Goal: Task Accomplishment & Management: Complete application form

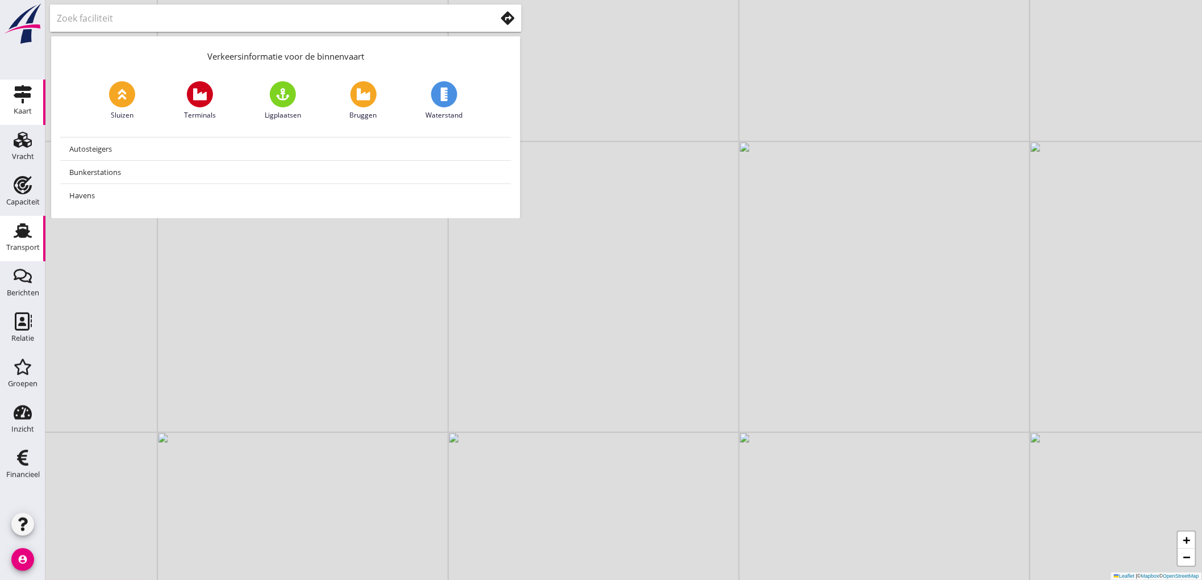
click at [8, 226] on link "Transport Transport" at bounding box center [22, 238] width 45 height 45
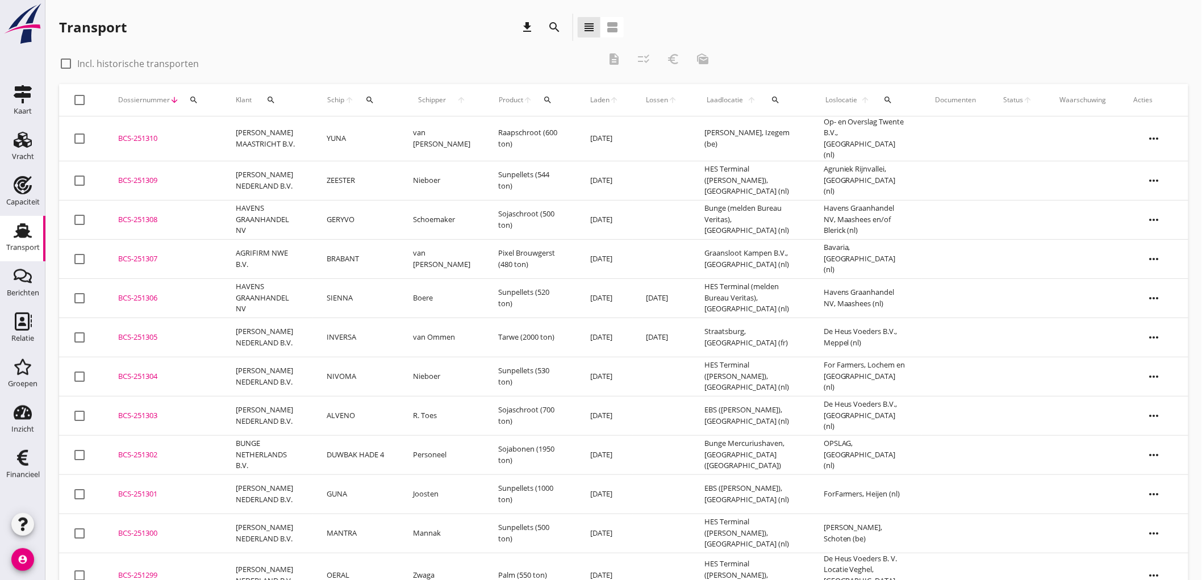
click at [370, 298] on td "SIENNA" at bounding box center [356, 297] width 86 height 39
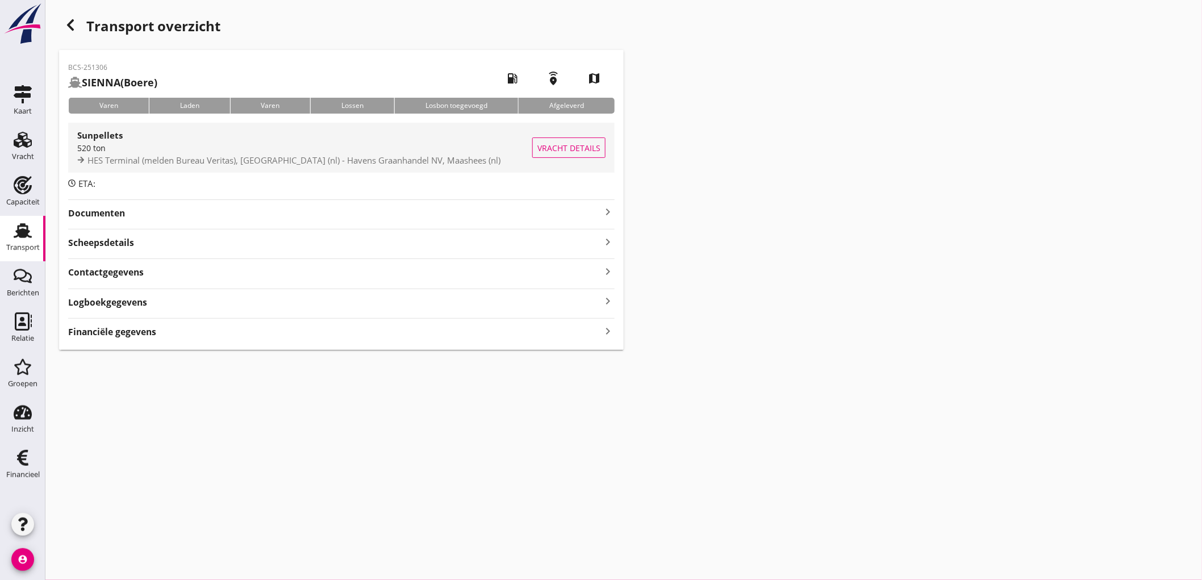
click at [361, 152] on div "520 ton" at bounding box center [304, 148] width 455 height 12
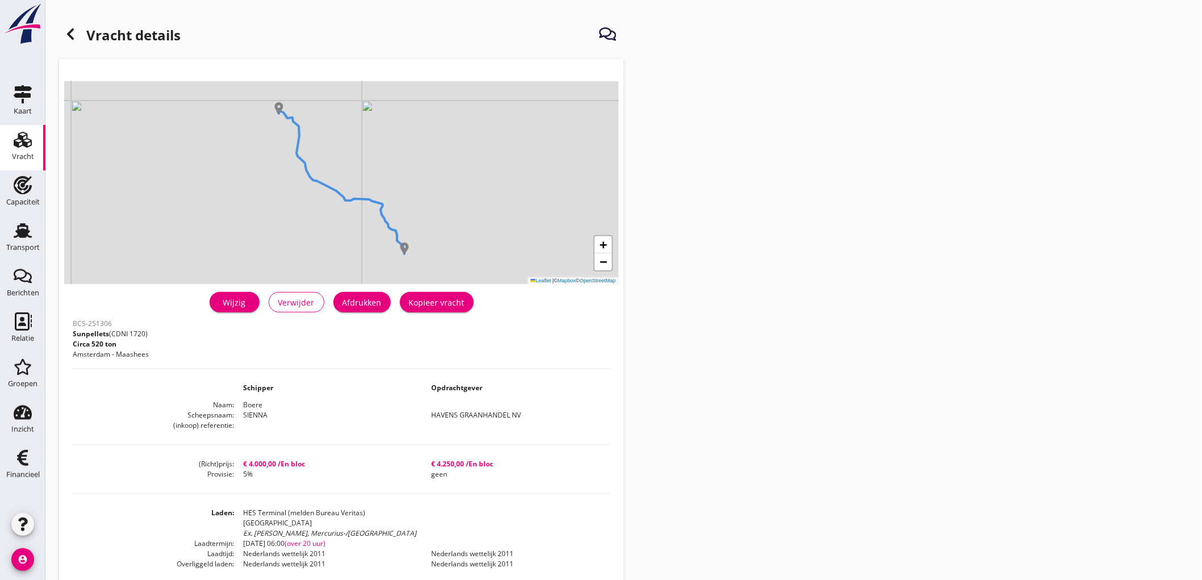
click at [366, 295] on button "Afdrukken" at bounding box center [361, 302] width 57 height 20
click at [68, 34] on use at bounding box center [70, 33] width 7 height 11
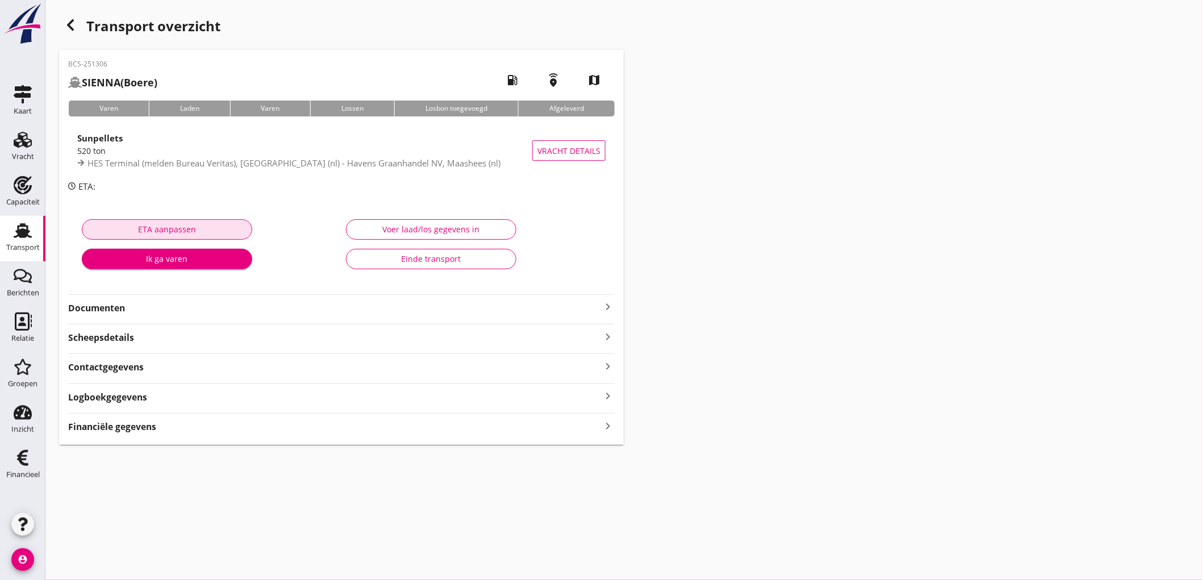
click at [127, 222] on button "ETA aanpassen" at bounding box center [167, 229] width 170 height 20
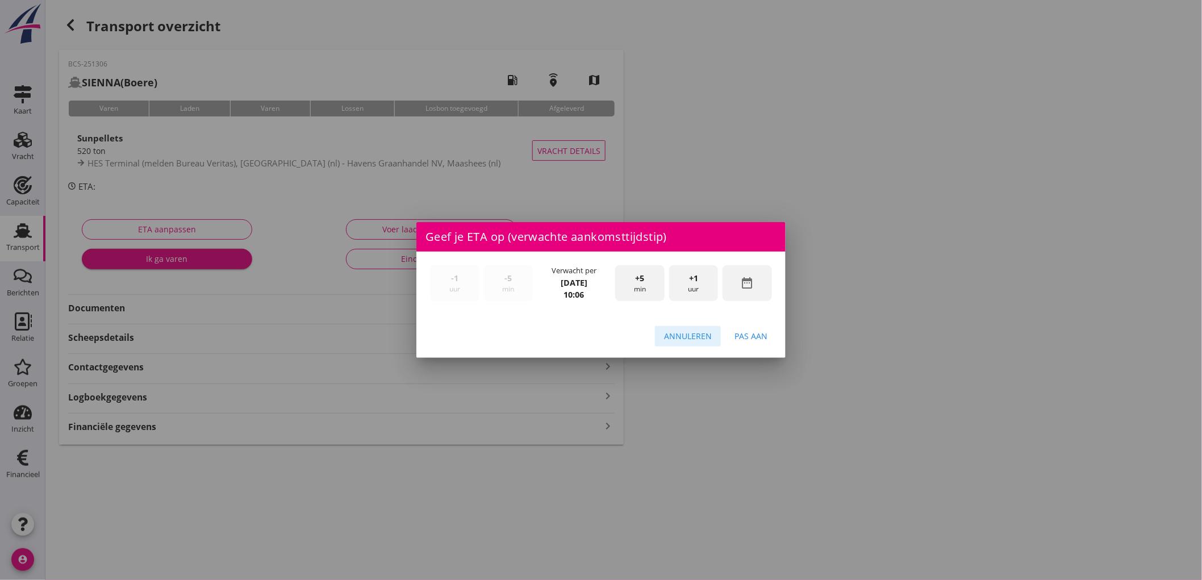
drag, startPoint x: 670, startPoint y: 333, endPoint x: 628, endPoint y: 344, distance: 44.0
click at [670, 332] on div "Annuleren" at bounding box center [688, 336] width 48 height 12
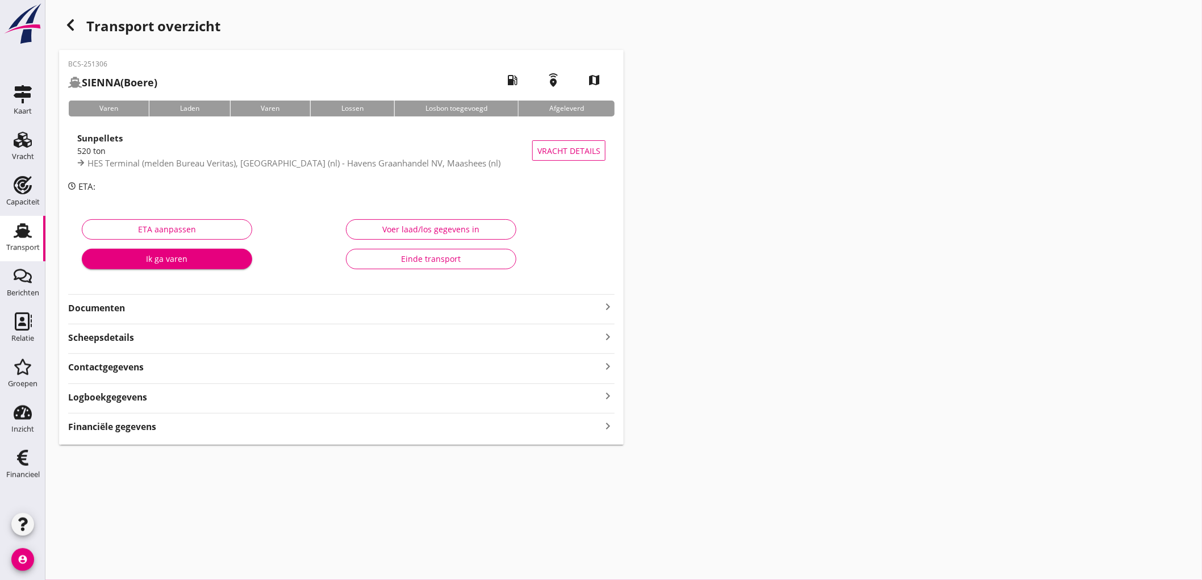
drag, startPoint x: 237, startPoint y: 311, endPoint x: 259, endPoint y: 301, distance: 24.2
click at [237, 310] on strong "Documenten" at bounding box center [334, 308] width 533 height 13
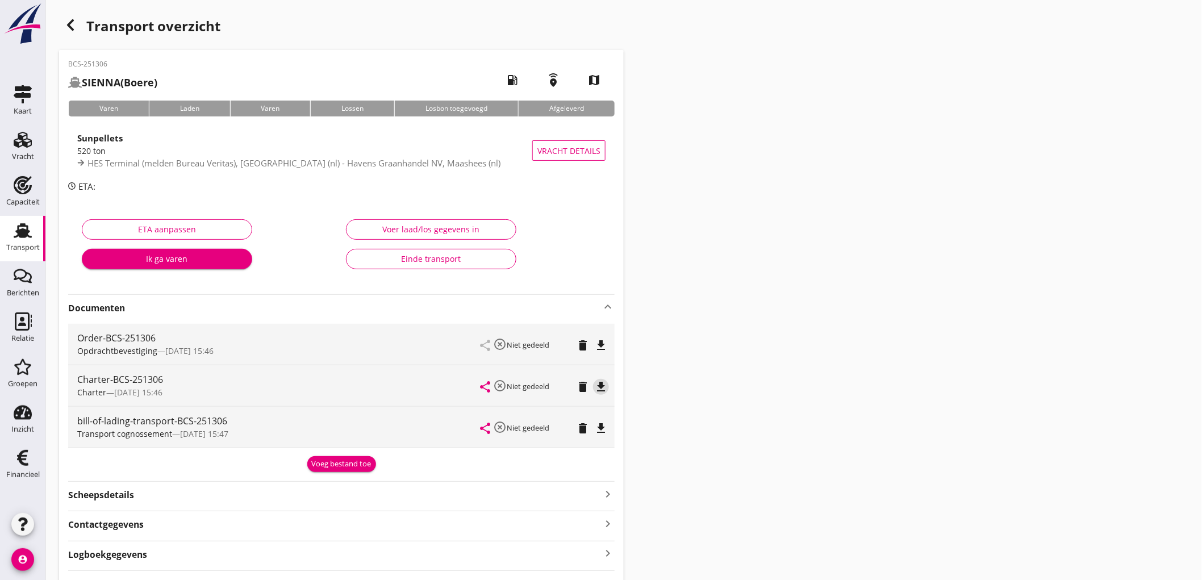
drag, startPoint x: 600, startPoint y: 382, endPoint x: 606, endPoint y: 393, distance: 12.5
click at [604, 393] on icon "file_download" at bounding box center [601, 387] width 14 height 14
click at [608, 347] on div "file_download" at bounding box center [601, 346] width 16 height 14
click at [0, 224] on link "Transport Transport" at bounding box center [22, 238] width 45 height 45
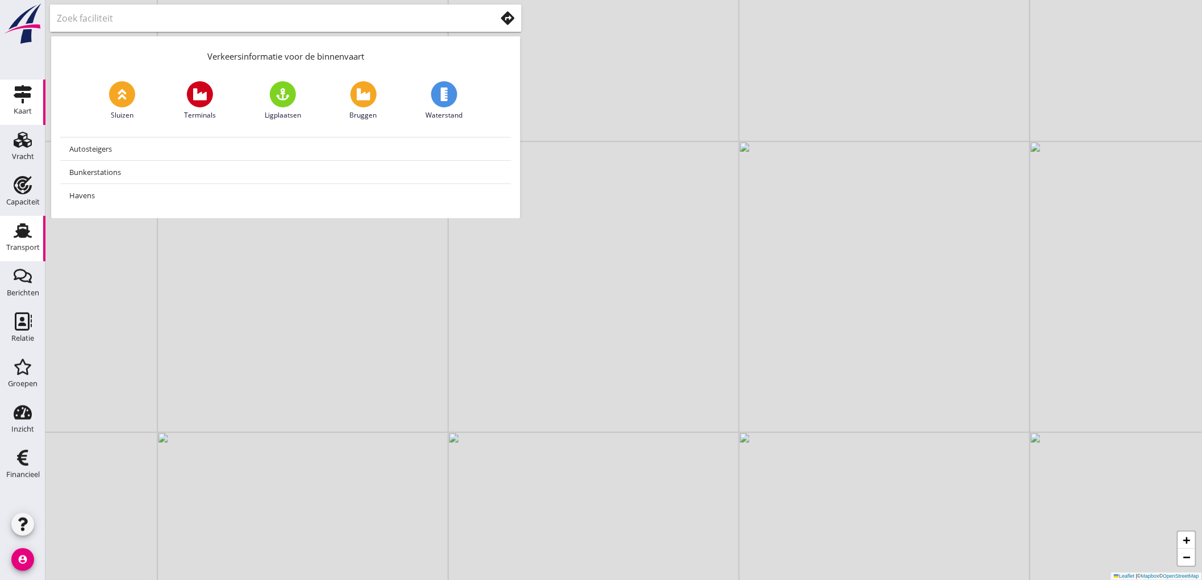
click at [0, 239] on link "Transport Transport" at bounding box center [22, 238] width 45 height 45
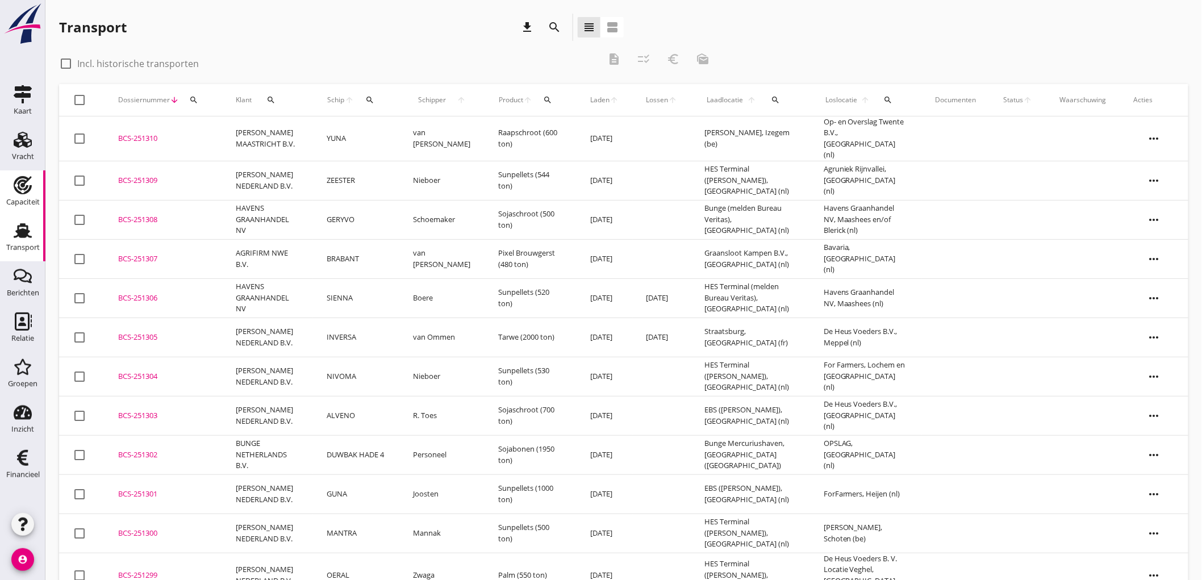
click at [26, 198] on div "Capaciteit" at bounding box center [23, 201] width 34 height 7
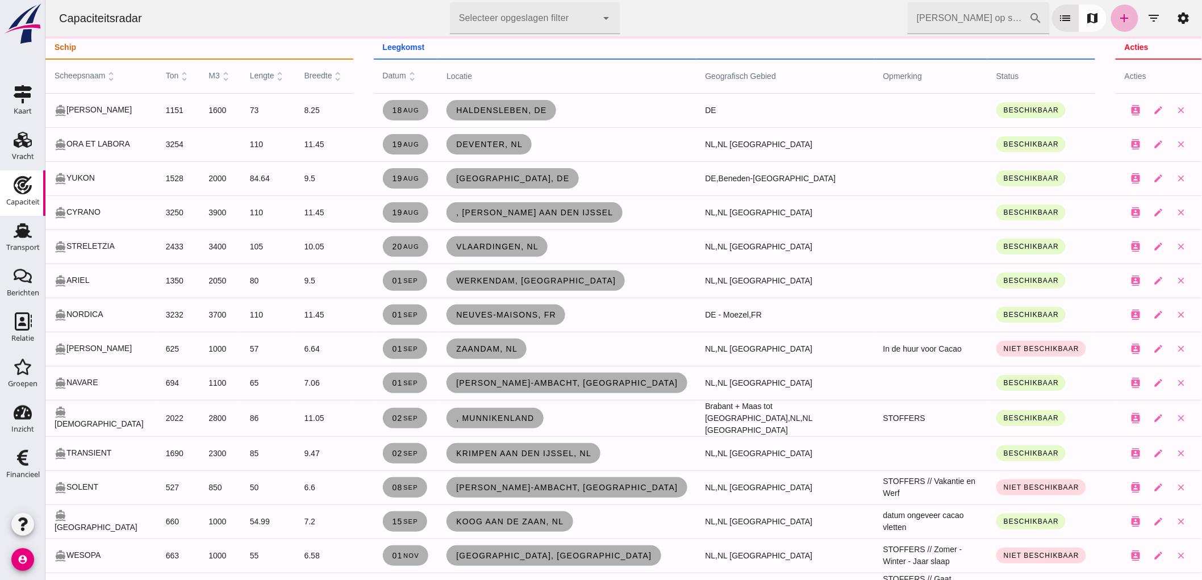
click at [1117, 18] on icon "add" at bounding box center [1124, 18] width 14 height 14
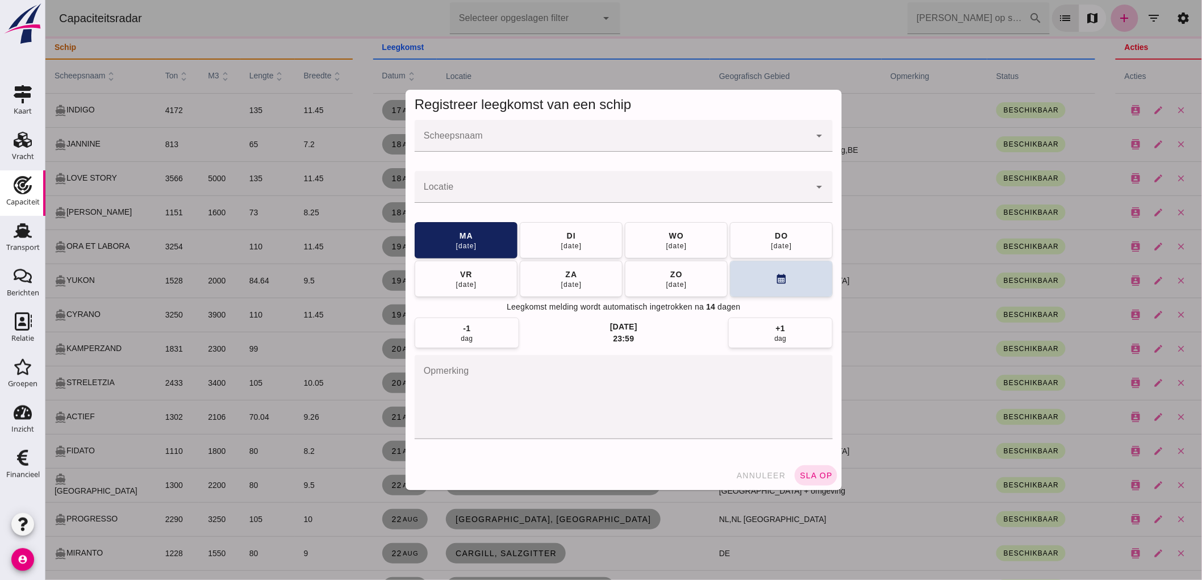
click at [685, 139] on input "Scheepsnaam" at bounding box center [611, 142] width 395 height 14
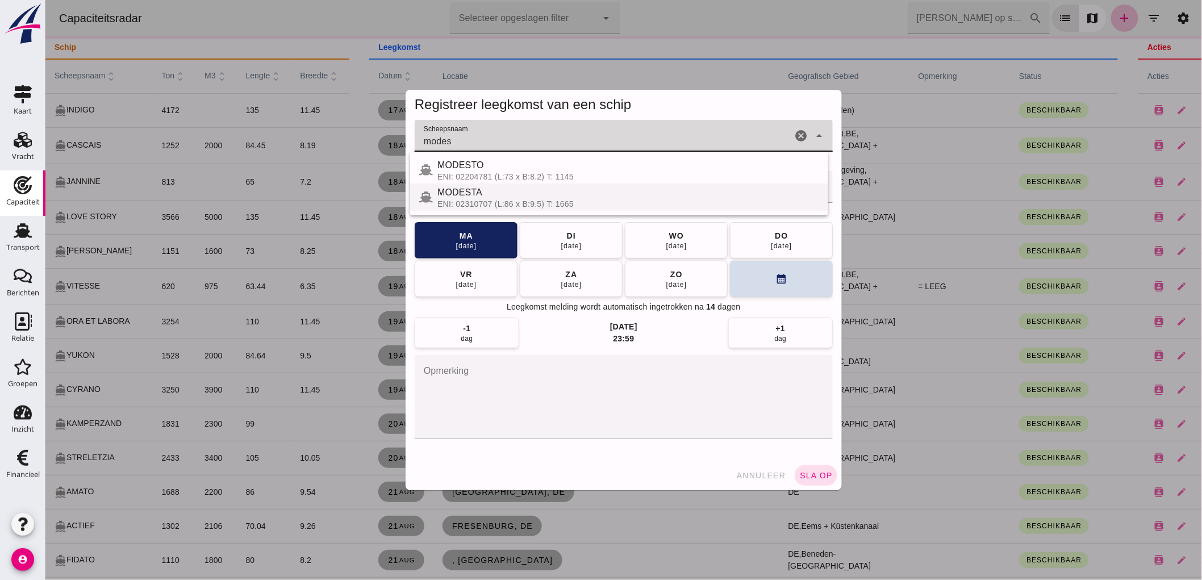
click at [554, 201] on div "ENI: 02310707 (L:86 x B:9.5) T: 1665" at bounding box center [628, 203] width 382 height 9
type input "MODESTA"
click at [548, 194] on input "Locatie" at bounding box center [611, 193] width 395 height 14
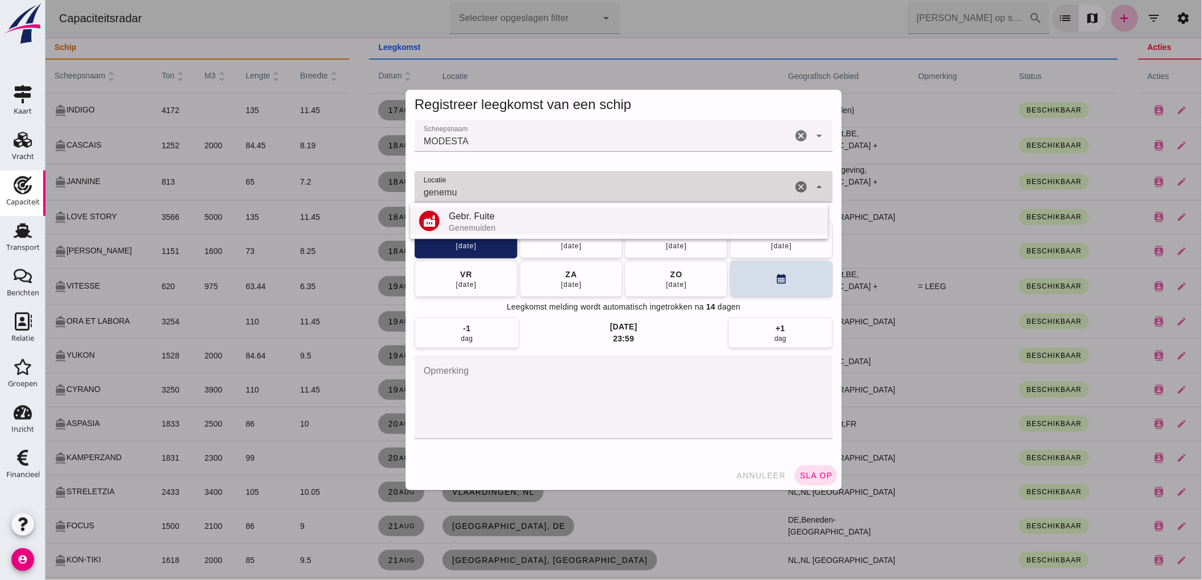
click at [466, 218] on div "Gebr. Fuite" at bounding box center [633, 217] width 370 height 14
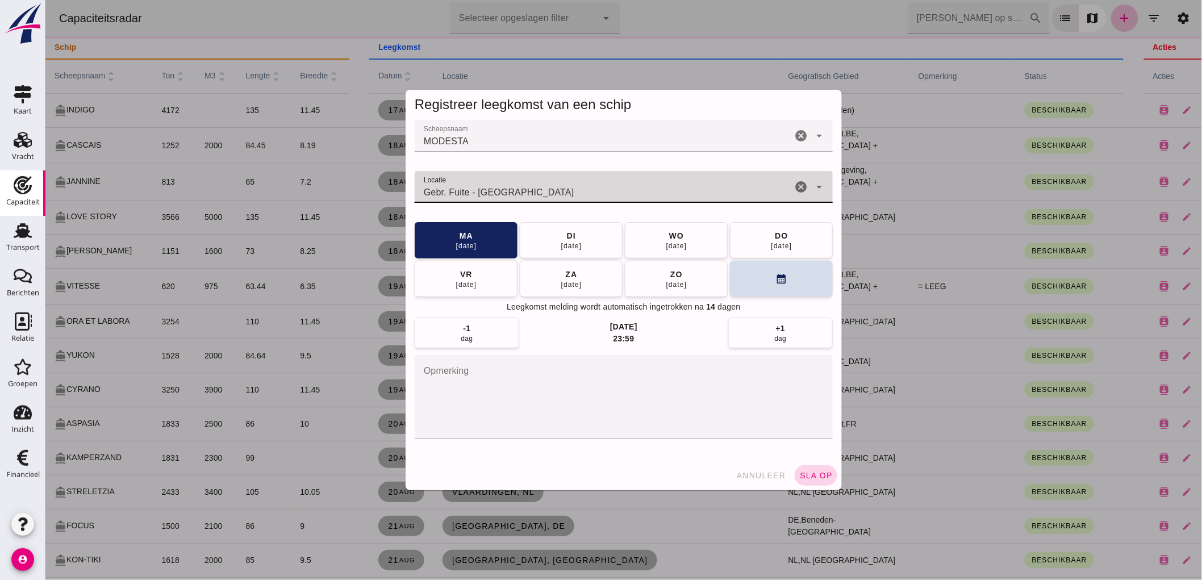
type input "Gebr. Fuite - Genemuiden"
click at [816, 477] on span "sla op" at bounding box center [816, 475] width 34 height 9
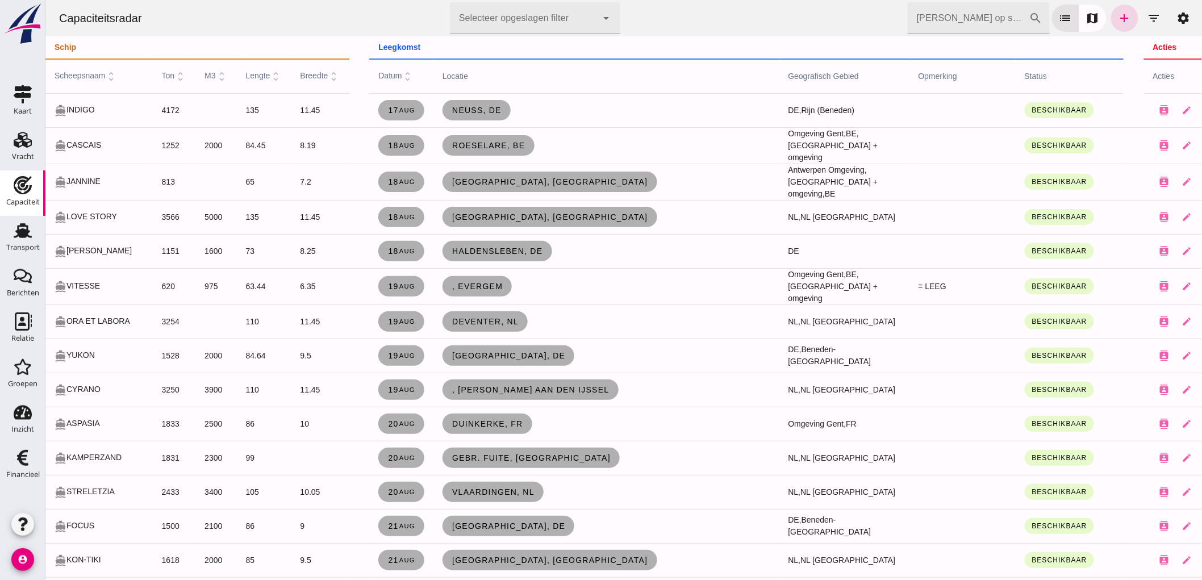
click at [978, 19] on input "Zoek op scheepsnaam" at bounding box center [968, 18] width 122 height 32
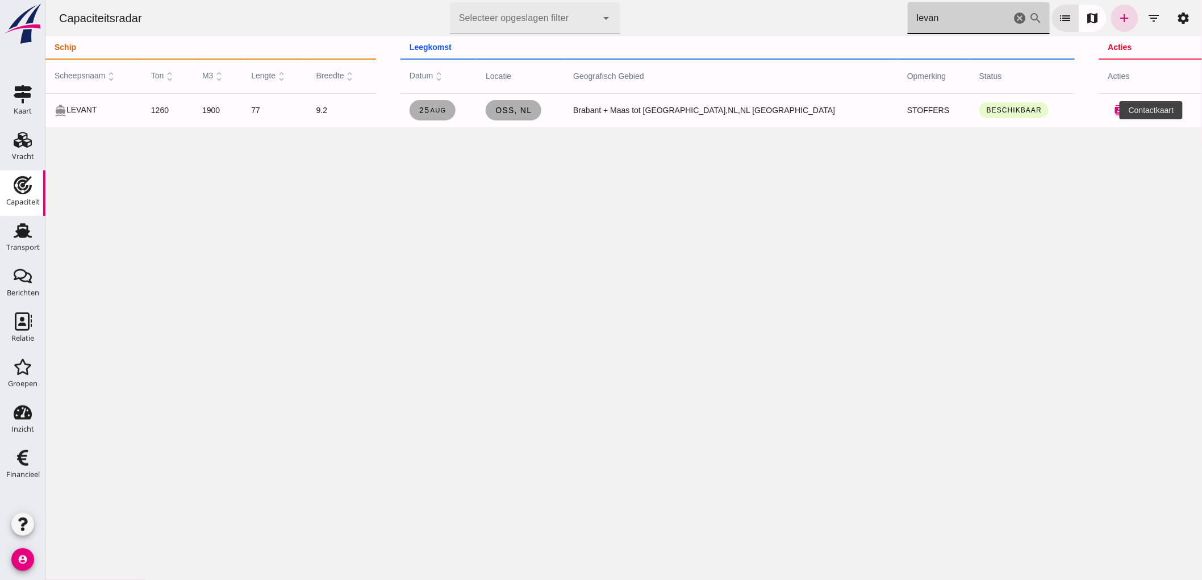
type input "levan"
click at [1114, 110] on icon "contacts" at bounding box center [1119, 110] width 10 height 10
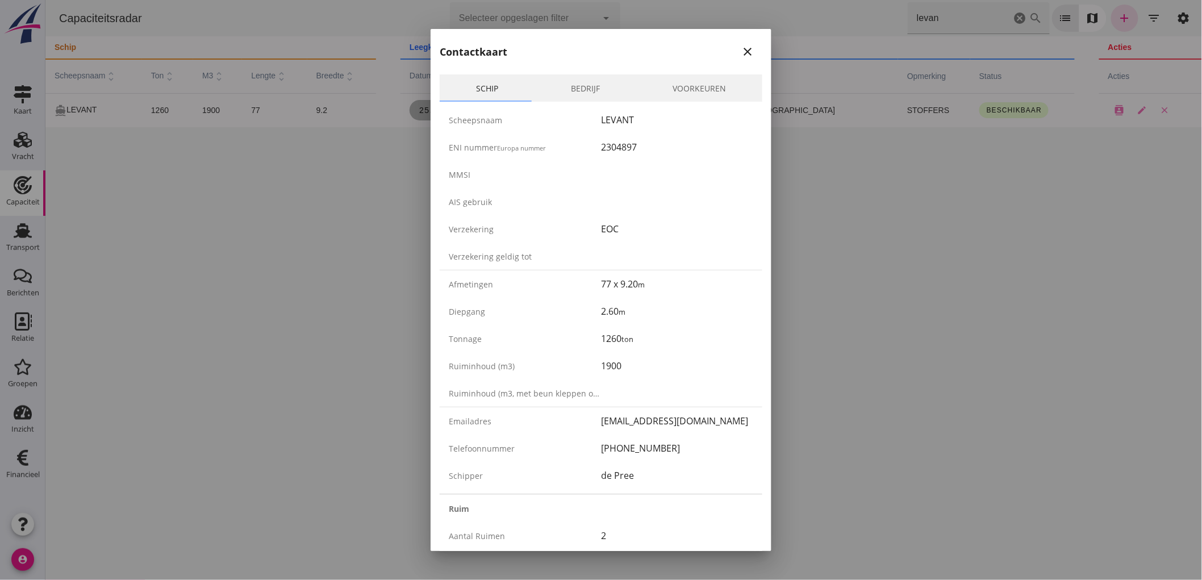
click at [744, 49] on icon "close" at bounding box center [748, 52] width 14 height 14
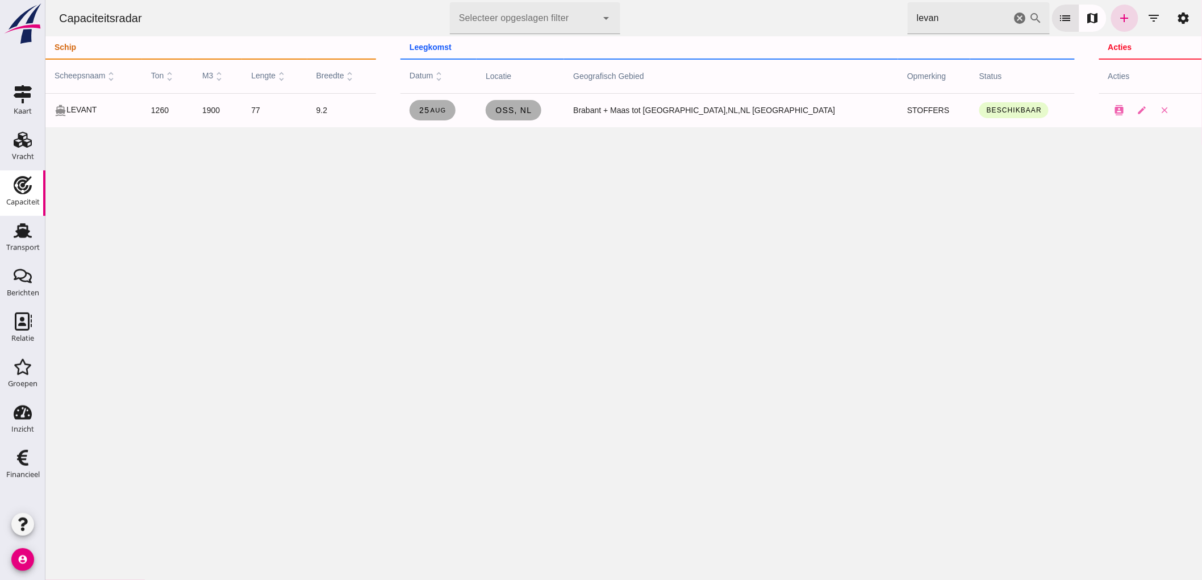
click at [1013, 22] on icon "cancel" at bounding box center [1020, 18] width 14 height 14
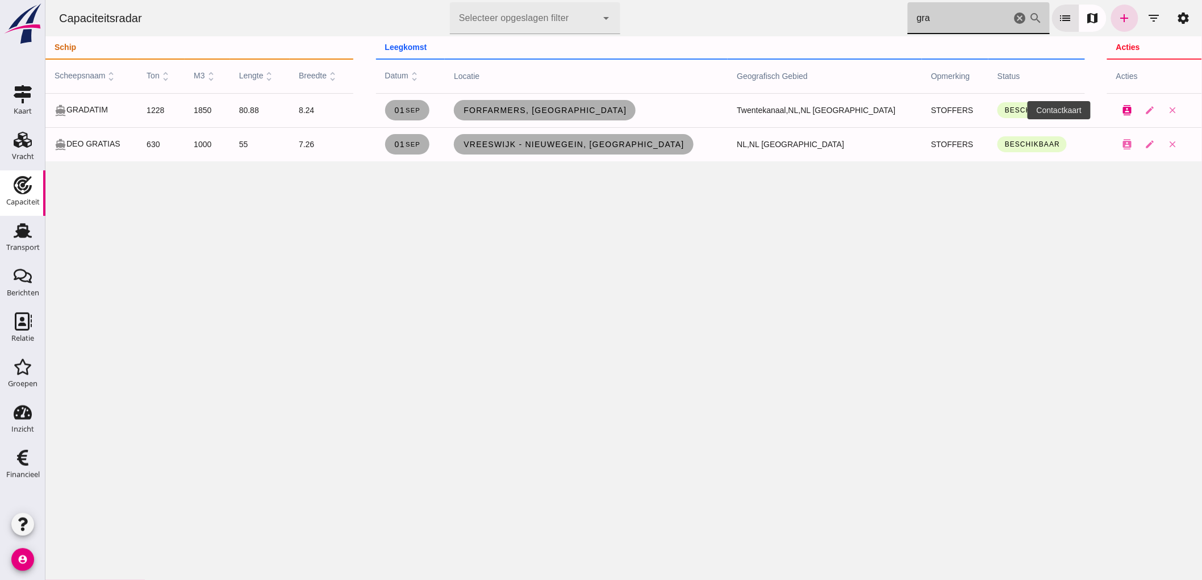
type input "gra"
click at [1122, 111] on icon "contacts" at bounding box center [1127, 110] width 10 height 10
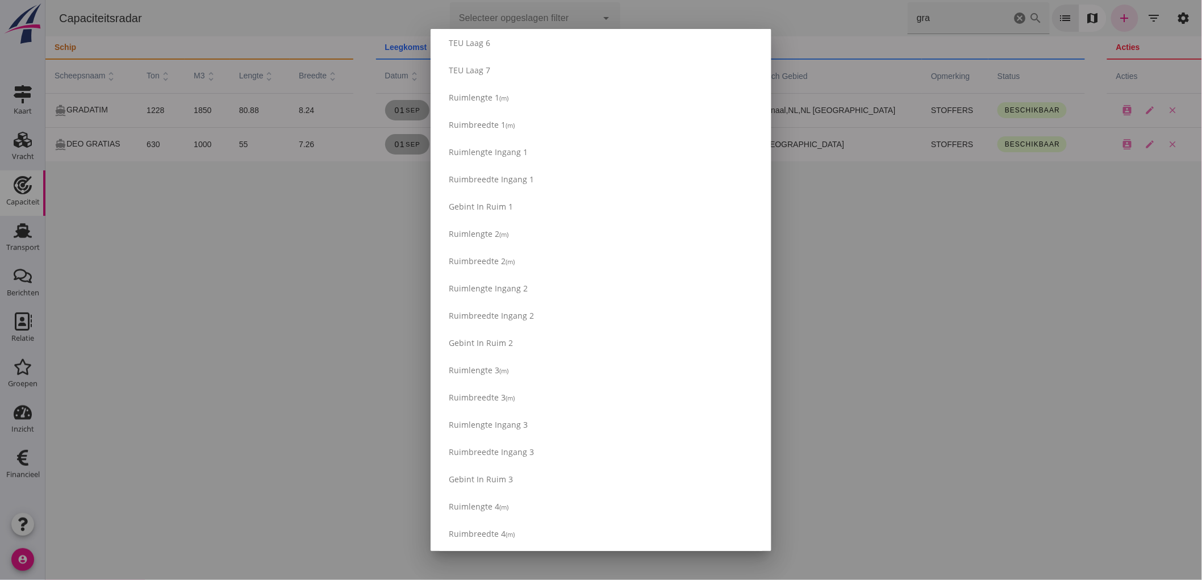
scroll to position [1262, 0]
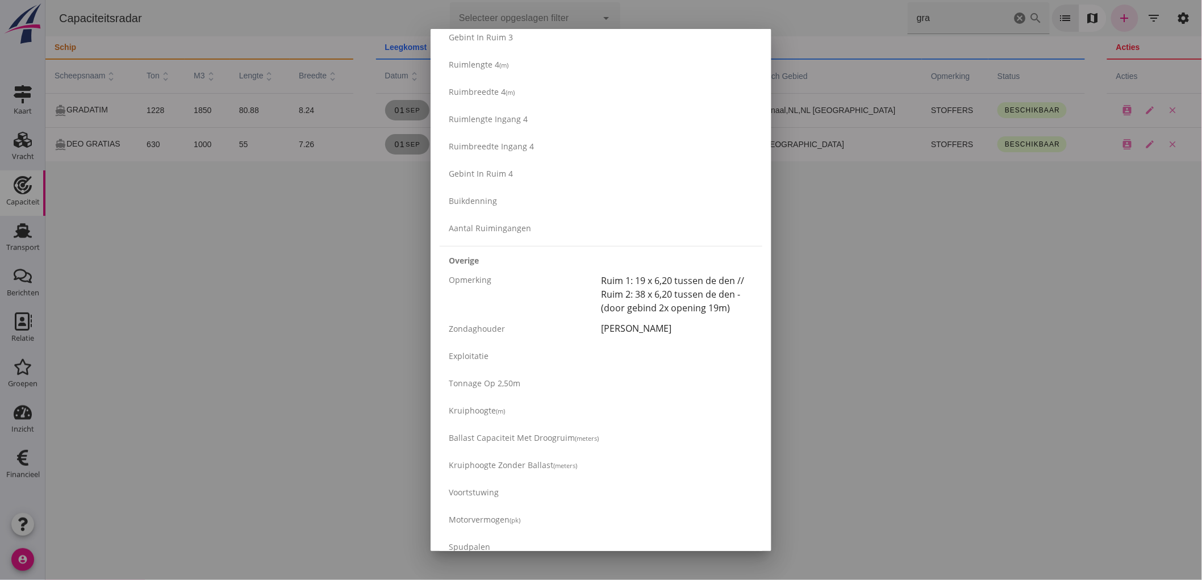
click at [676, 208] on div "Buikdenning" at bounding box center [601, 200] width 323 height 27
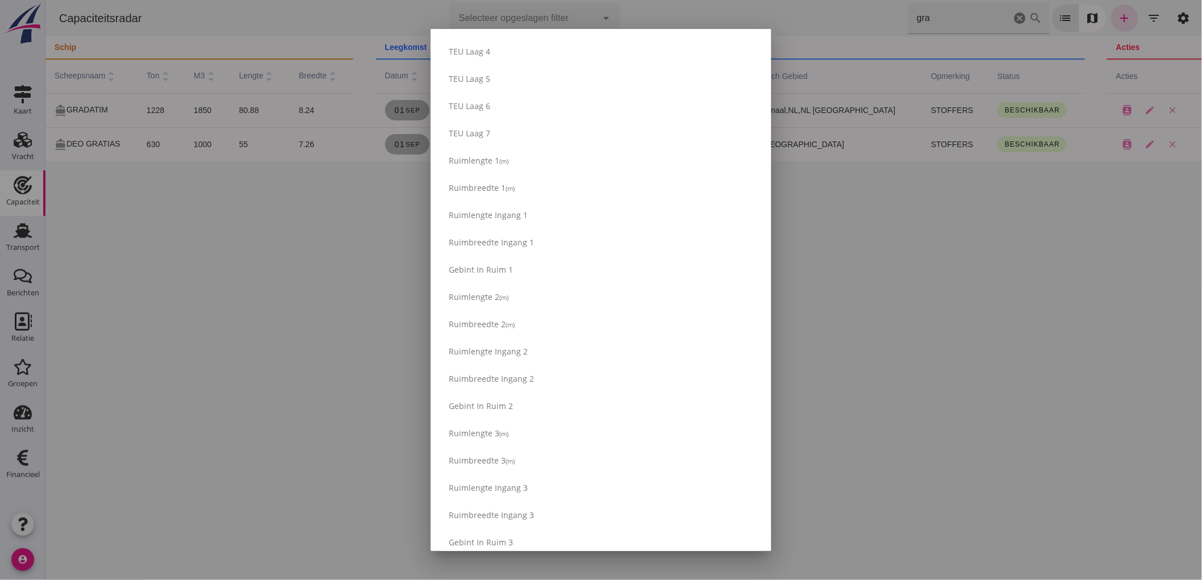
click at [865, 377] on div at bounding box center [601, 290] width 1202 height 580
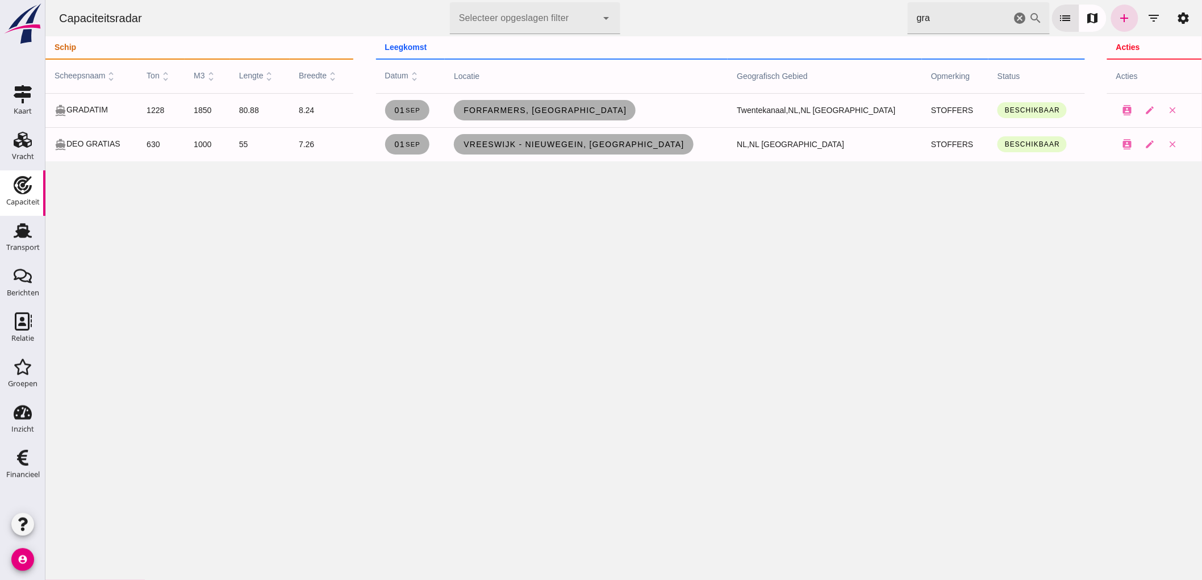
click at [1013, 21] on icon "cancel" at bounding box center [1020, 18] width 14 height 14
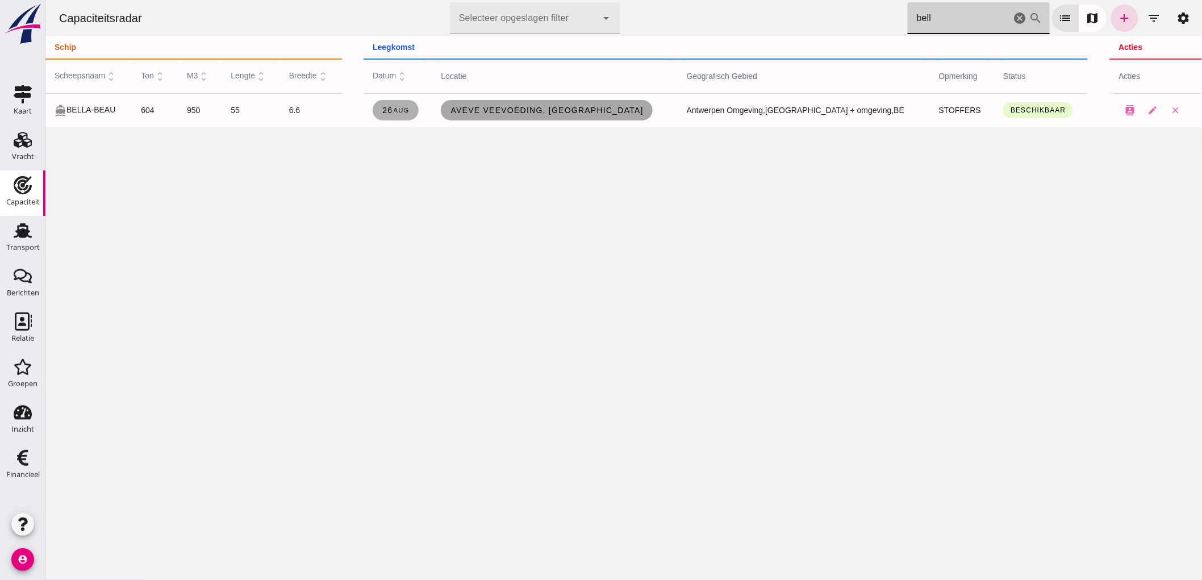
type input "bell"
click at [586, 106] on span "Aveve Veevoeding, Merksem" at bounding box center [546, 110] width 194 height 9
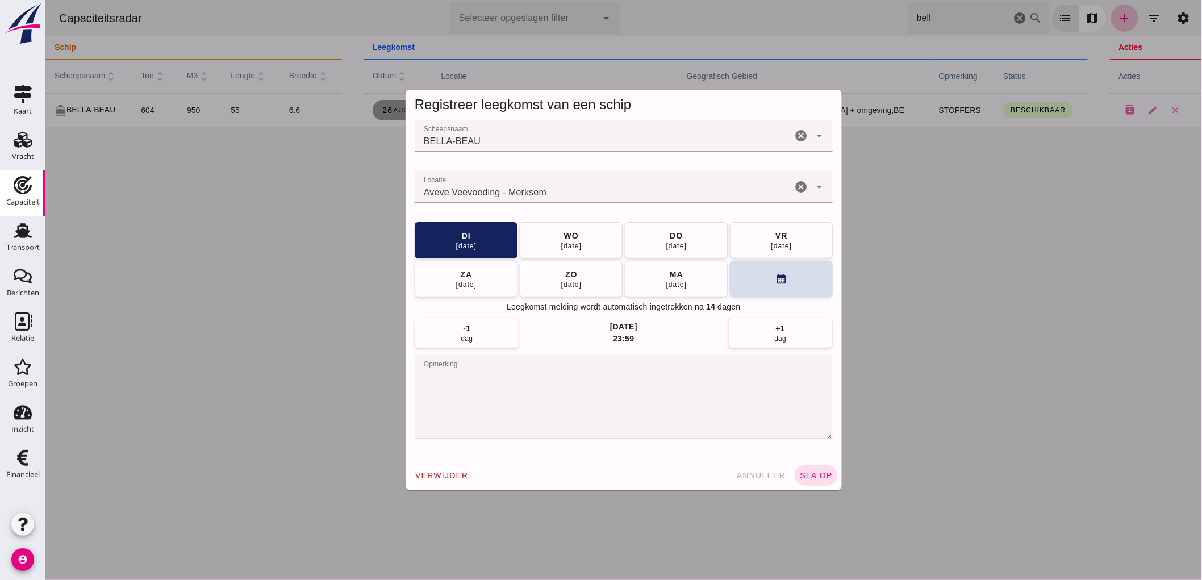
click at [795, 189] on icon "cancel" at bounding box center [801, 187] width 14 height 14
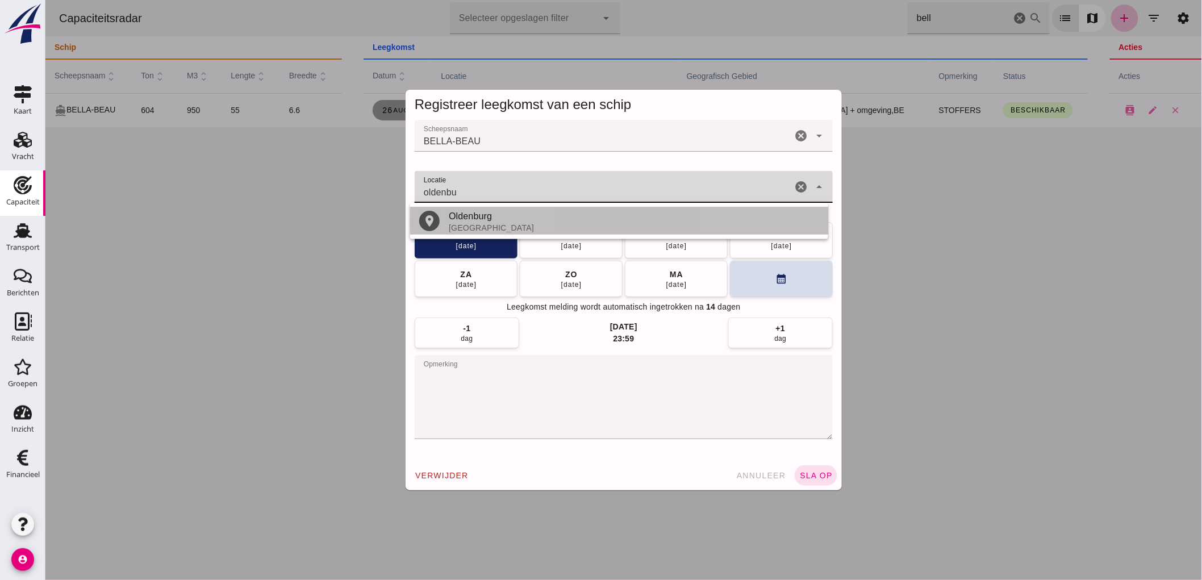
click at [572, 218] on div "Oldenburg" at bounding box center [633, 217] width 370 height 14
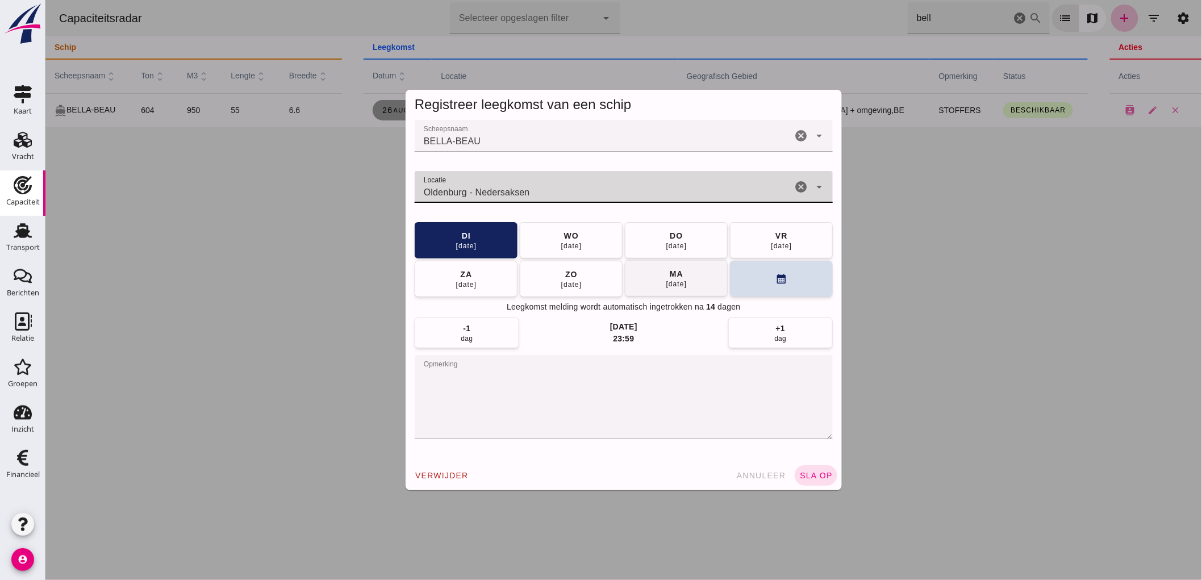
type input "Oldenburg - Nedersaksen"
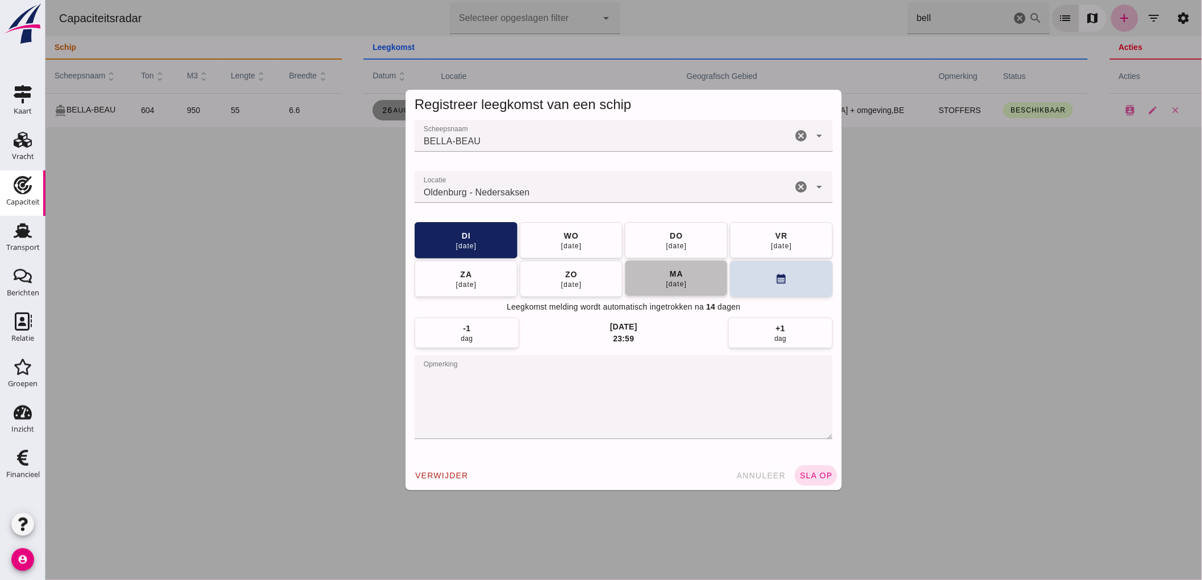
click at [652, 282] on button "ma 01 sep" at bounding box center [675, 278] width 103 height 36
click at [650, 243] on button "wo 03 sep" at bounding box center [675, 240] width 103 height 36
click at [824, 480] on button "sla op" at bounding box center [815, 475] width 43 height 20
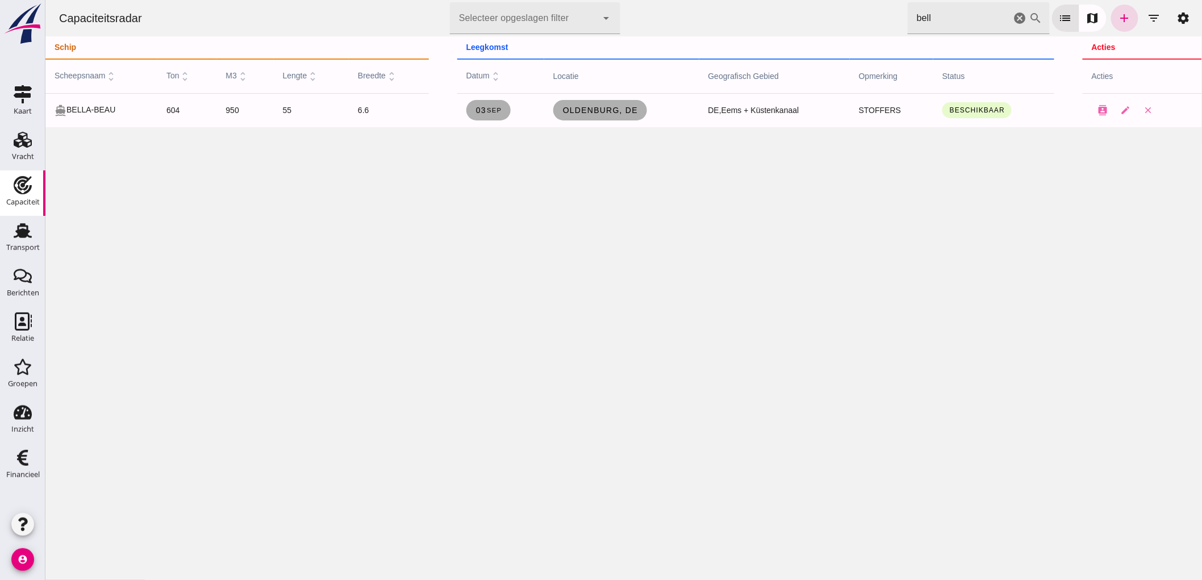
click at [1013, 19] on icon "cancel" at bounding box center [1020, 18] width 14 height 14
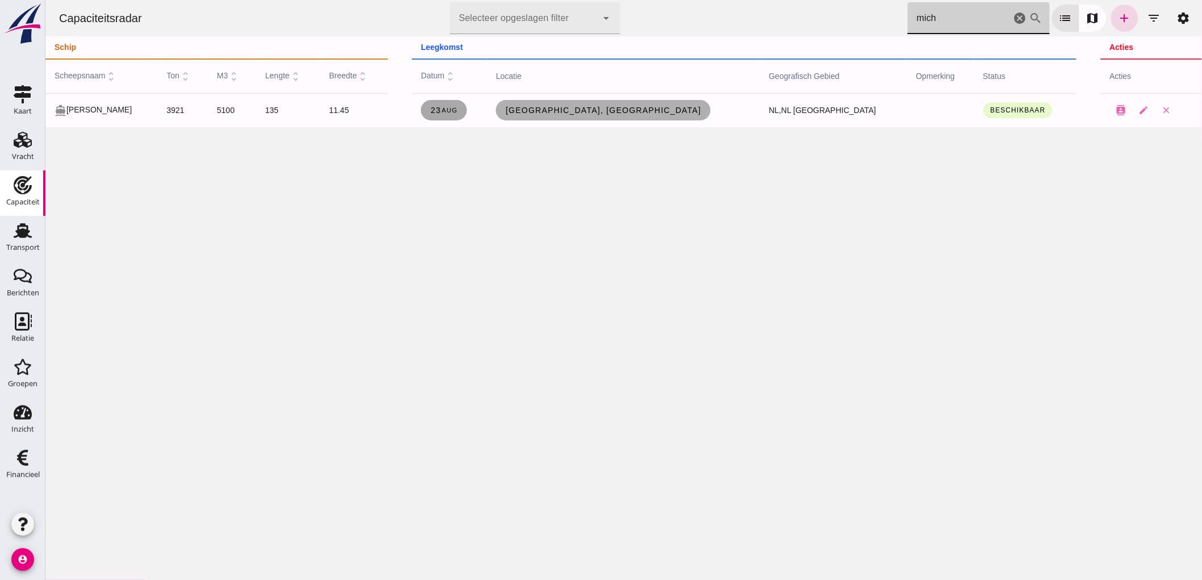
type input "mich"
click at [457, 114] on span "23 aug" at bounding box center [443, 110] width 28 height 9
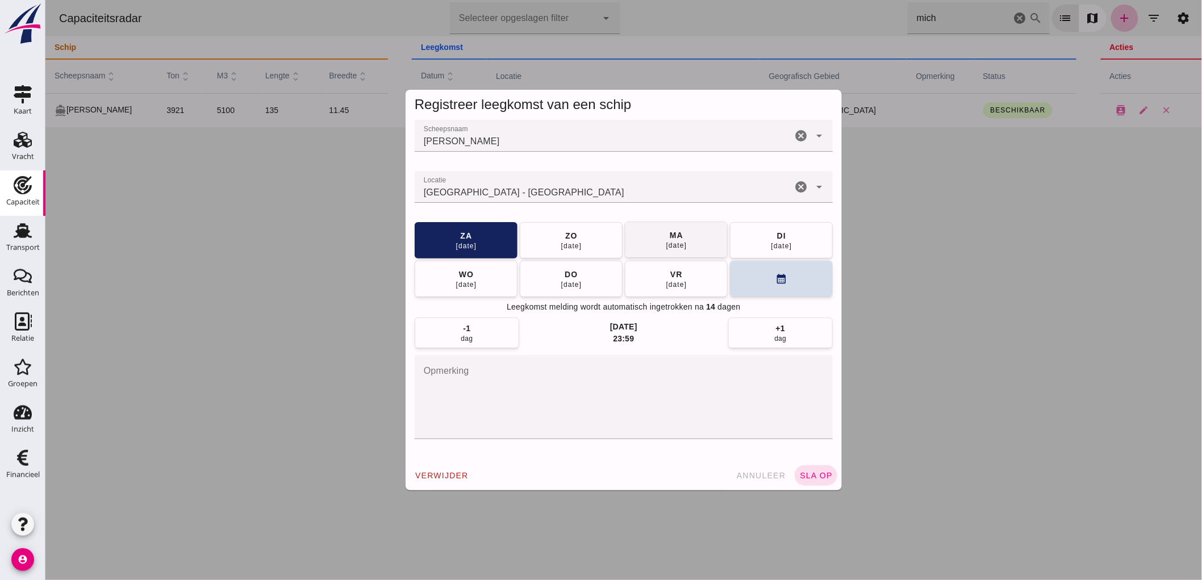
click at [696, 245] on button "[DATE]" at bounding box center [675, 240] width 103 height 36
click at [799, 474] on span "sla op" at bounding box center [816, 475] width 34 height 9
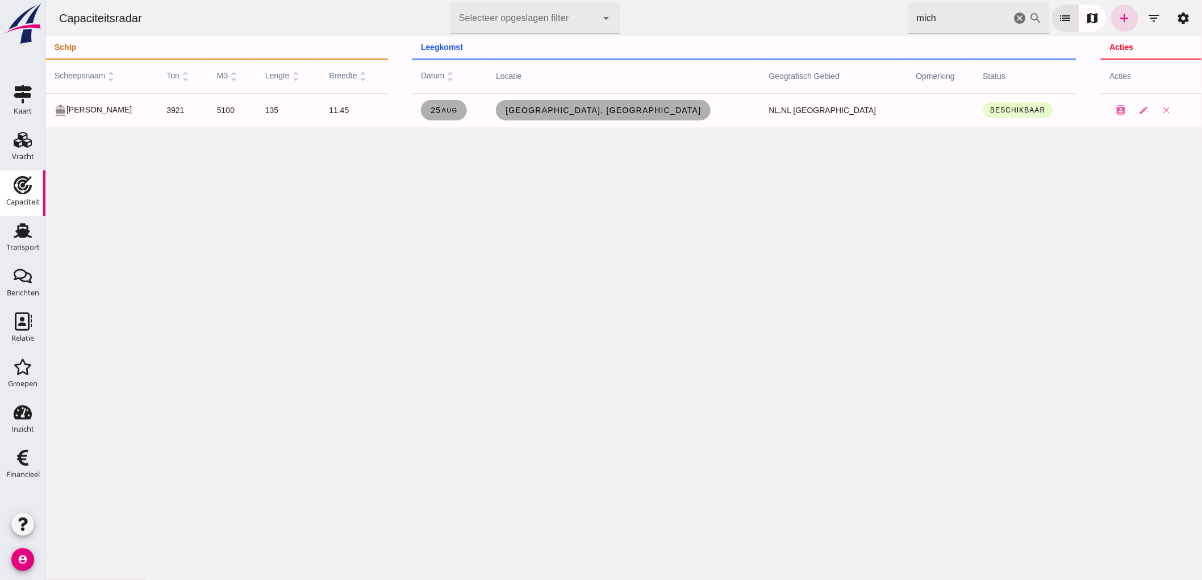
click at [1013, 20] on icon "cancel" at bounding box center [1020, 18] width 14 height 14
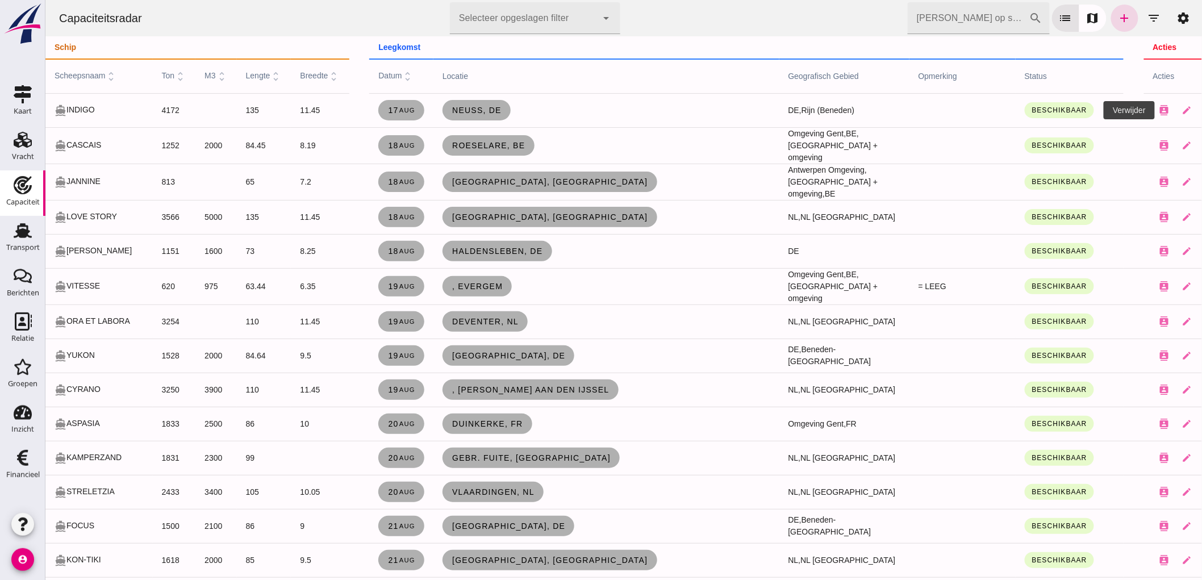
click at [1201, 105] on icon "close" at bounding box center [1209, 110] width 10 height 10
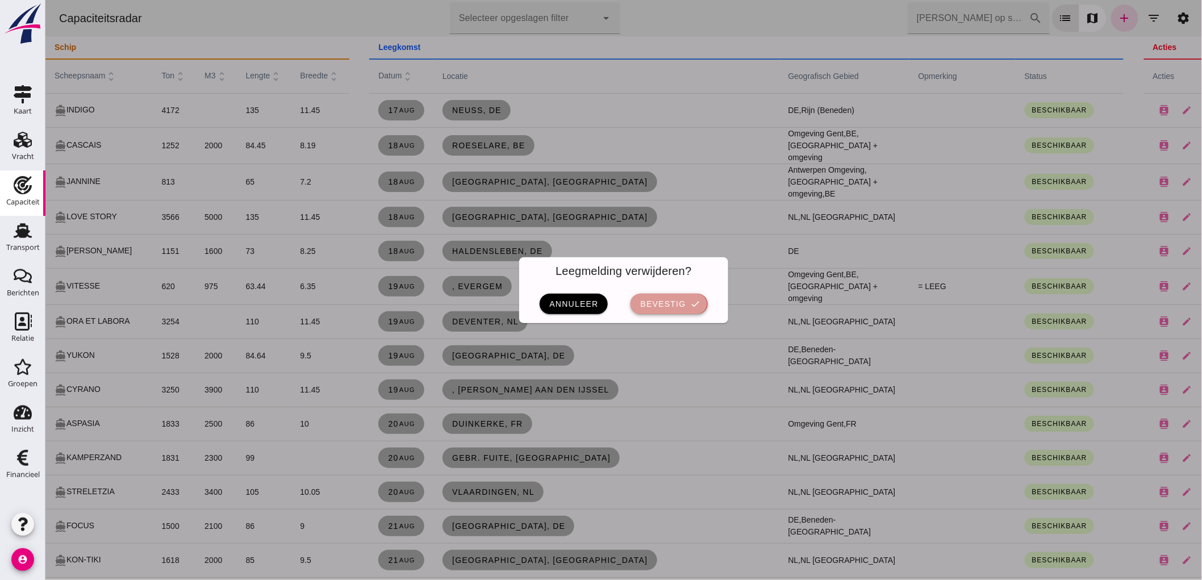
click at [633, 297] on button "bevestig check" at bounding box center [668, 304] width 77 height 20
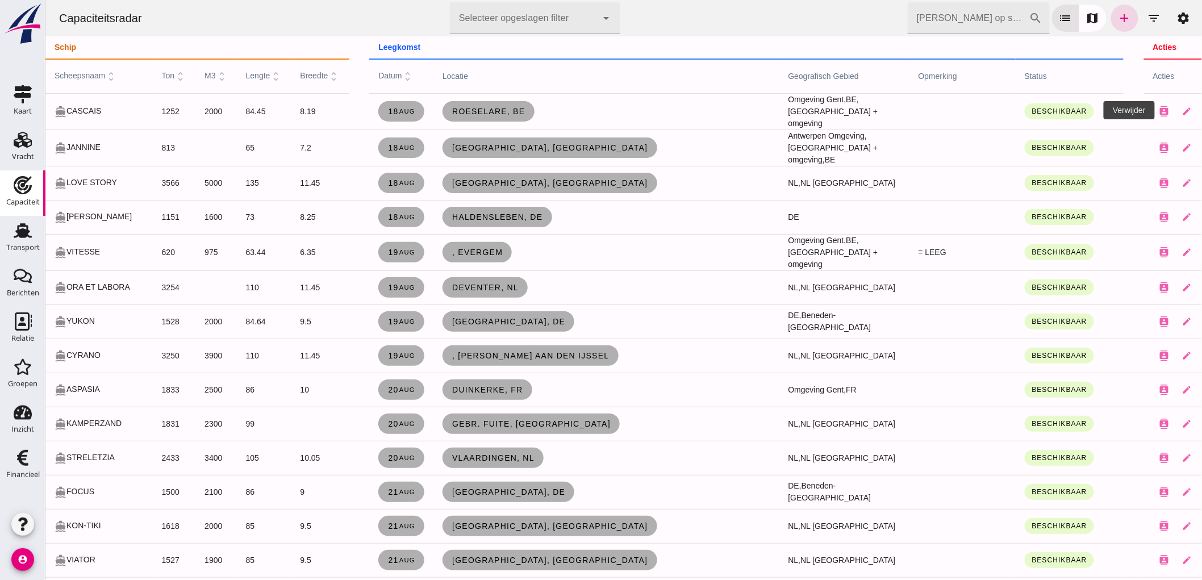
click at [1198, 112] on button "close" at bounding box center [1209, 111] width 23 height 23
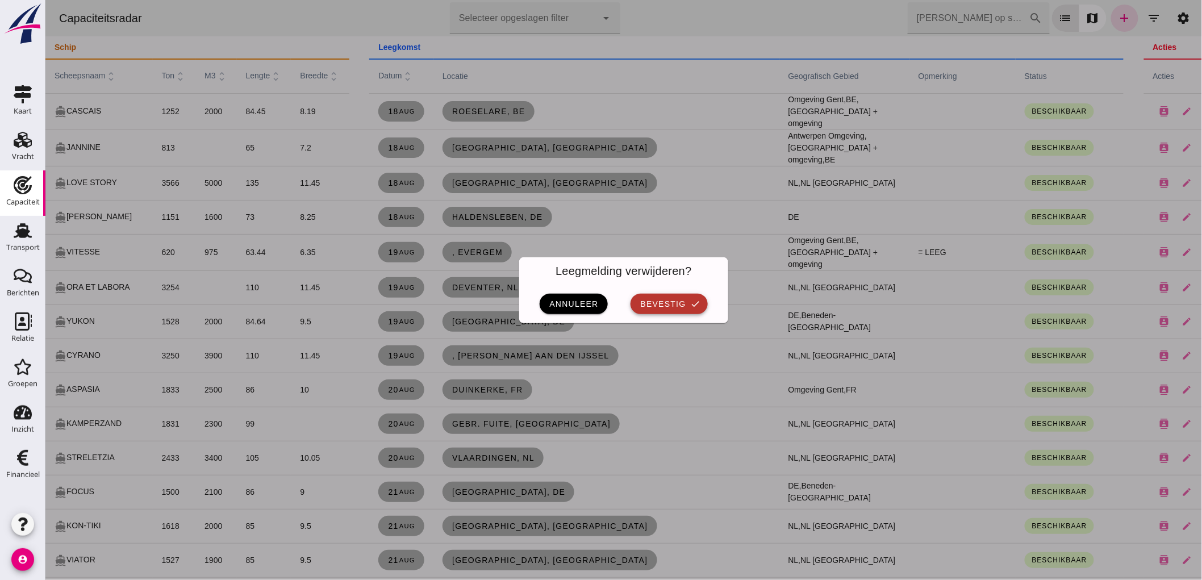
click at [680, 305] on span "bevestig" at bounding box center [662, 303] width 46 height 9
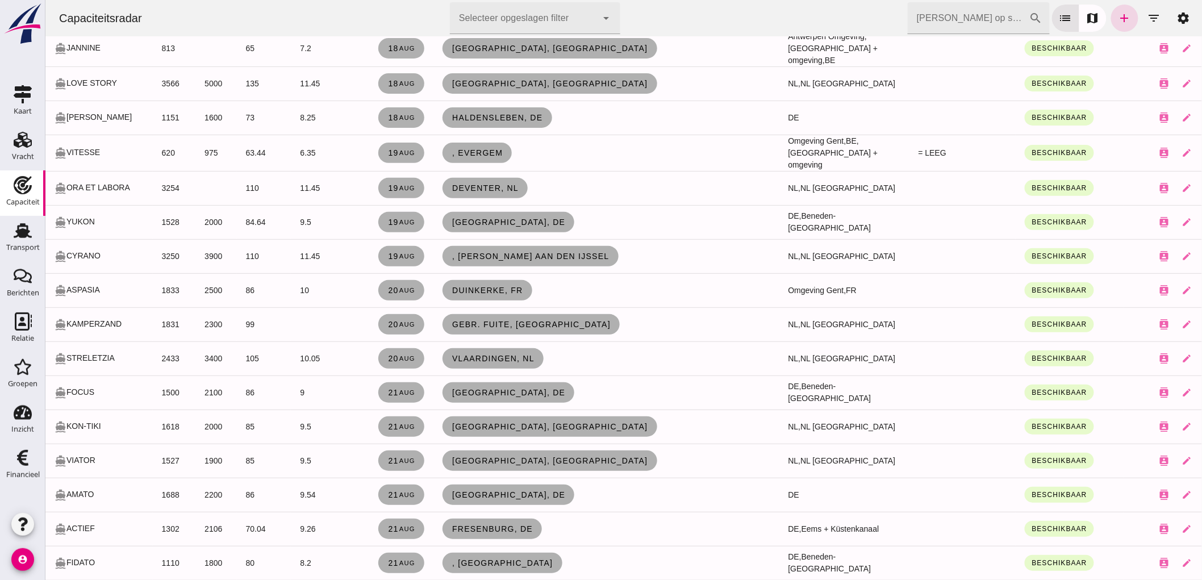
scroll to position [0, 0]
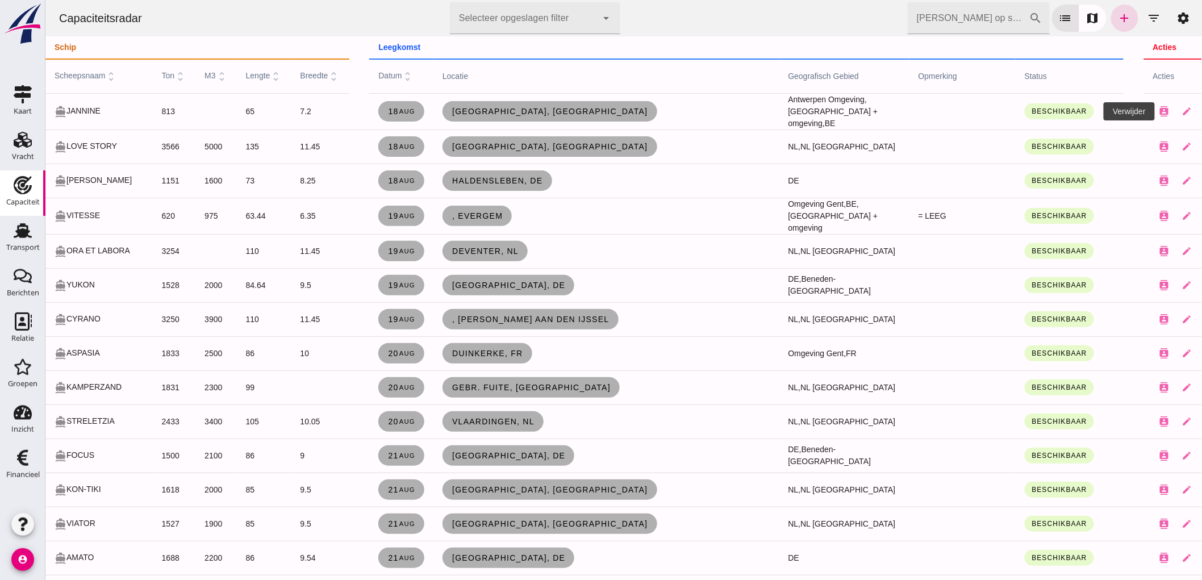
click at [1198, 112] on button "close" at bounding box center [1209, 111] width 23 height 23
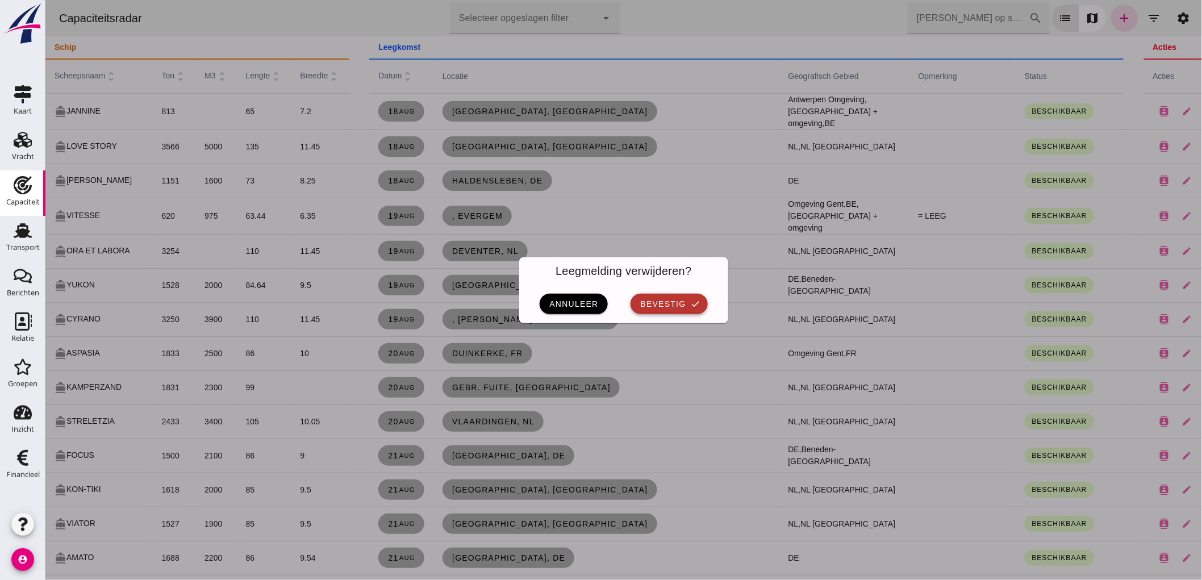
click at [663, 301] on span "bevestig" at bounding box center [662, 303] width 46 height 9
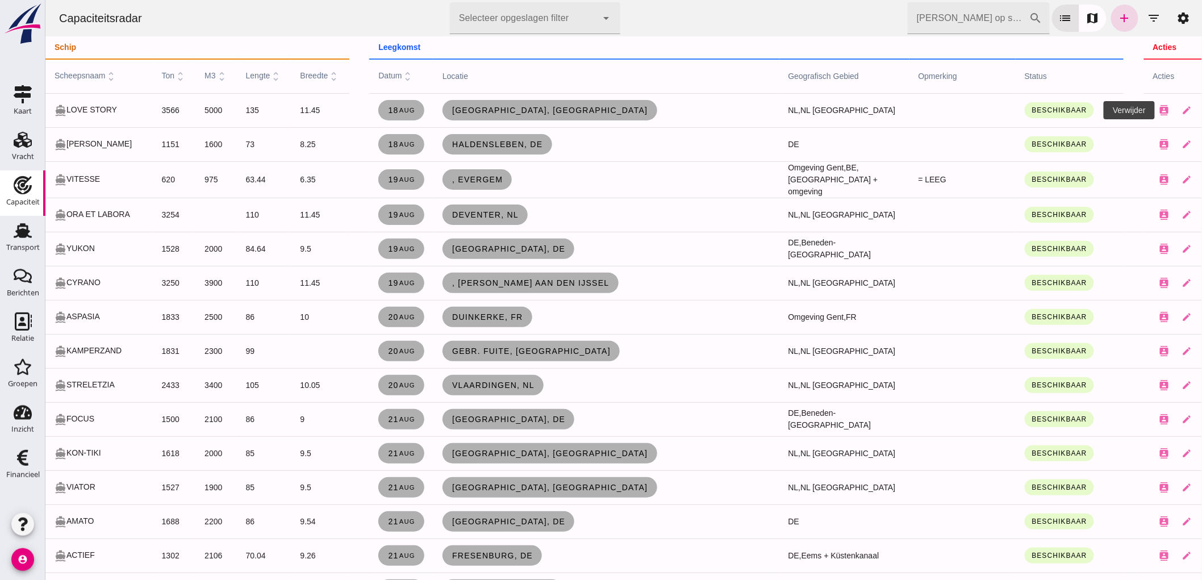
click at [1201, 114] on icon "close" at bounding box center [1209, 110] width 10 height 10
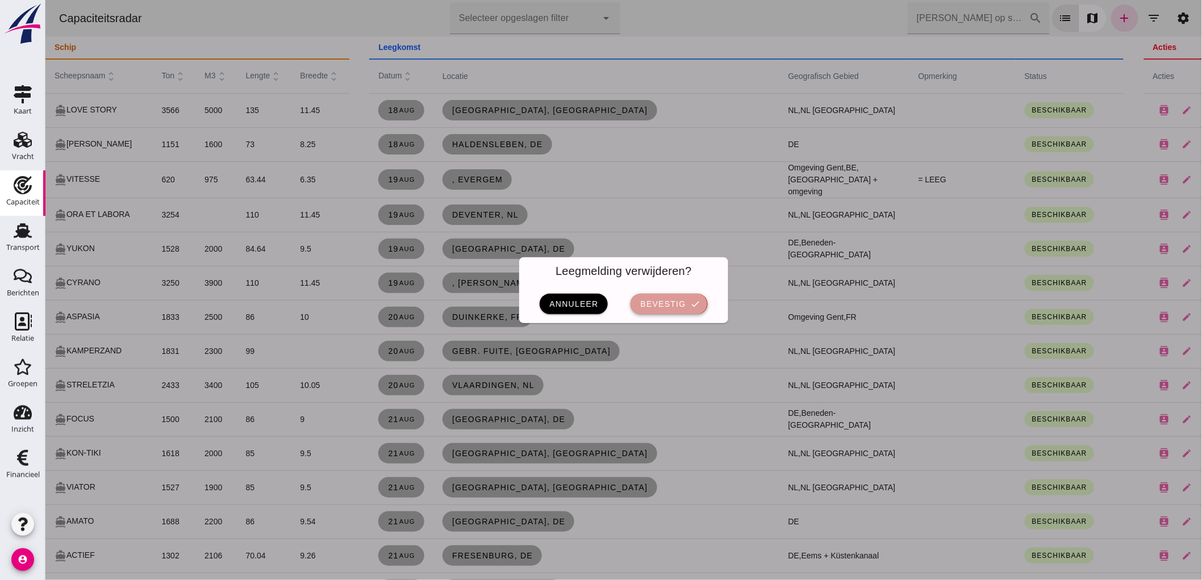
click at [696, 307] on button "bevestig check" at bounding box center [668, 304] width 77 height 20
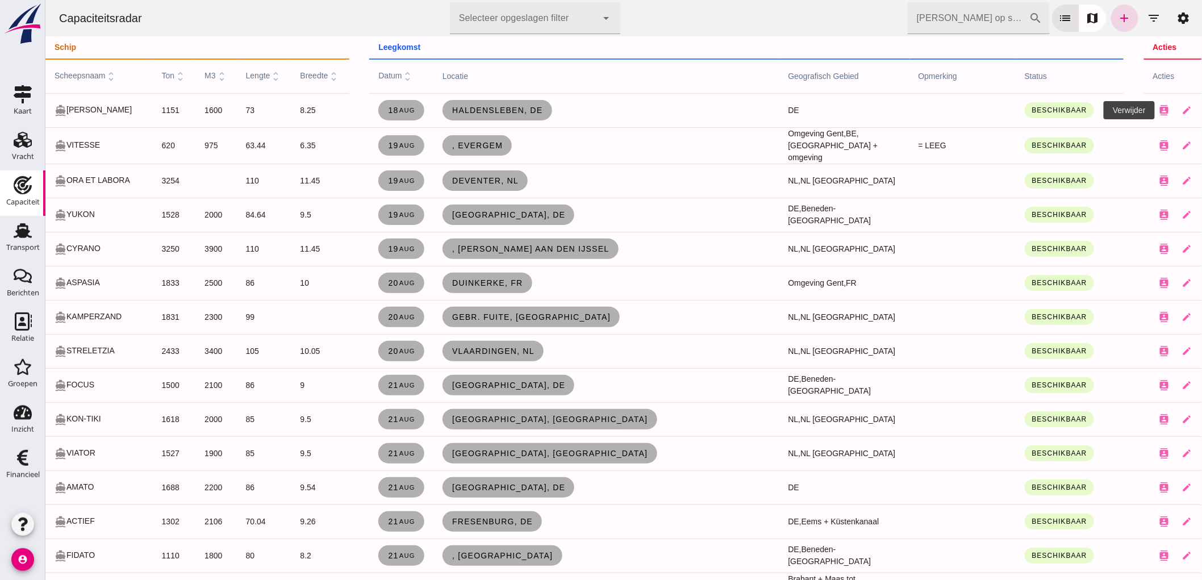
click at [1201, 115] on icon "close" at bounding box center [1209, 110] width 10 height 10
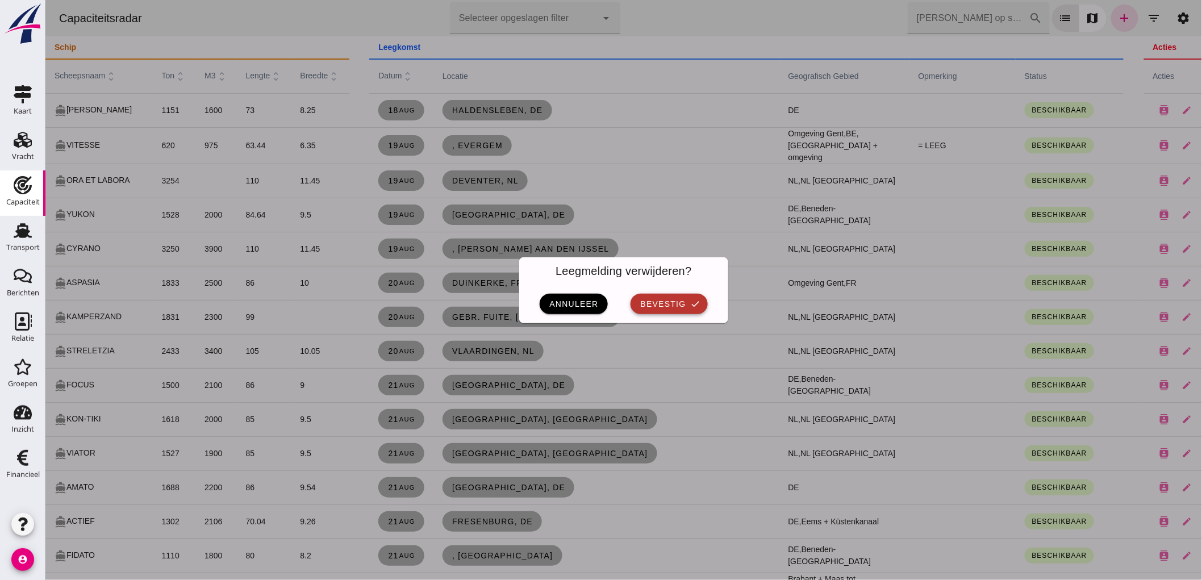
click at [683, 295] on button "bevestig check" at bounding box center [668, 304] width 77 height 20
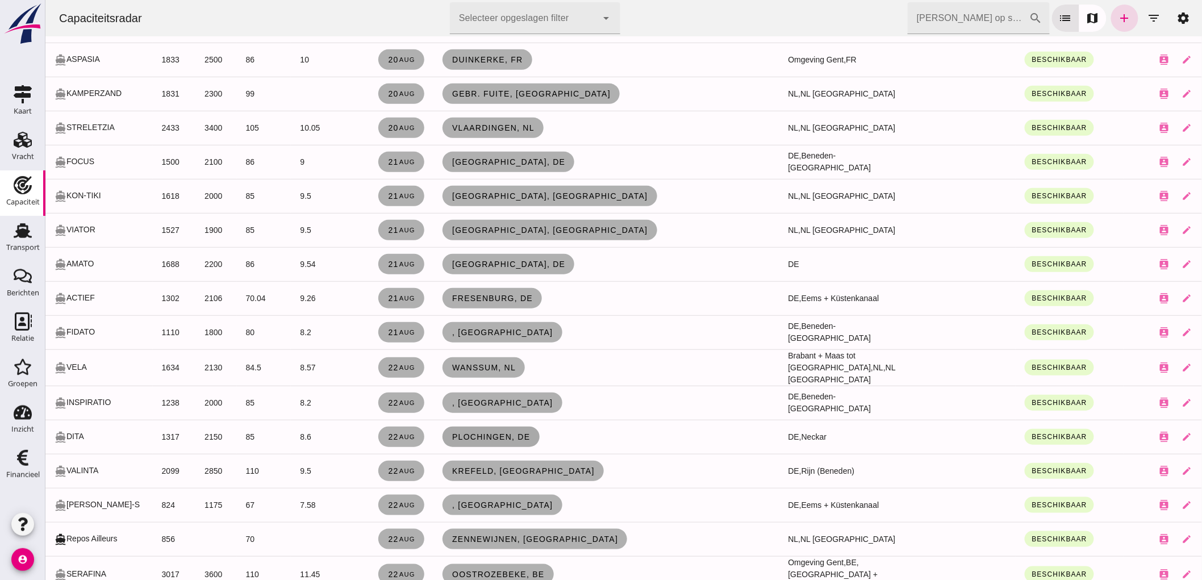
scroll to position [252, 0]
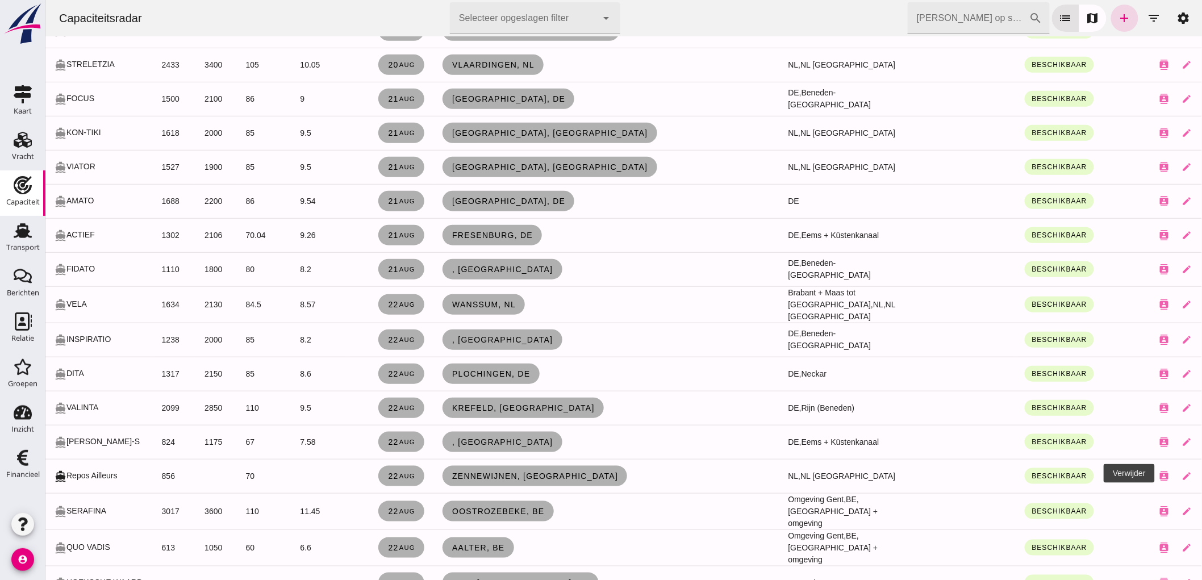
click at [1198, 476] on button "close" at bounding box center [1209, 476] width 23 height 23
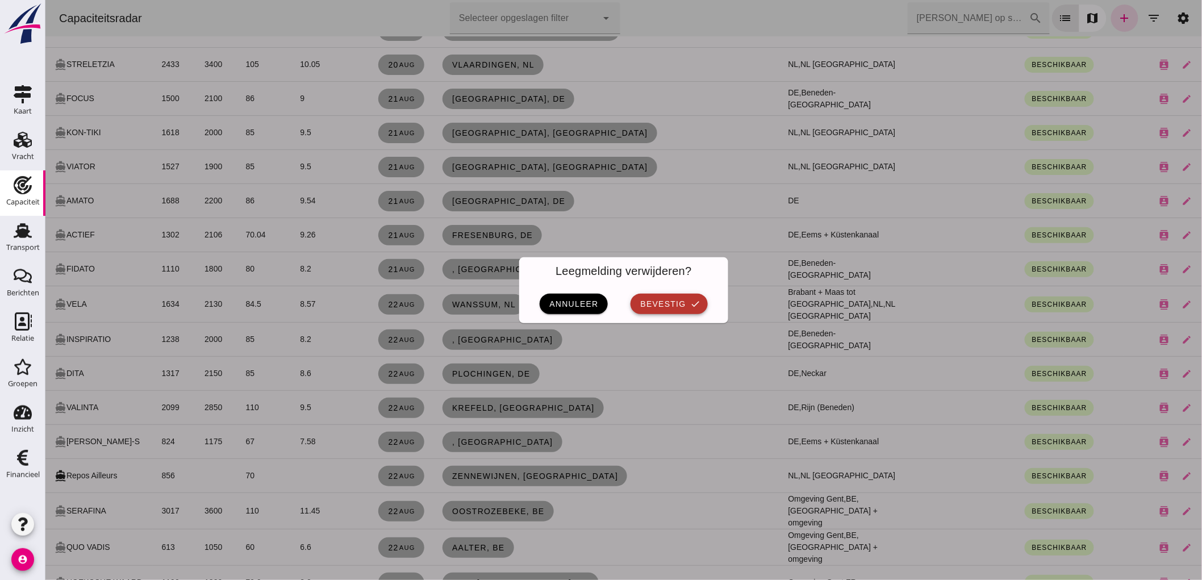
click at [637, 308] on button "bevestig check" at bounding box center [668, 304] width 77 height 20
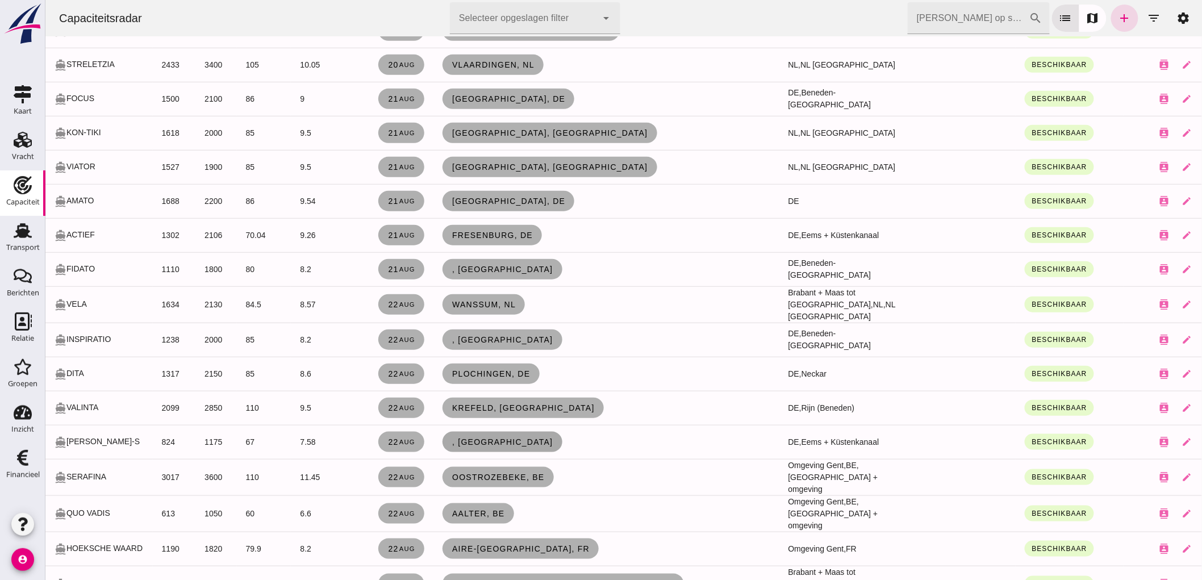
scroll to position [378, 0]
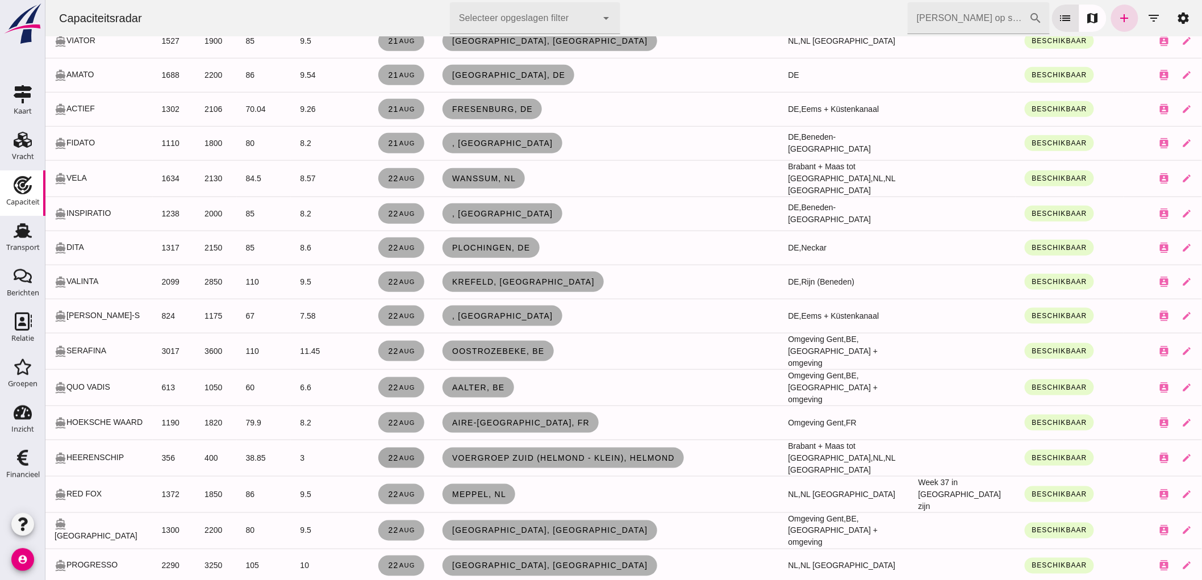
click at [402, 457] on link "22 aug" at bounding box center [401, 458] width 46 height 20
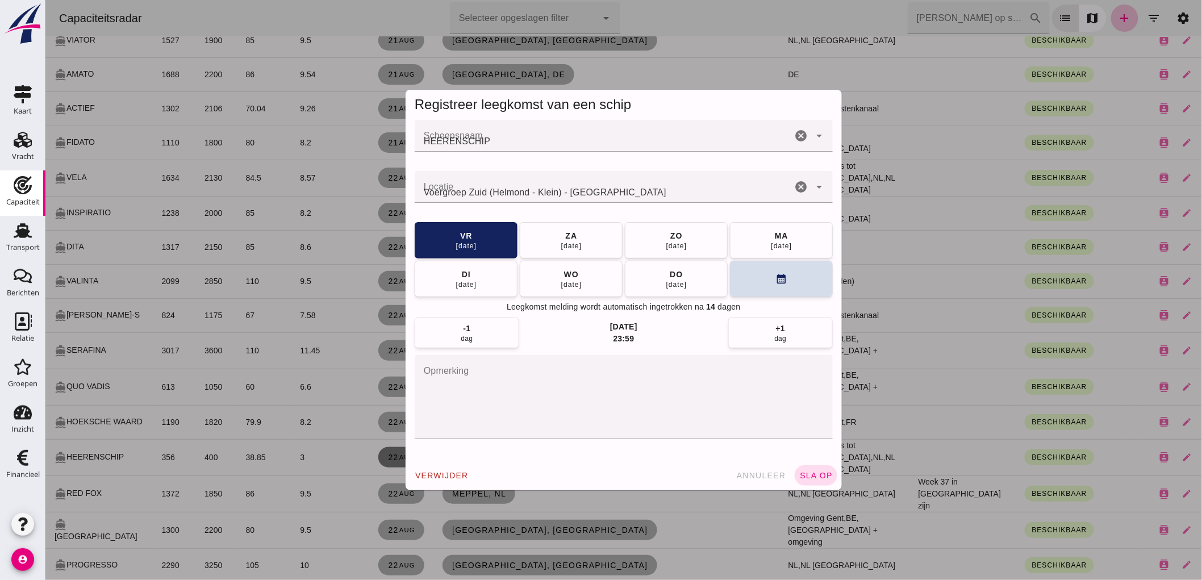
scroll to position [0, 0]
click at [791, 243] on button "[DATE]" at bounding box center [780, 240] width 103 height 36
click at [825, 483] on button "sla op" at bounding box center [815, 475] width 43 height 20
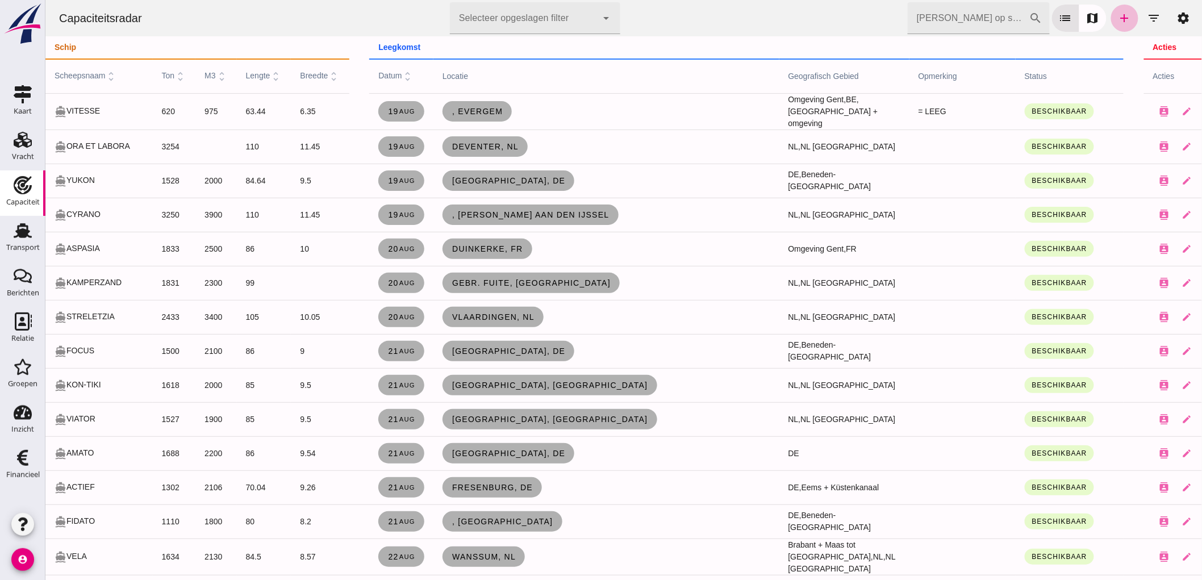
scroll to position [378, 0]
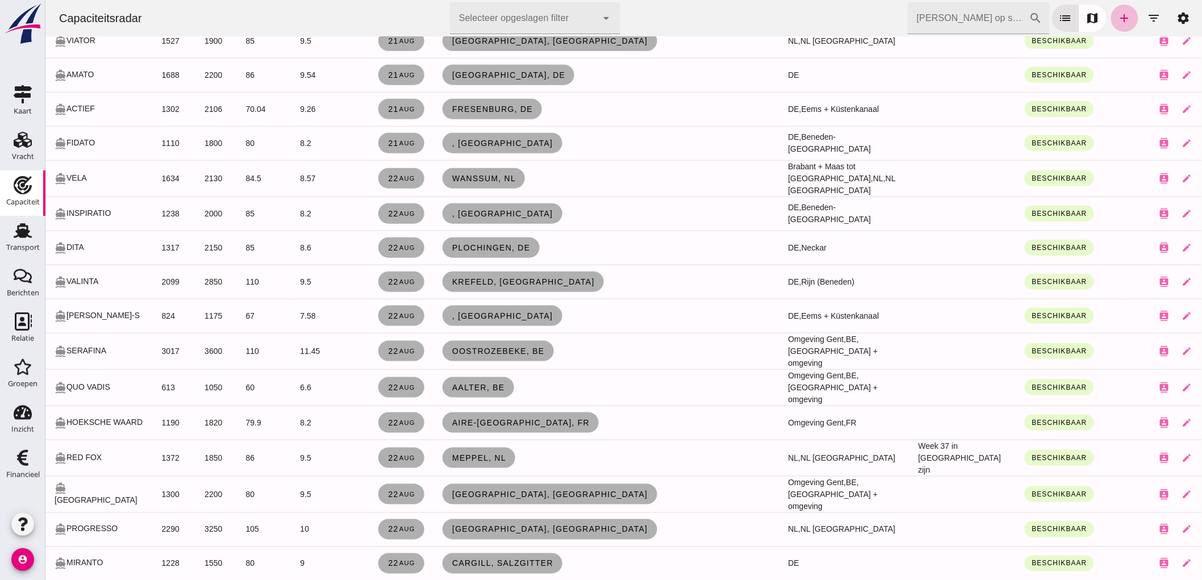
click at [830, 283] on div at bounding box center [623, 290] width 1157 height 580
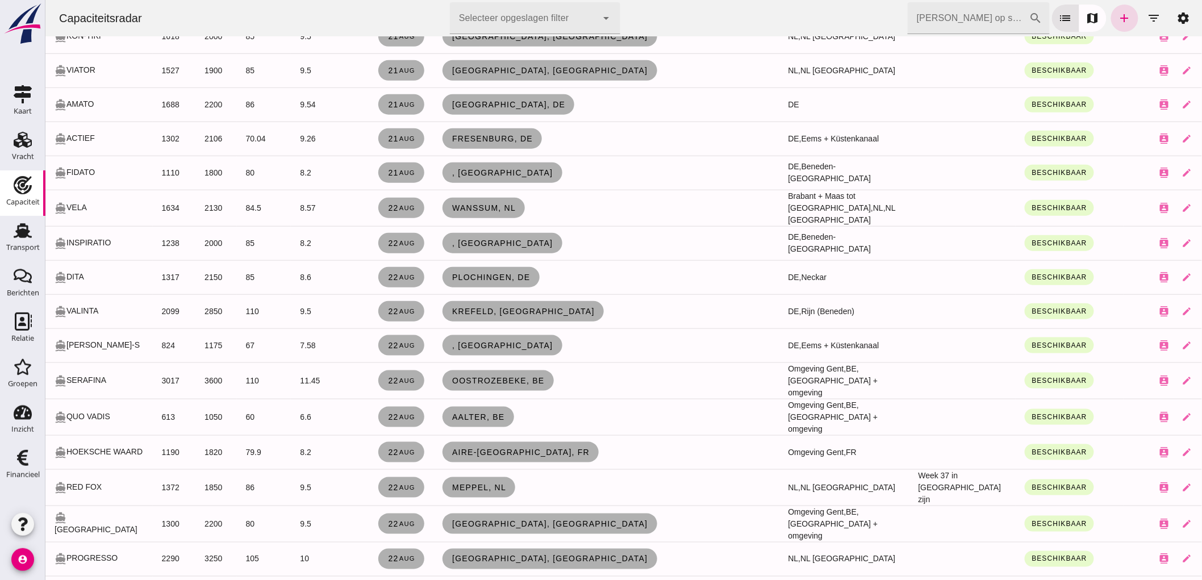
scroll to position [0, 0]
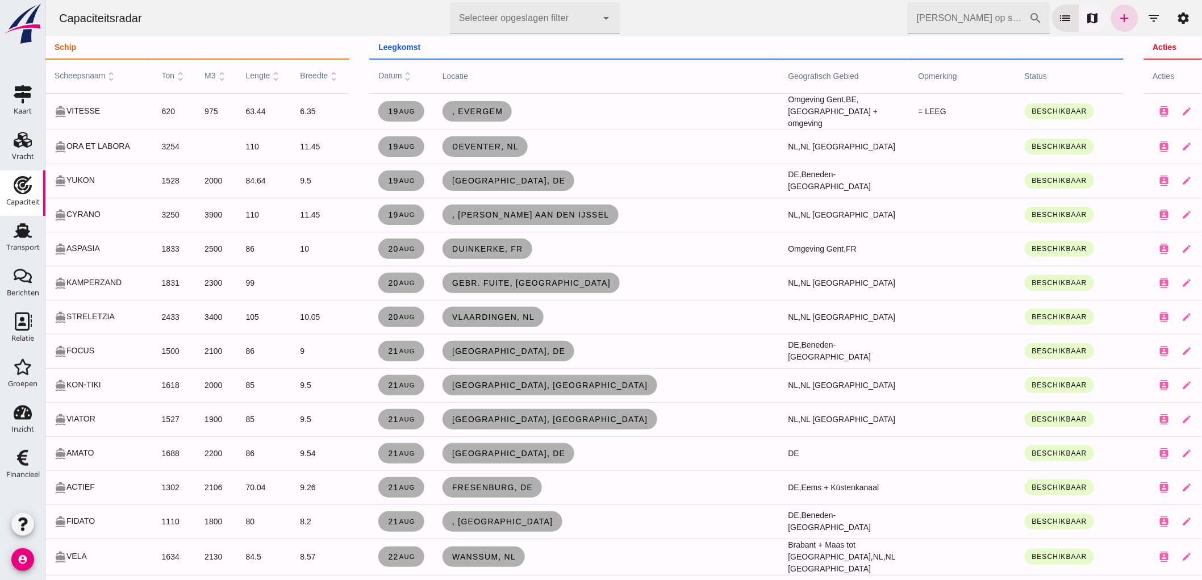
click at [1147, 17] on icon "filter_list" at bounding box center [1154, 18] width 14 height 14
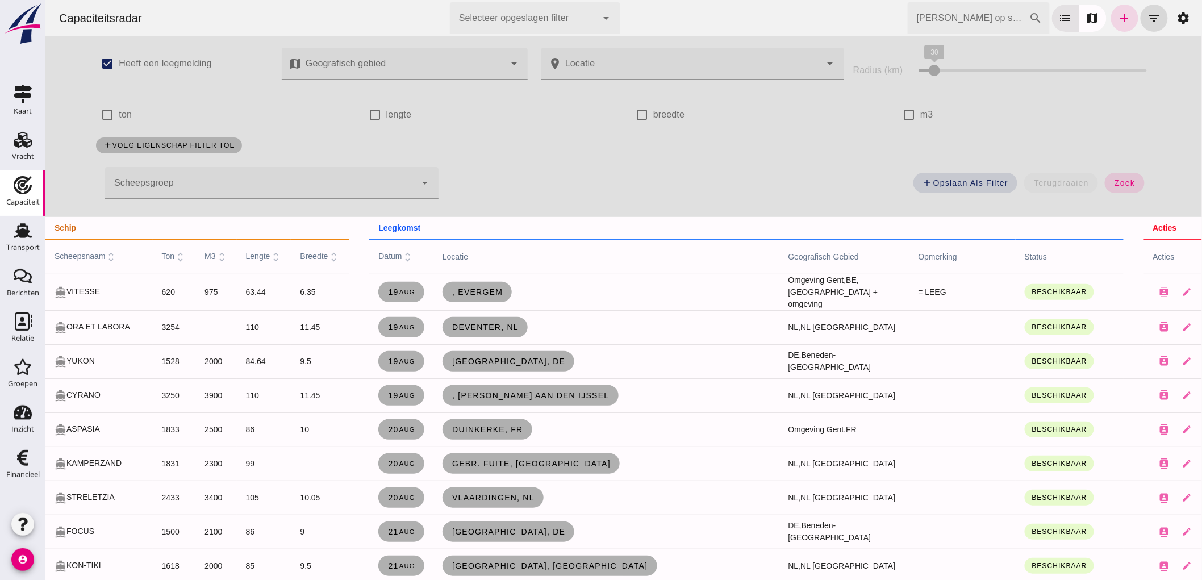
click at [350, 145] on div "add voeg eigenschap filter toe" at bounding box center [623, 146] width 1069 height 30
click at [341, 177] on div at bounding box center [260, 183] width 311 height 32
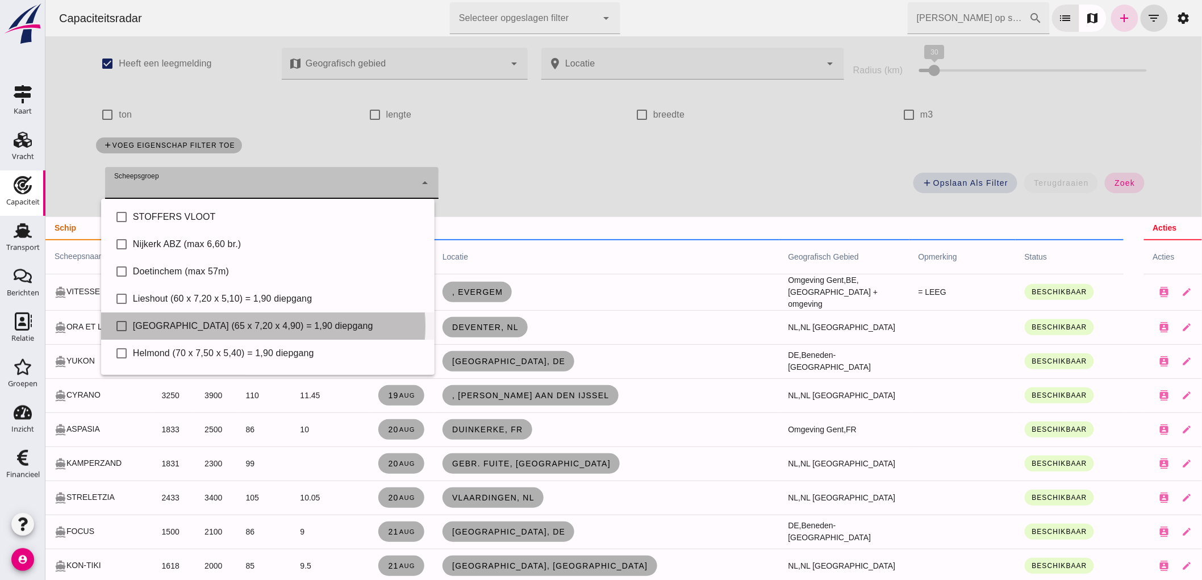
click at [184, 317] on div "check_box_outline_blank Eindhoven (65 x 7,20 x 4,90) = 1,90 diepgang" at bounding box center [267, 325] width 333 height 27
type input "[GEOGRAPHIC_DATA] (65 x 7,20 x 4,90) = 1,90 diepgang"
checkbox input "true"
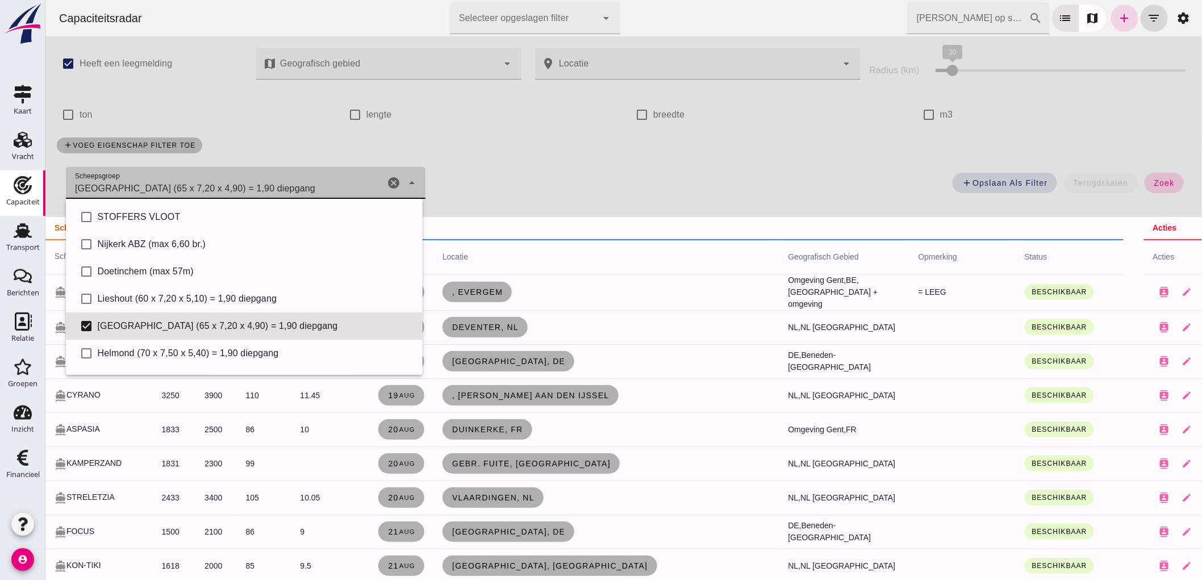
click at [1154, 189] on button "zoek" at bounding box center [1163, 183] width 39 height 20
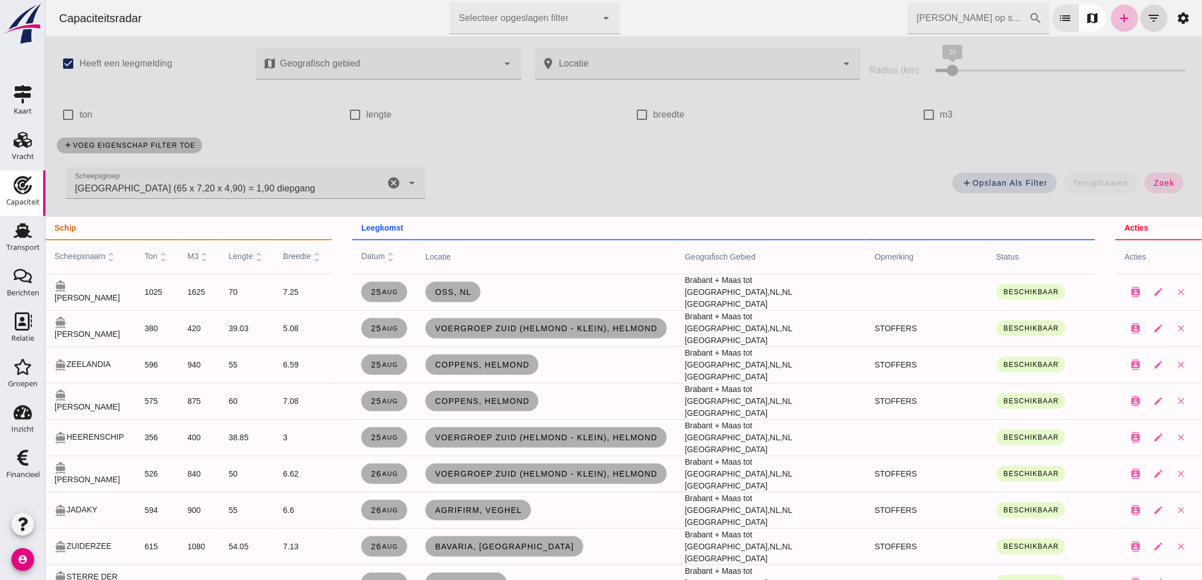
click at [394, 183] on icon "cancel" at bounding box center [393, 183] width 14 height 14
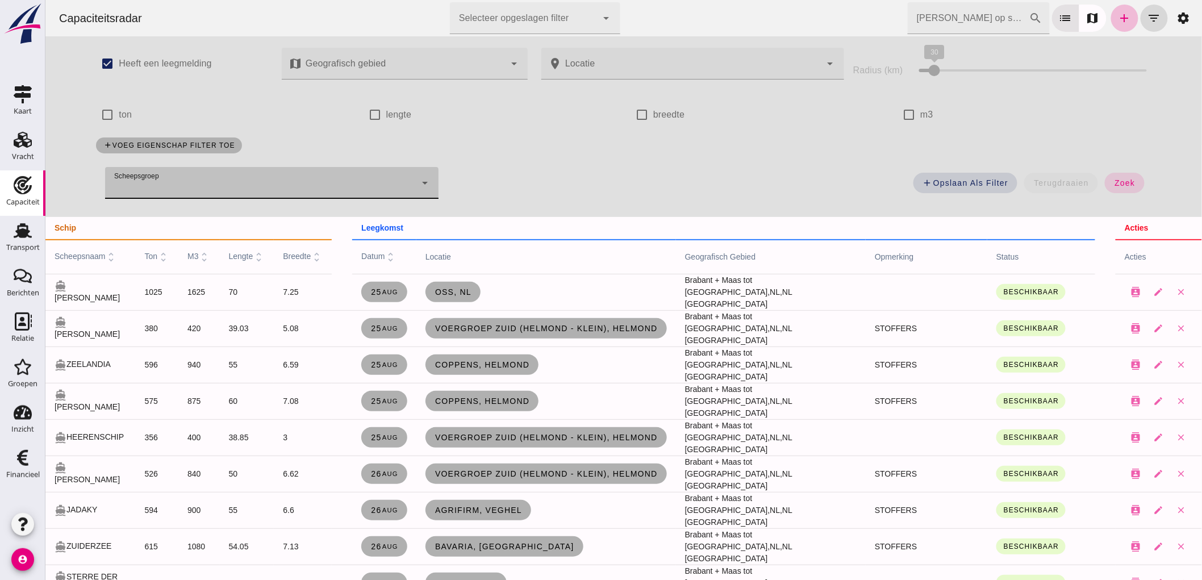
click at [975, 20] on input "Zoek op scheepsnaam" at bounding box center [968, 18] width 122 height 32
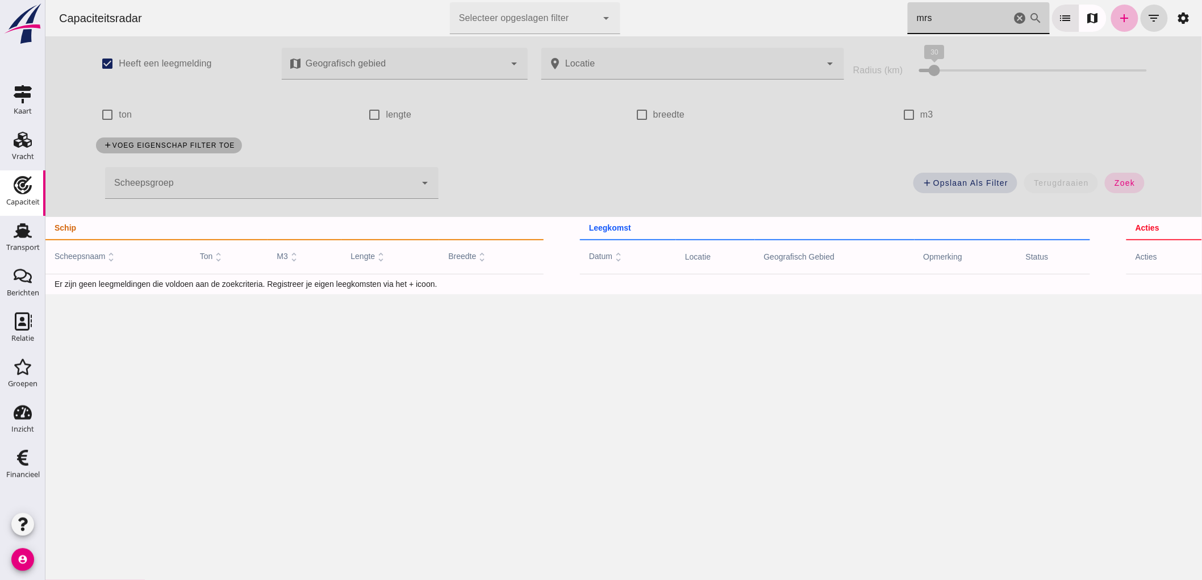
type input "mrs"
click at [1125, 20] on link "add" at bounding box center [1124, 18] width 27 height 27
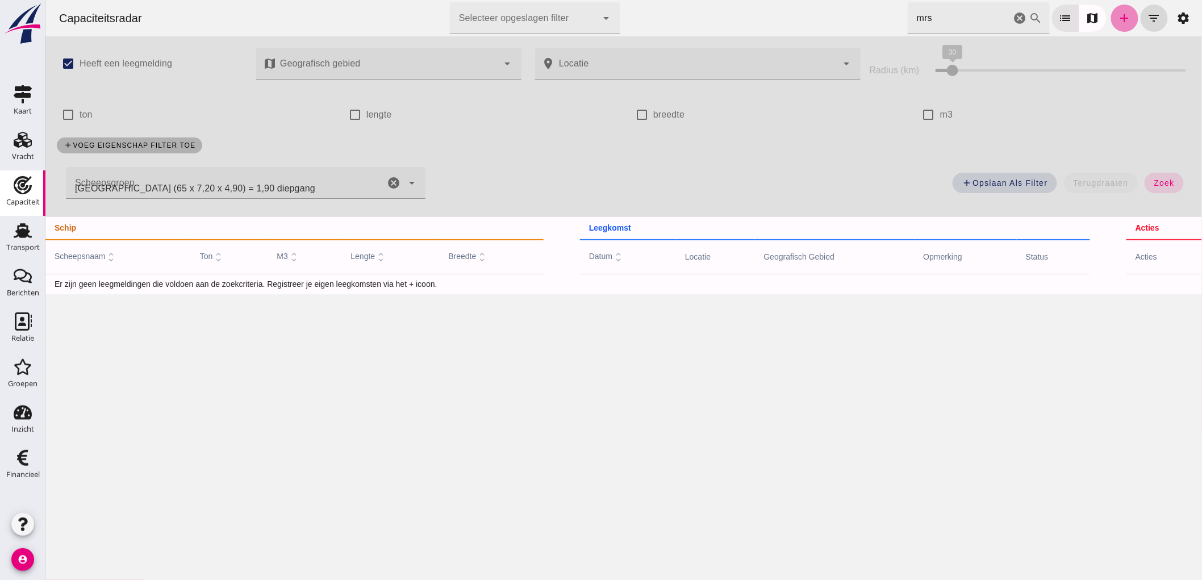
type input "[GEOGRAPHIC_DATA] (65 x 7,20 x 4,90) = 1,90 diepgang"
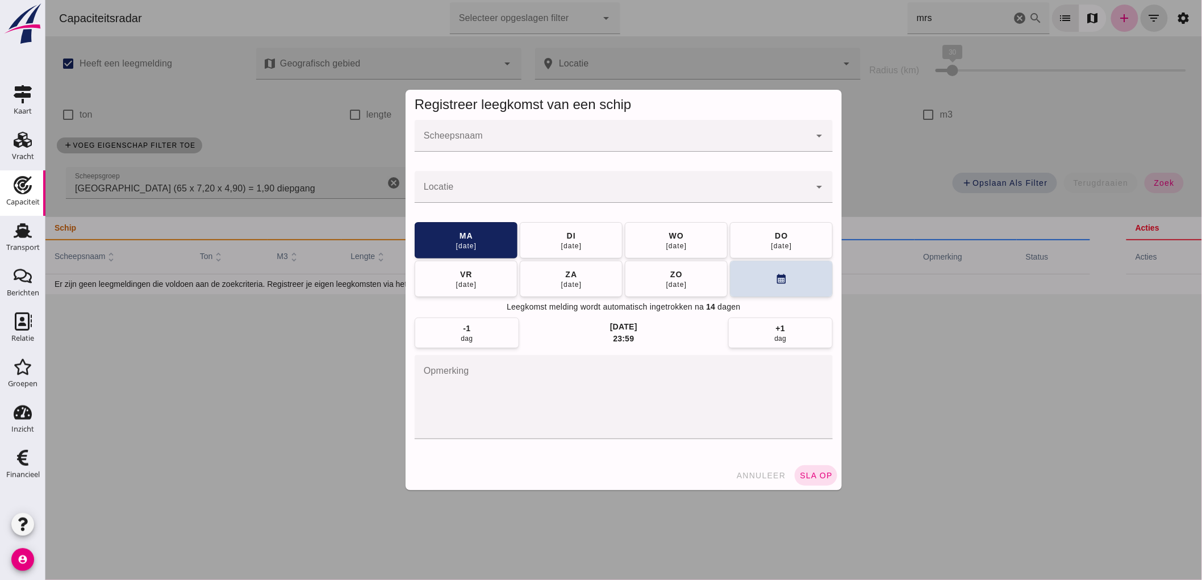
click at [663, 135] on input "Scheepsnaam" at bounding box center [611, 142] width 395 height 14
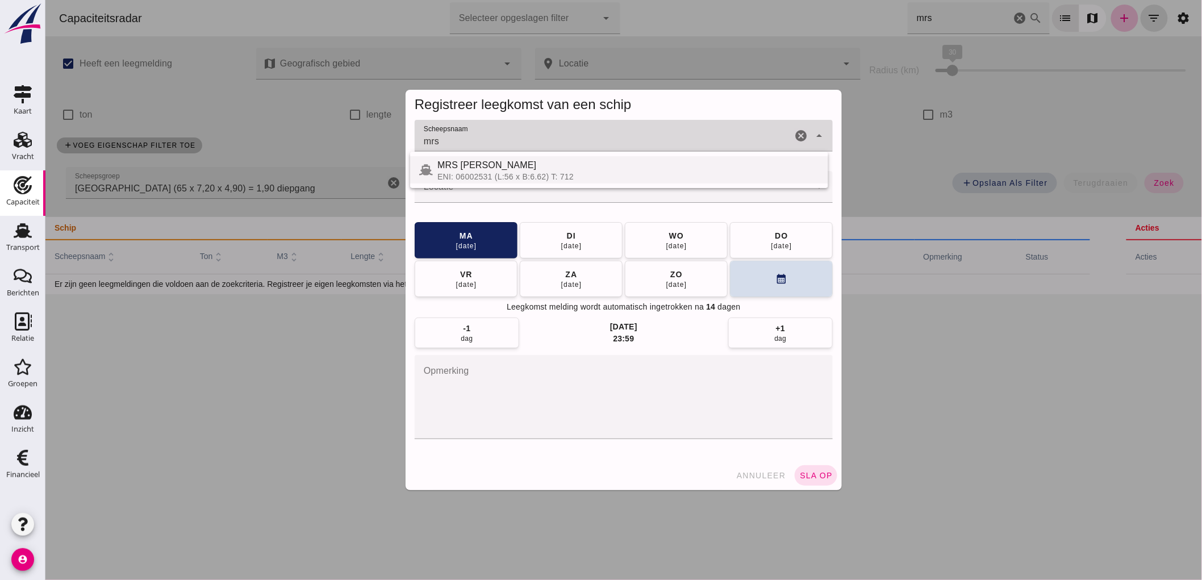
click at [606, 169] on div "MRS JONES" at bounding box center [628, 165] width 382 height 14
type input "MRS JONES"
click at [560, 183] on div at bounding box center [611, 187] width 395 height 32
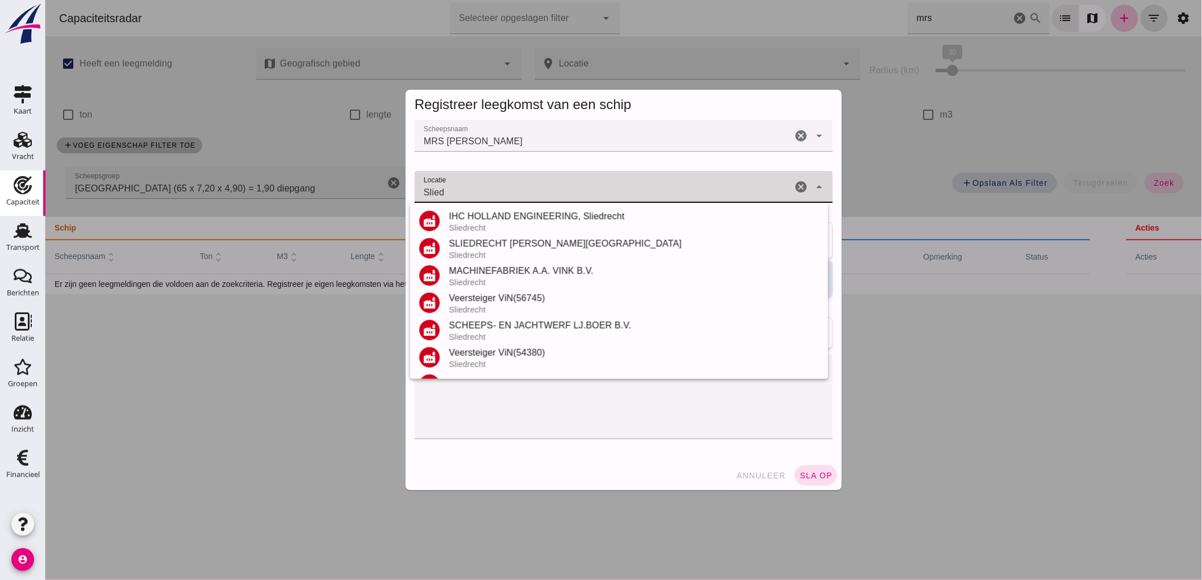
scroll to position [133, 0]
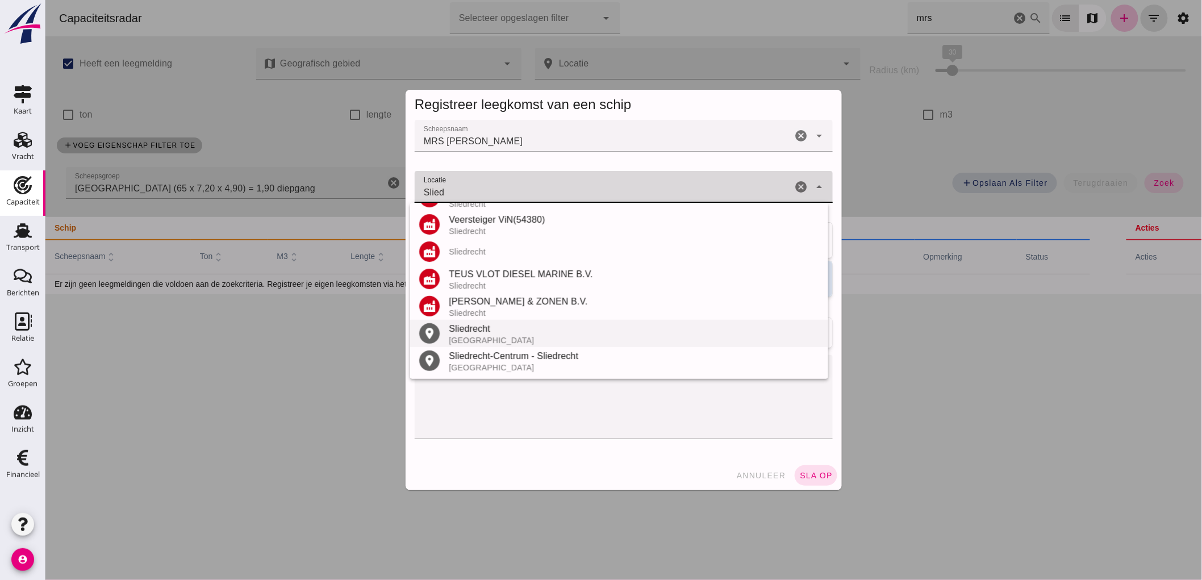
click at [502, 330] on div "Sliedrecht" at bounding box center [633, 329] width 370 height 14
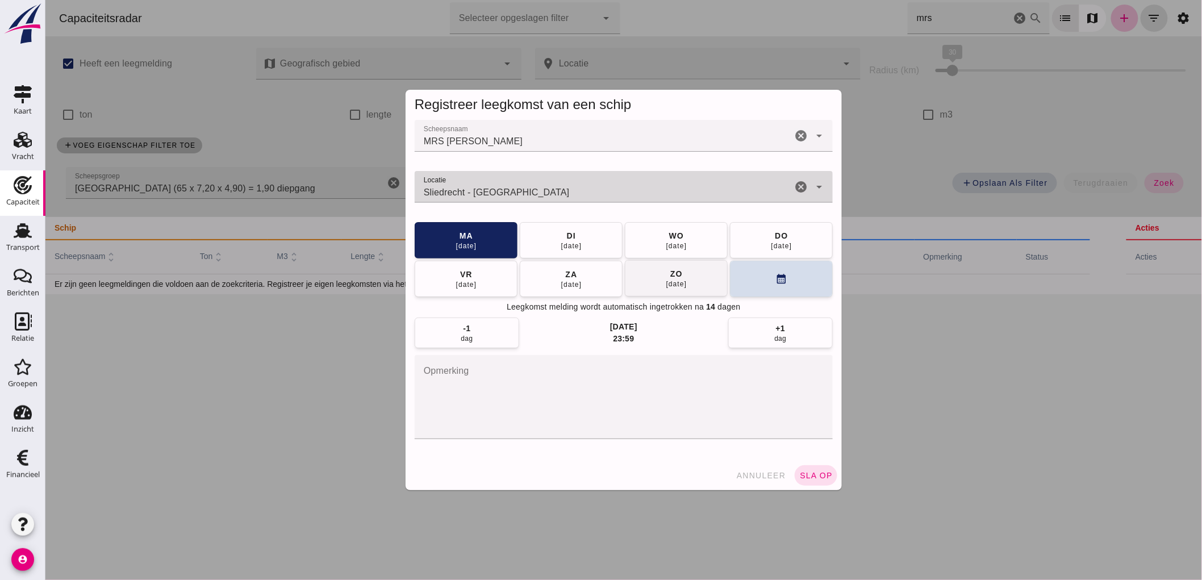
type input "Sliedrecht - Zuid-Holland"
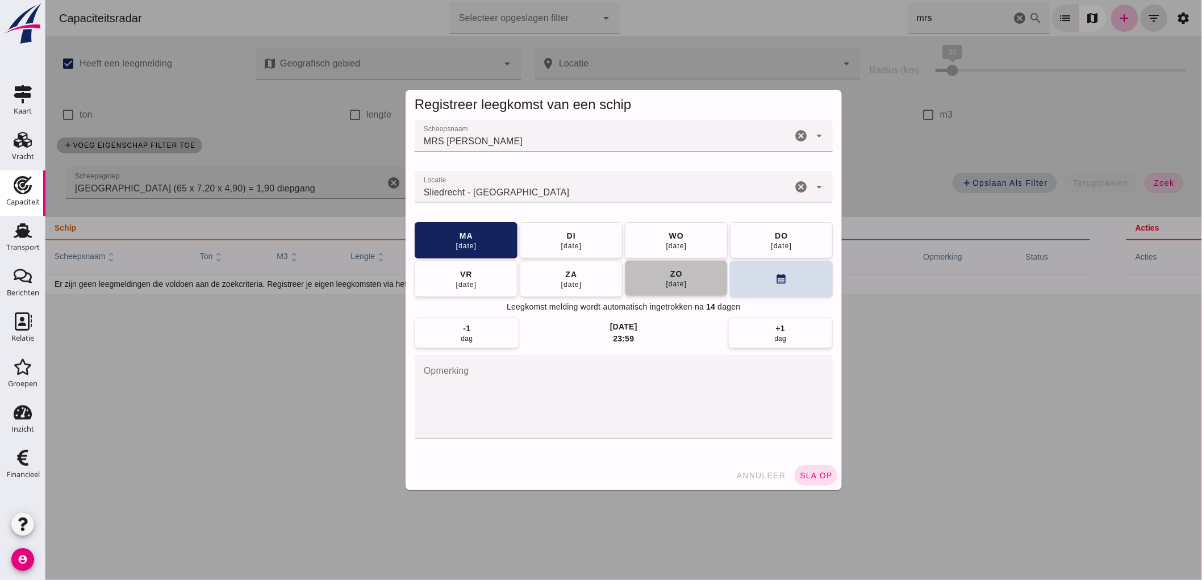
click at [685, 281] on button "zo 31 aug" at bounding box center [675, 278] width 103 height 36
click at [569, 244] on div "01 sep" at bounding box center [571, 245] width 22 height 9
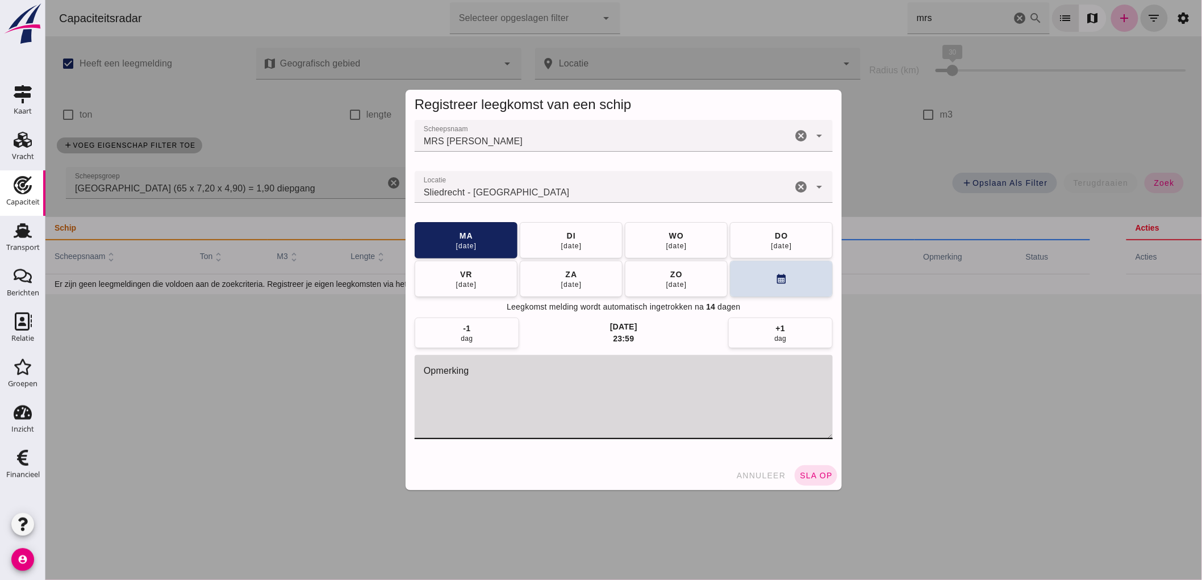
click at [523, 410] on textarea "opmerking" at bounding box center [623, 397] width 418 height 84
type textarea "STOFFERS"
click at [809, 478] on span "sla op" at bounding box center [816, 475] width 34 height 9
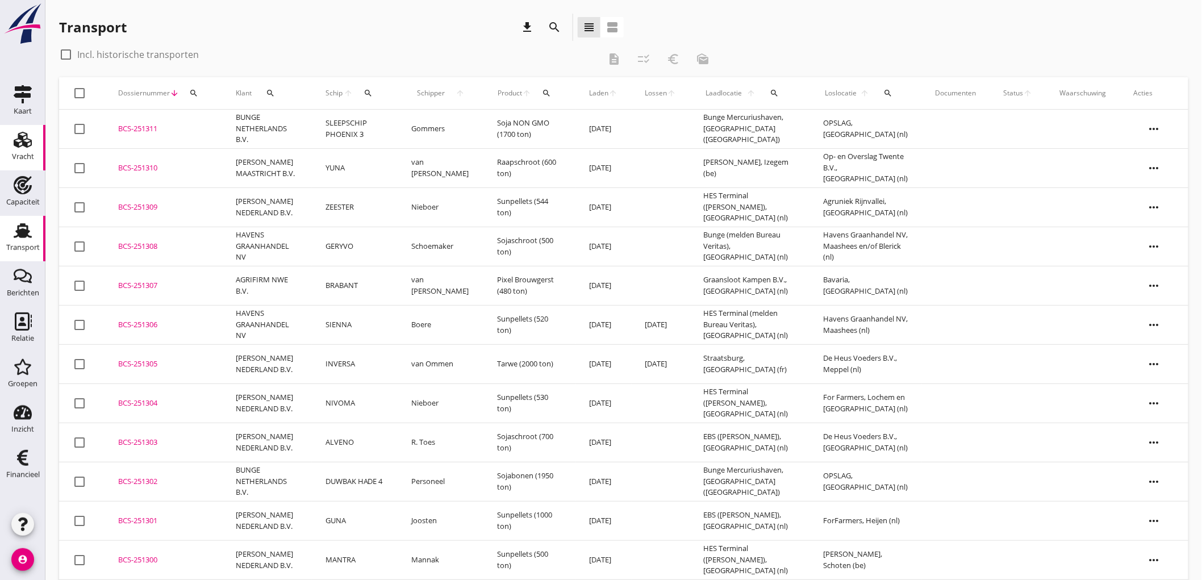
click at [12, 153] on div "Vracht" at bounding box center [23, 156] width 22 height 7
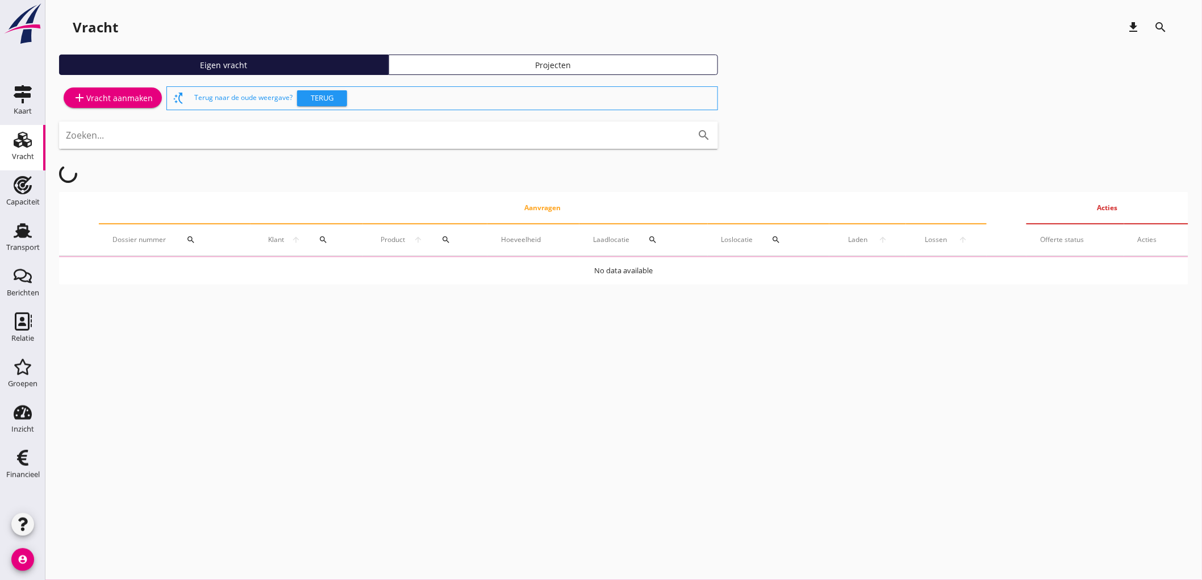
click at [88, 91] on div "add Vracht aanmaken" at bounding box center [113, 98] width 80 height 14
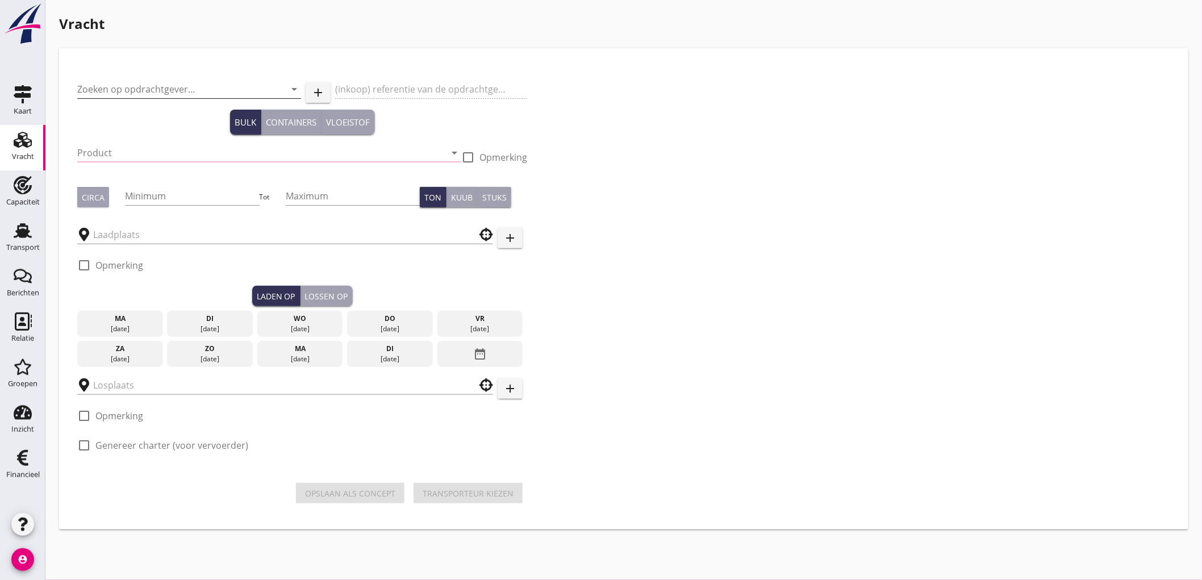
drag, startPoint x: 176, startPoint y: 84, endPoint x: 157, endPoint y: 93, distance: 20.8
click at [175, 84] on input "Zoeken op opdrachtgever..." at bounding box center [173, 89] width 192 height 18
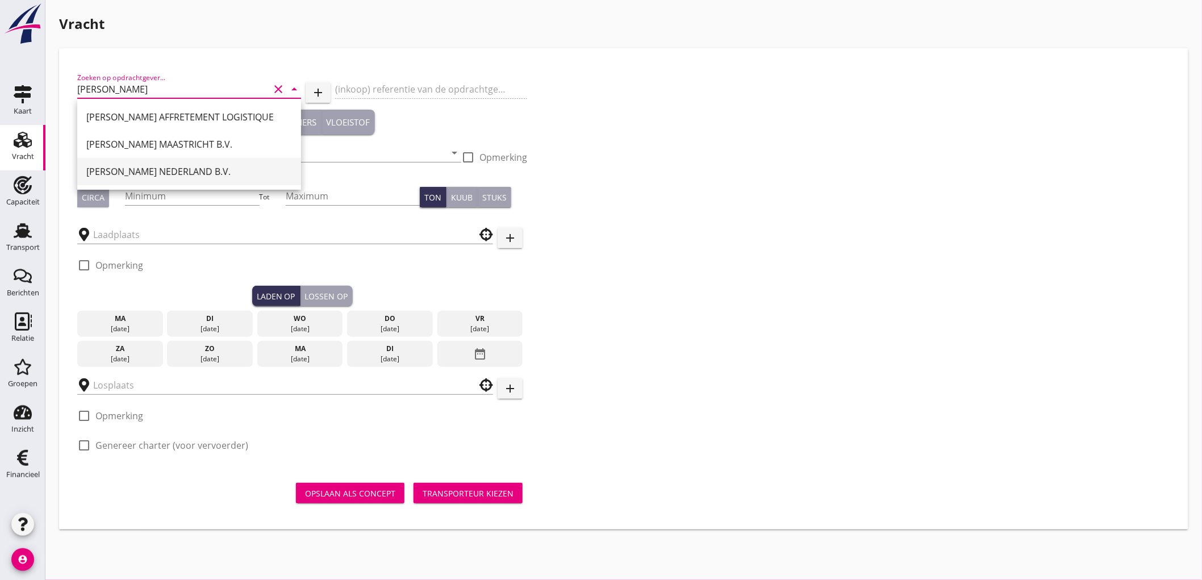
drag, startPoint x: 162, startPoint y: 187, endPoint x: 180, endPoint y: 168, distance: 26.1
click at [180, 168] on div "[PERSON_NAME] AFFRETEMENT LOGISTIQUE [PERSON_NAME] MAASTRICHT B.V. [PERSON_NAME…" at bounding box center [189, 144] width 224 height 91
click at [180, 168] on div "[PERSON_NAME] NEDERLAND B.V." at bounding box center [189, 172] width 206 height 14
type input "[PERSON_NAME] NEDERLAND B.V."
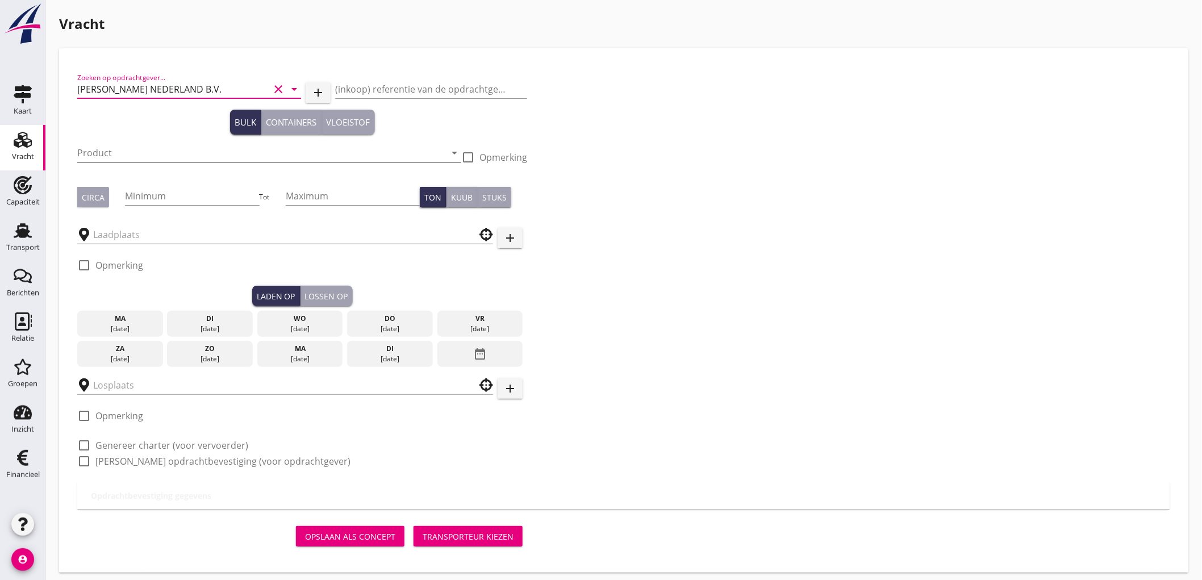
click at [152, 145] on input "Product" at bounding box center [261, 153] width 368 height 18
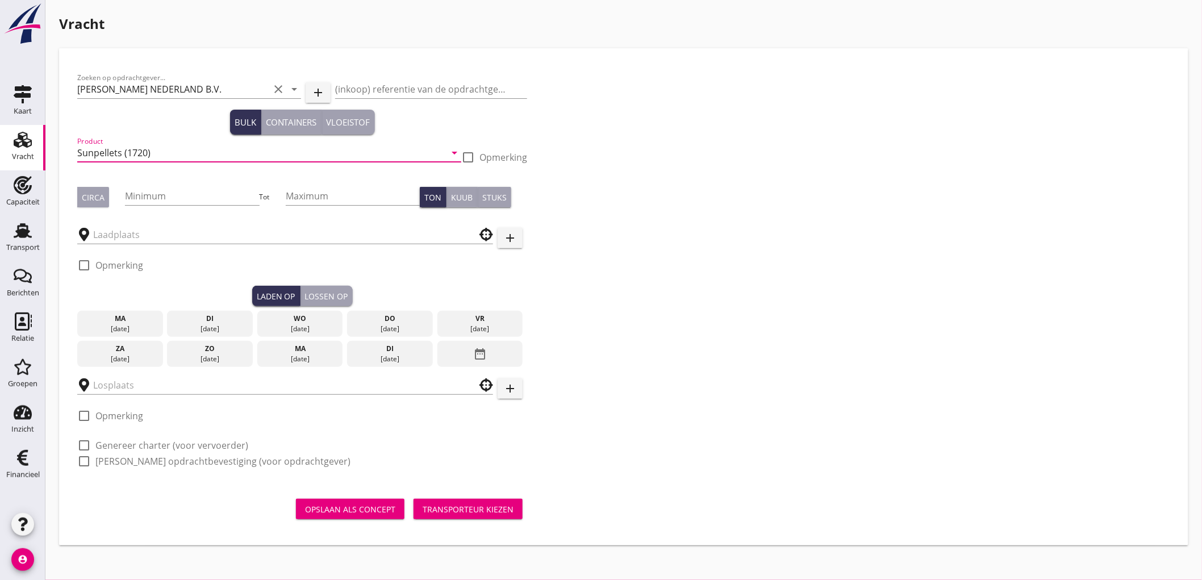
type input "Sunpellets (1720)"
click at [489, 155] on label "Opmerking" at bounding box center [503, 157] width 48 height 11
checkbox input "true"
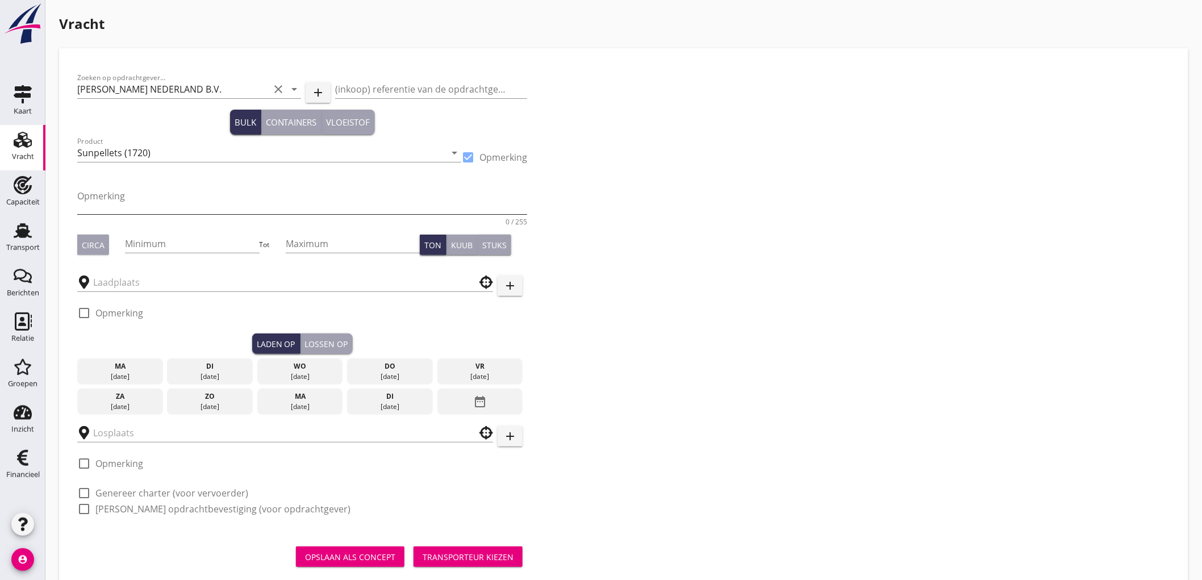
click at [282, 197] on textarea "Opmerking" at bounding box center [302, 200] width 450 height 27
type textarea "LP"
type button "circa"
click at [99, 239] on div "Circa" at bounding box center [93, 245] width 23 height 12
click at [148, 241] on input "Minimum" at bounding box center [192, 244] width 134 height 18
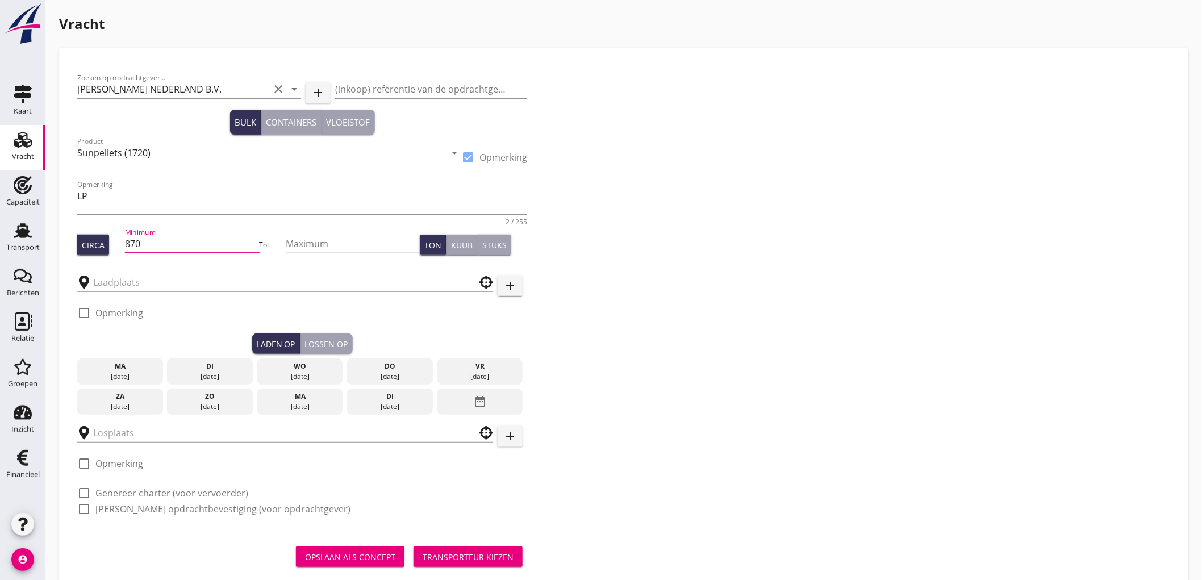
type input "870"
click at [122, 281] on input "text" at bounding box center [277, 282] width 368 height 18
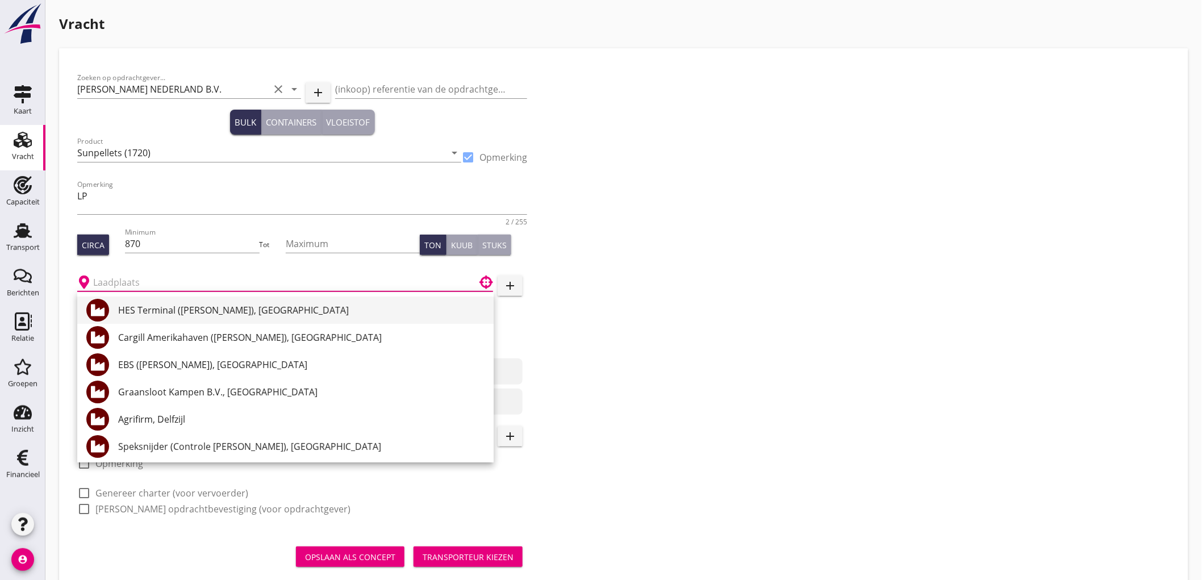
click at [151, 309] on div "HES Terminal ([PERSON_NAME]), [GEOGRAPHIC_DATA]" at bounding box center [301, 310] width 366 height 14
type input "HES Terminal ([PERSON_NAME]), [GEOGRAPHIC_DATA]"
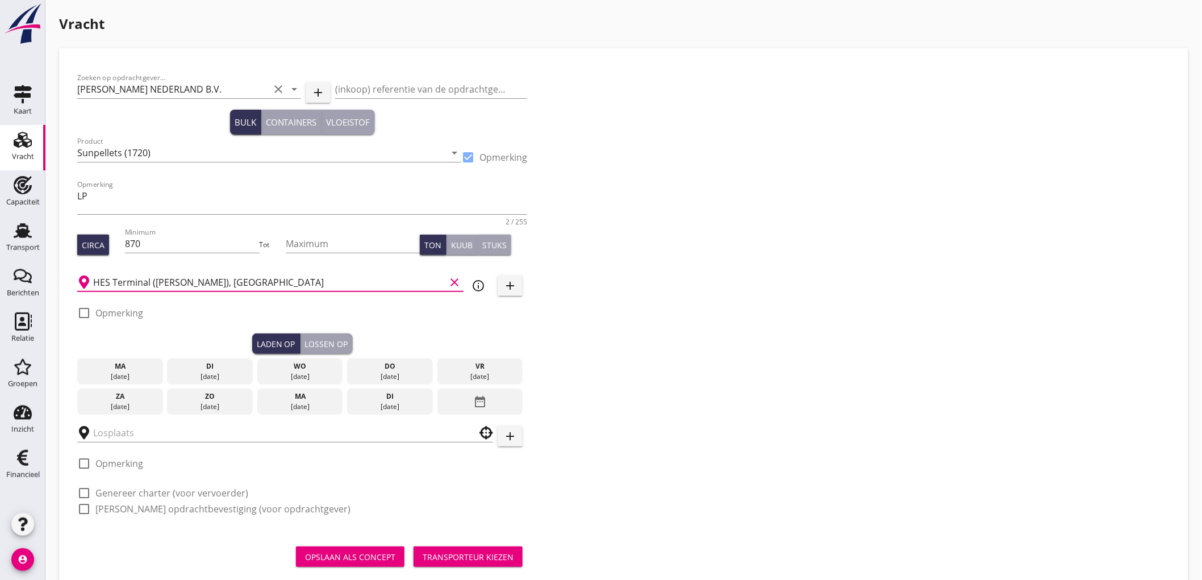
click at [299, 375] on div "[DATE]" at bounding box center [300, 377] width 80 height 10
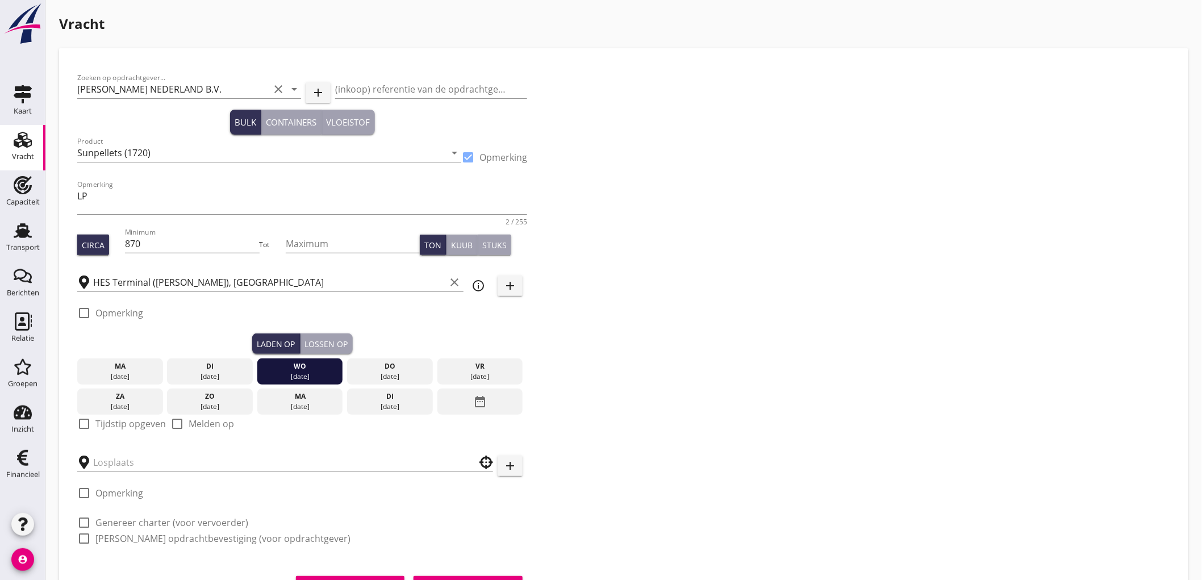
click at [114, 422] on label "Tijdstip opgeven" at bounding box center [130, 423] width 70 height 11
checkbox input "true"
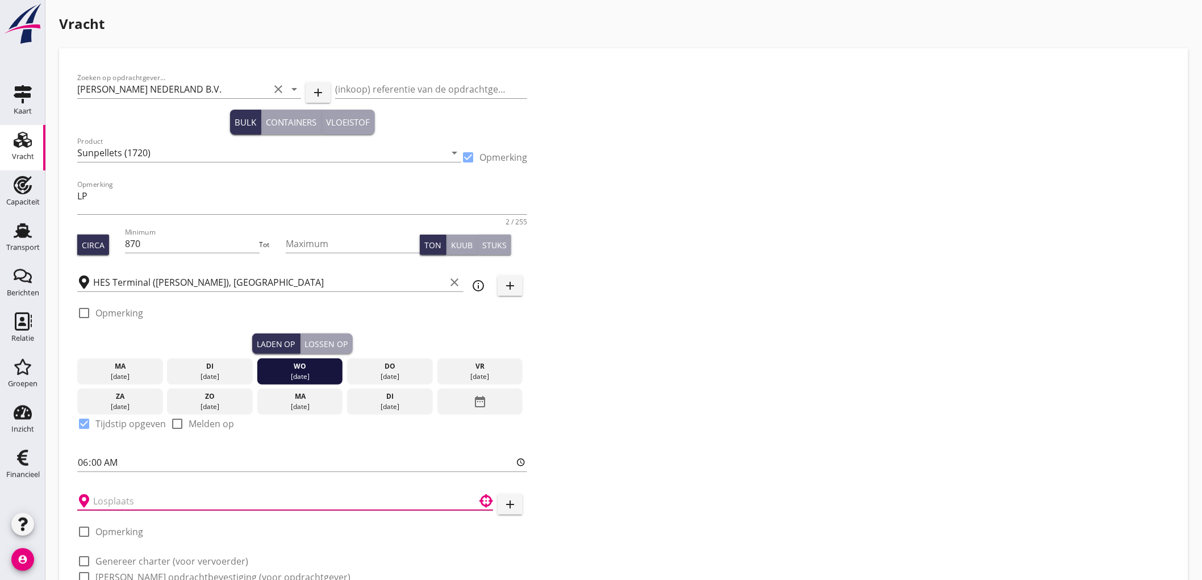
click at [120, 502] on input "text" at bounding box center [277, 501] width 368 height 18
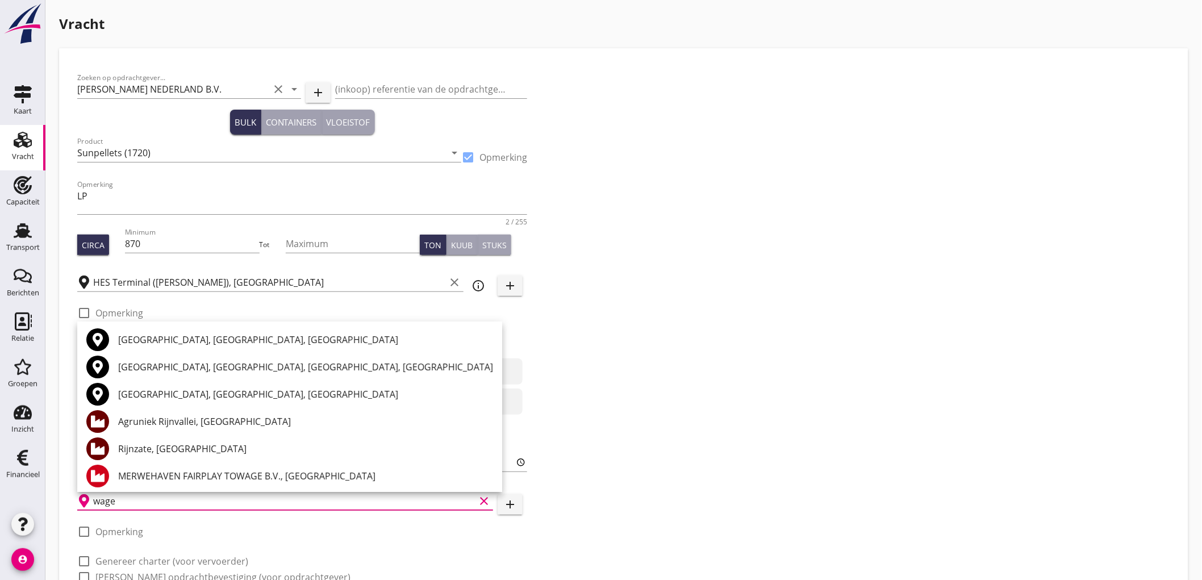
click at [173, 427] on div "Agruniek Rijnvallei, [GEOGRAPHIC_DATA]" at bounding box center [305, 422] width 375 height 14
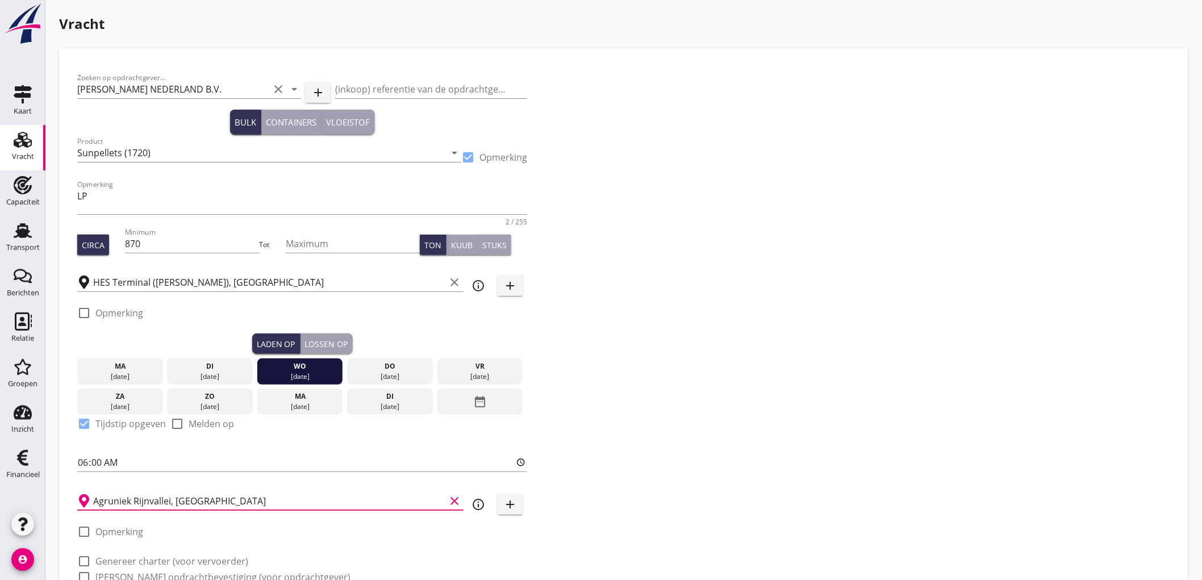
type input "Agruniek Rijnvallei, [GEOGRAPHIC_DATA]"
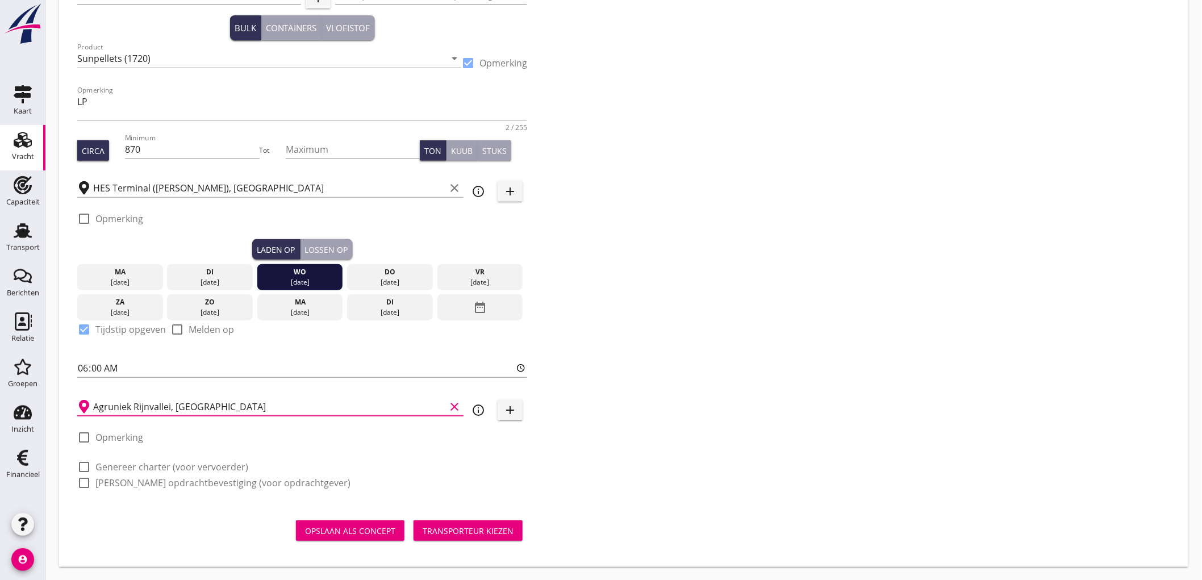
click at [143, 470] on label "Genereer charter (voor vervoerder)" at bounding box center [171, 466] width 153 height 11
checkbox input "true"
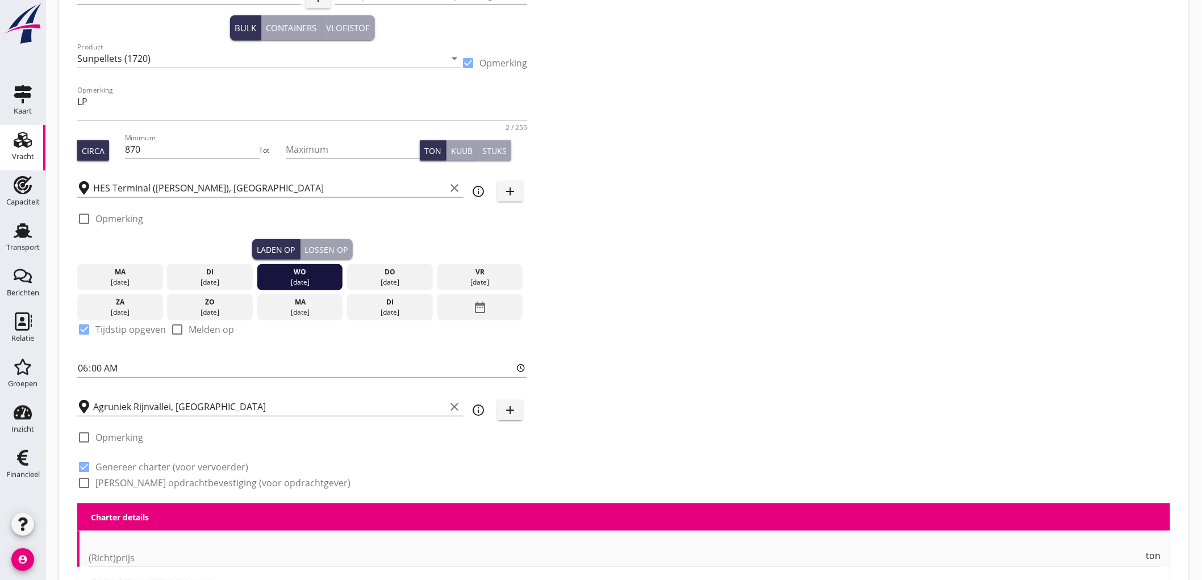
click at [145, 484] on label "[PERSON_NAME] opdrachtbevestiging (voor opdrachtgever)" at bounding box center [222, 482] width 255 height 11
checkbox input "true"
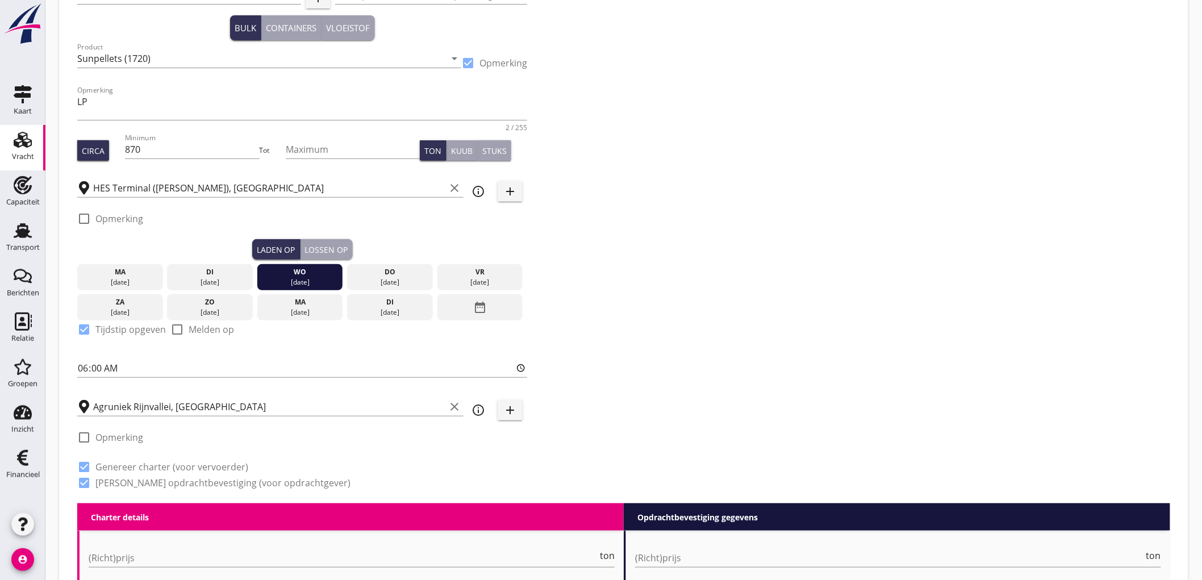
checkbox input "true"
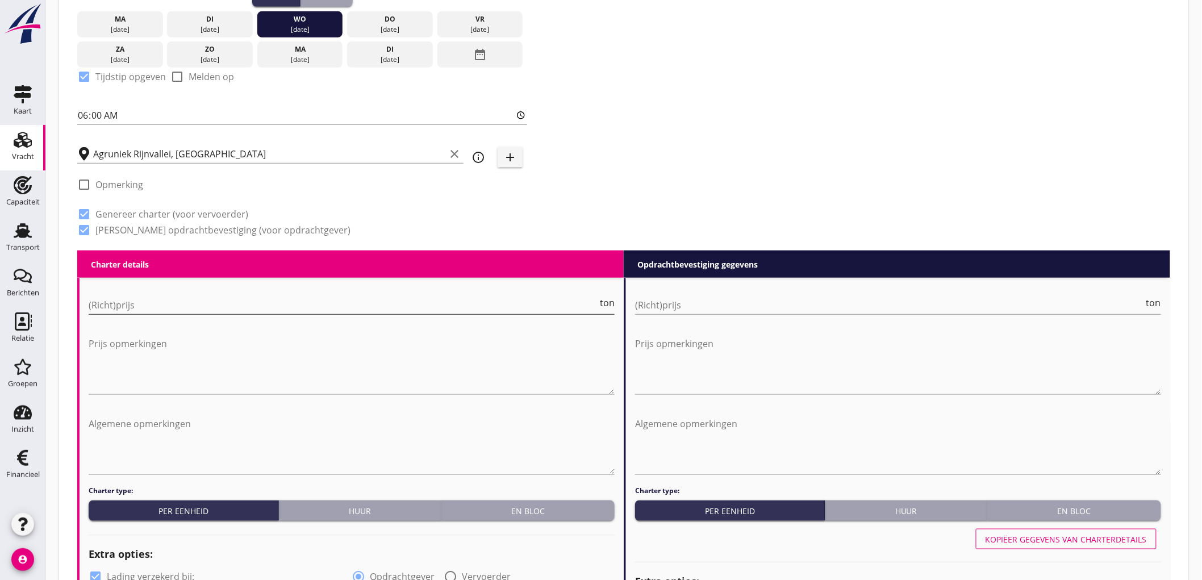
click at [144, 302] on input "(Richt)prijs" at bounding box center [343, 305] width 509 height 18
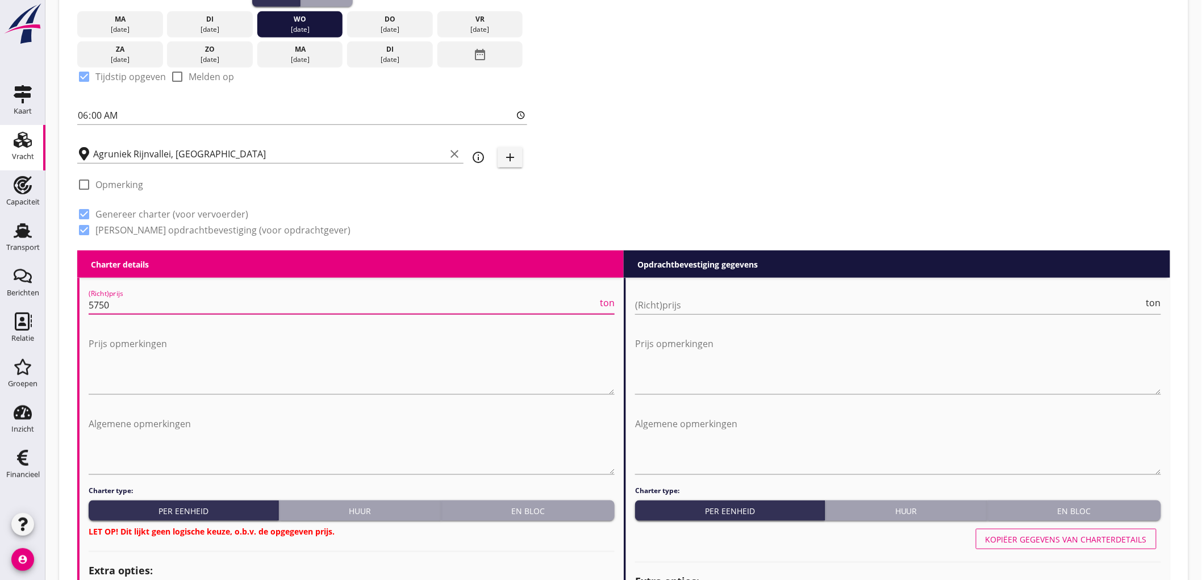
type input "5750"
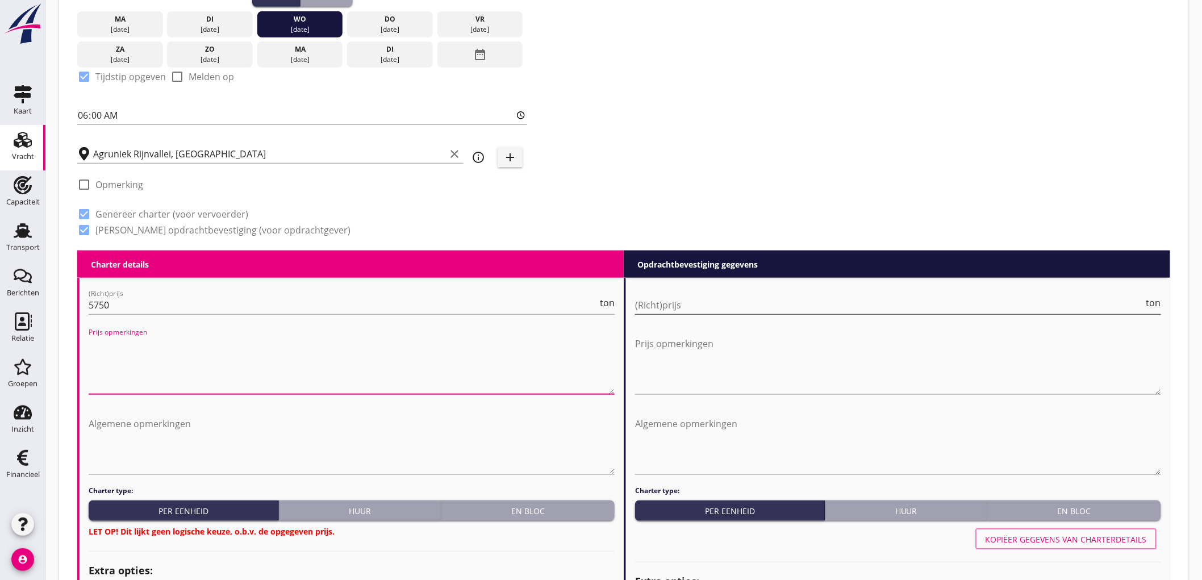
click at [711, 302] on input "(Richt)prijs" at bounding box center [889, 305] width 509 height 18
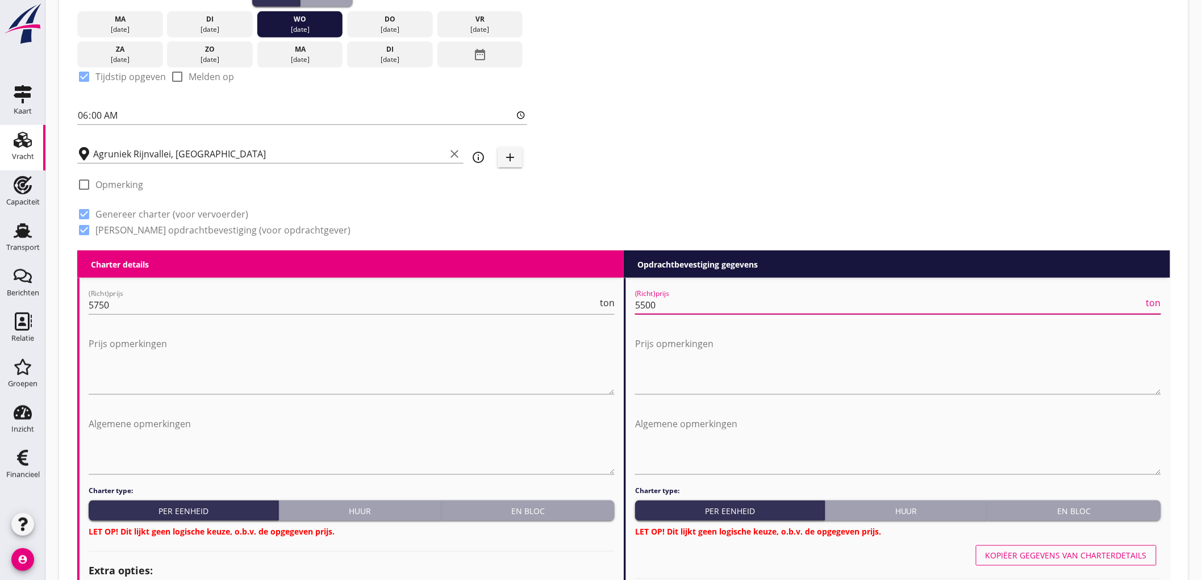
click at [712, 298] on input "5500" at bounding box center [889, 305] width 509 height 18
click at [712, 297] on input "5500" at bounding box center [889, 305] width 509 height 18
type input "5750"
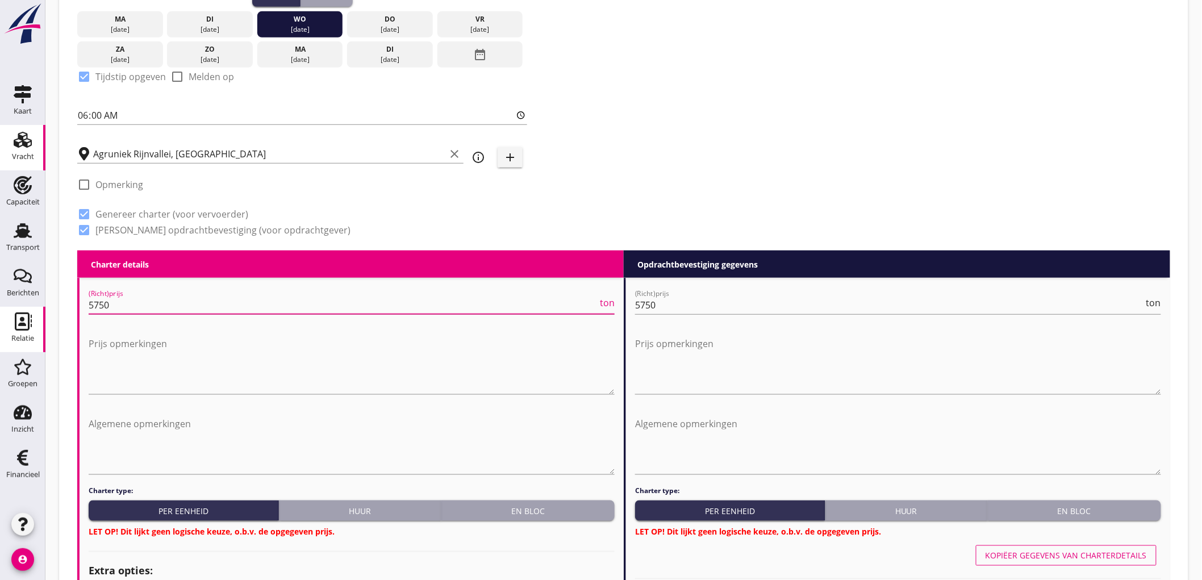
drag, startPoint x: 307, startPoint y: 307, endPoint x: 0, endPoint y: 341, distance: 309.1
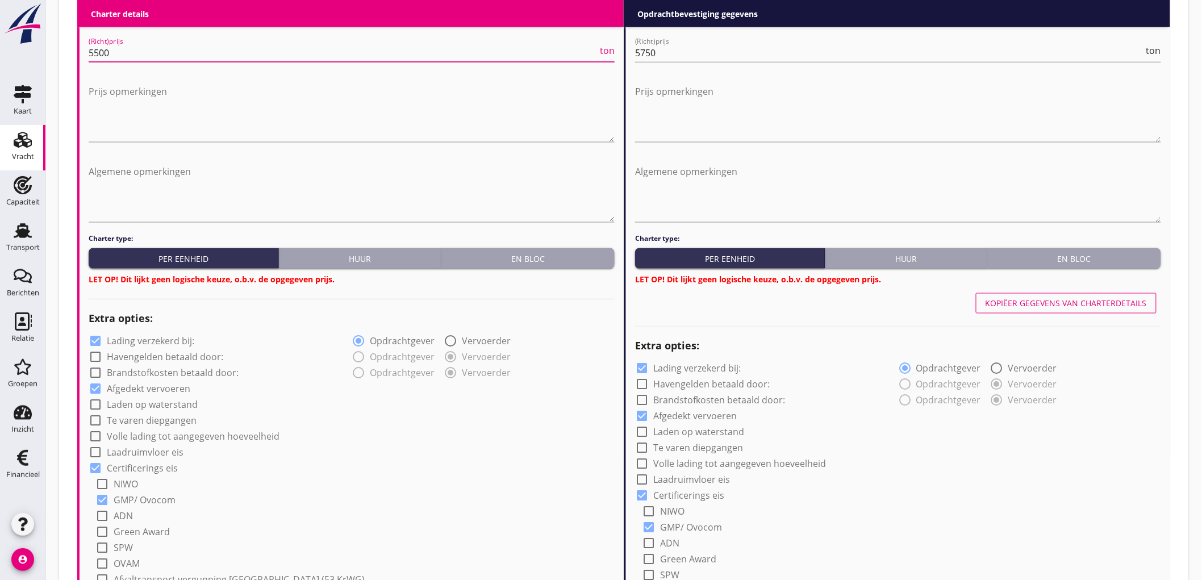
type input "5500"
click at [508, 263] on div "En bloc" at bounding box center [528, 259] width 164 height 12
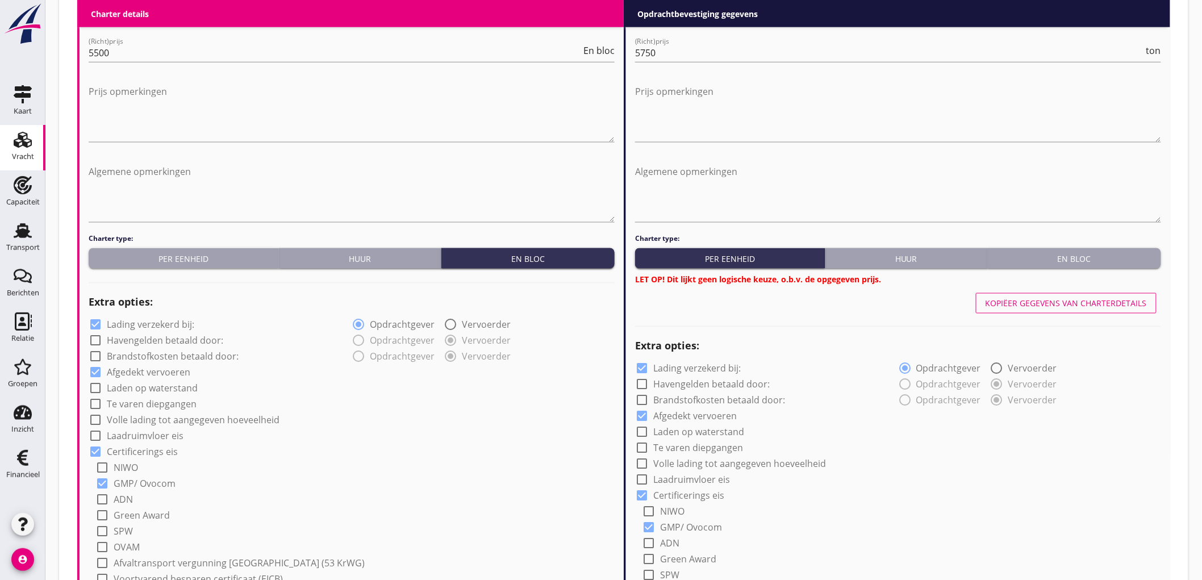
click at [1105, 267] on button "En bloc" at bounding box center [1074, 258] width 173 height 20
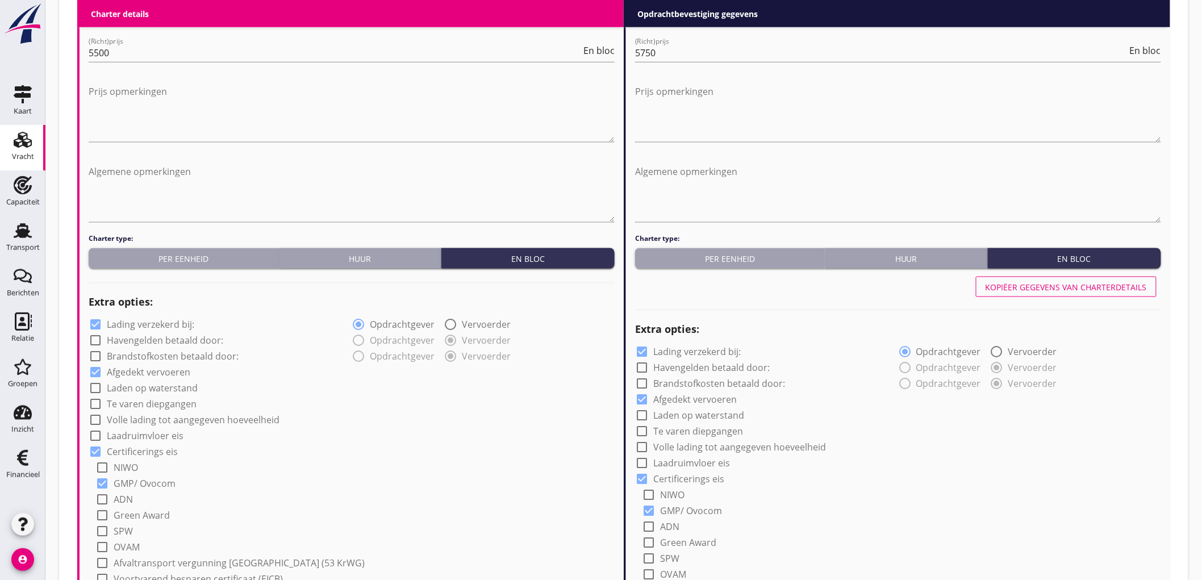
click at [131, 326] on label "Lading verzekerd bij:" at bounding box center [150, 324] width 87 height 11
checkbox input "false"
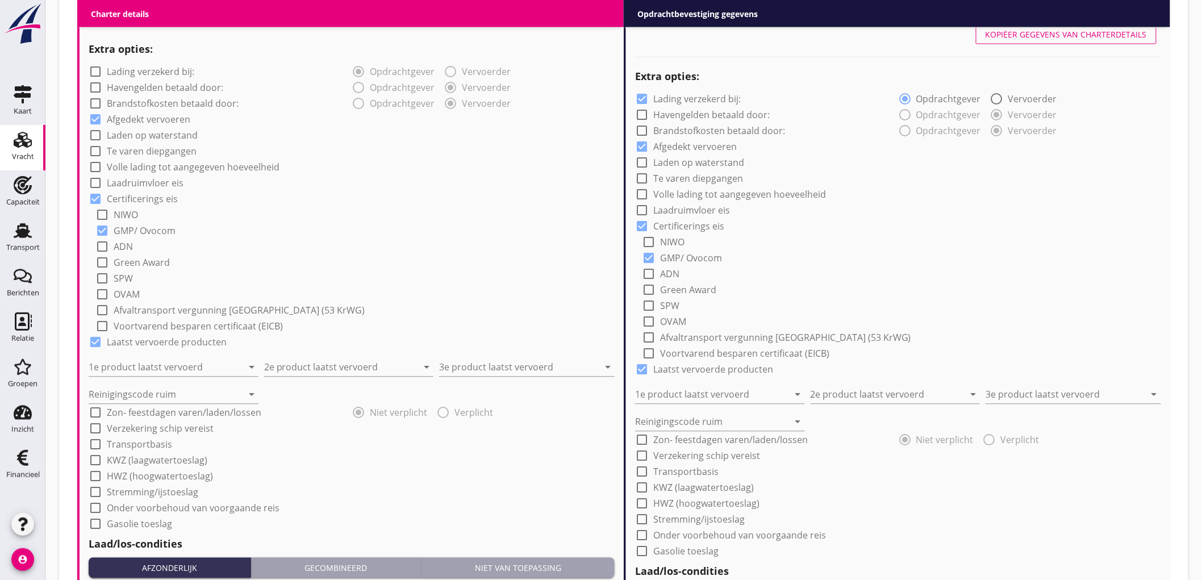
scroll to position [725, 0]
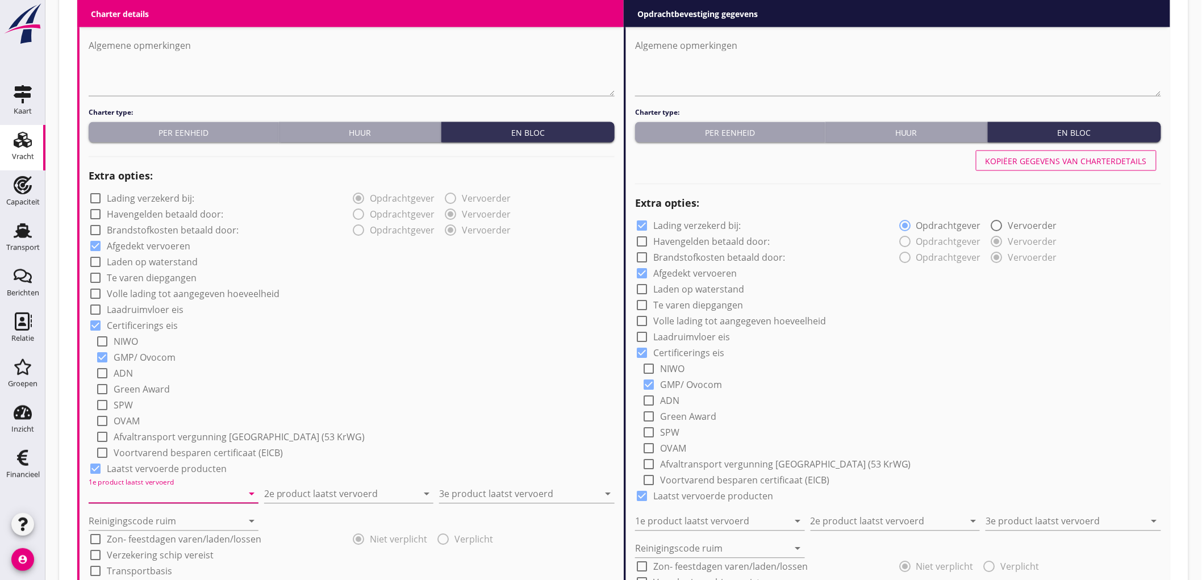
click at [129, 492] on input "1e product laatst vervoerd" at bounding box center [166, 494] width 154 height 18
type input "Raapschroot (1720)"
click at [293, 496] on input "2e product laatst vervoerd" at bounding box center [341, 494] width 154 height 18
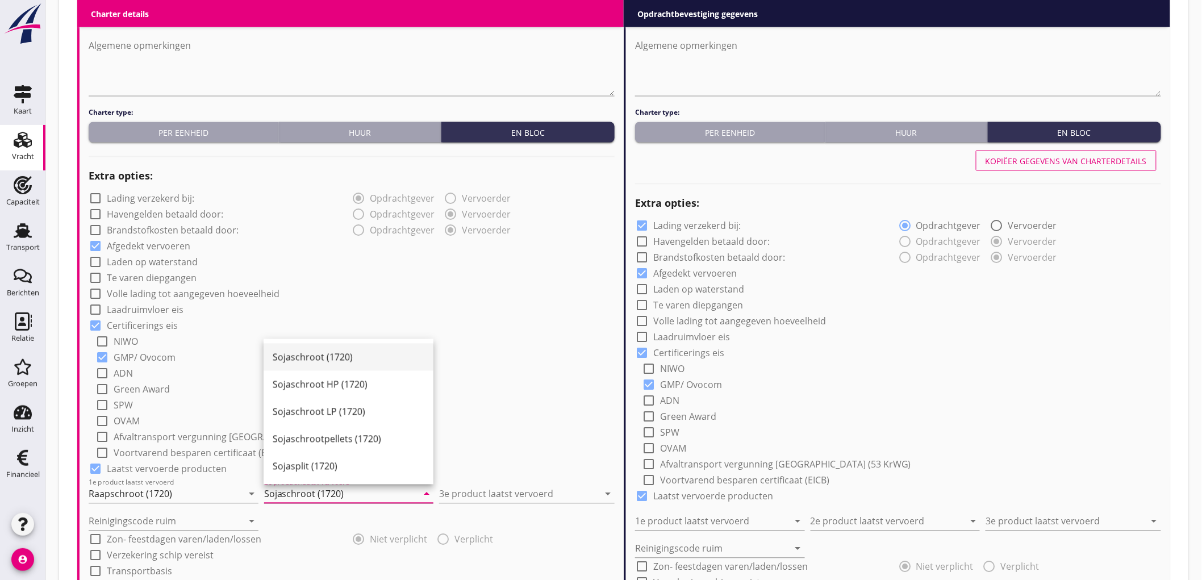
type input "Sojaschroot (1720)"
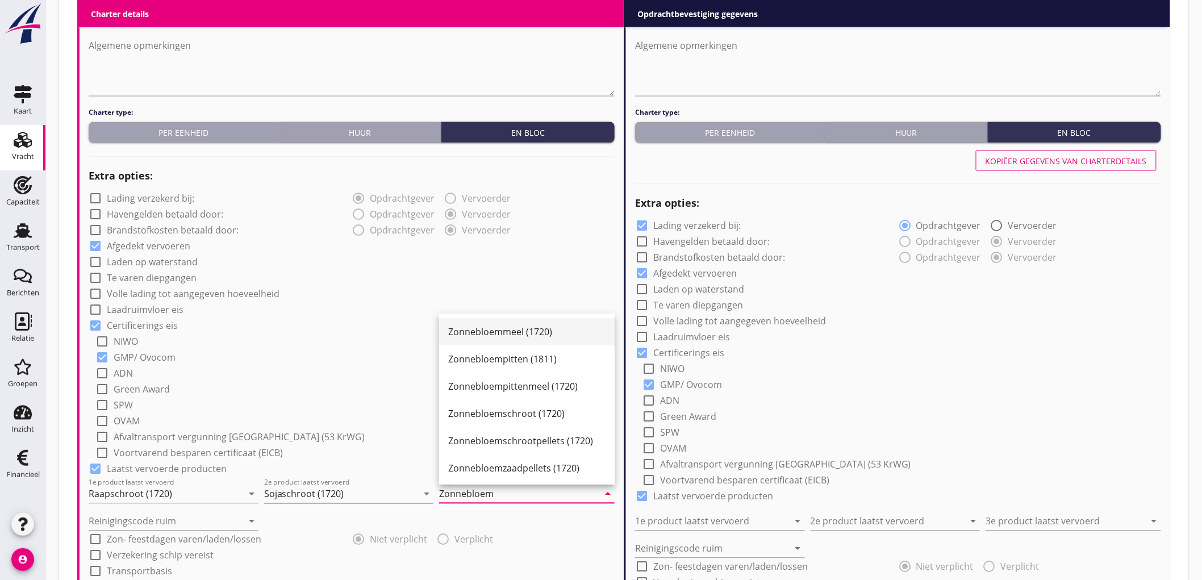
scroll to position [2, 0]
type input "Zonnebloempitten (1811)"
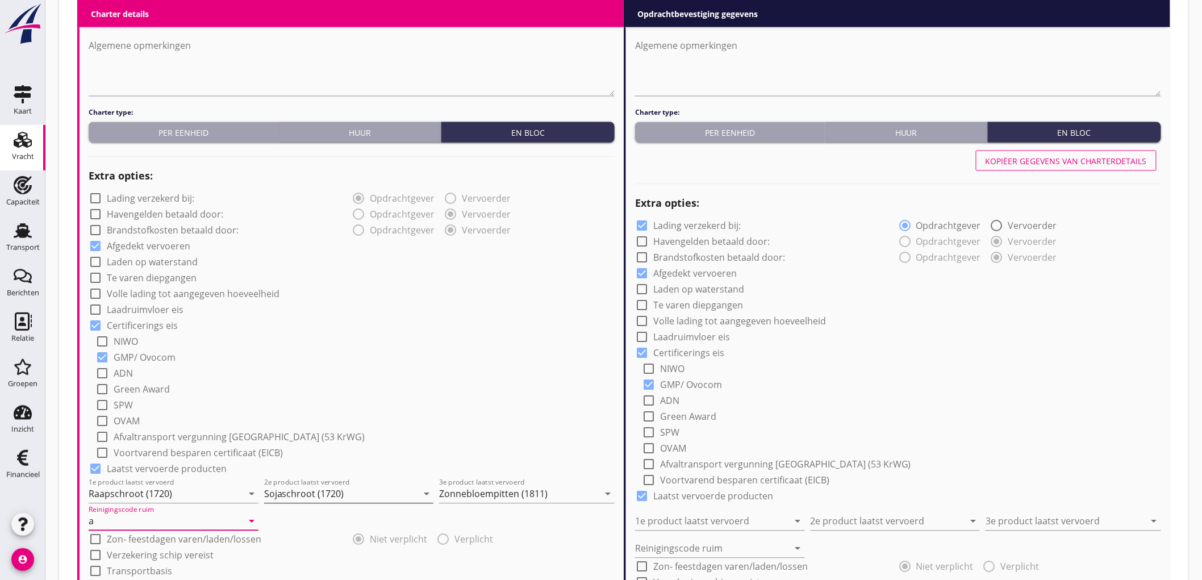
type input "a"
drag, startPoint x: 436, startPoint y: 331, endPoint x: 433, endPoint y: 315, distance: 16.1
click at [436, 322] on div "check_box Certificerings eis" at bounding box center [352, 325] width 526 height 16
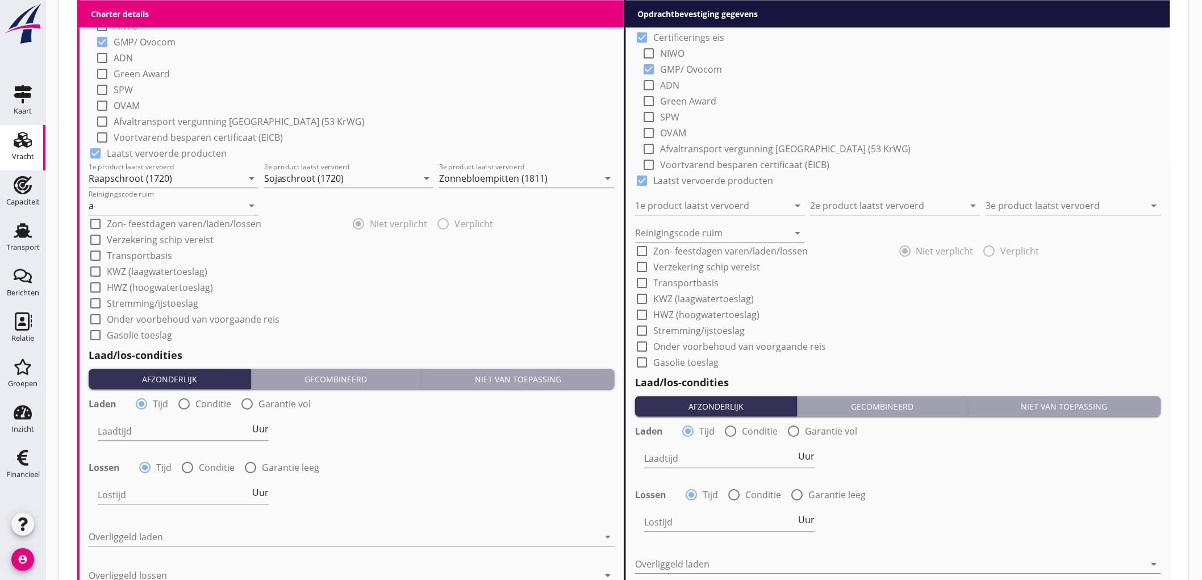
click at [199, 404] on label "Conditie" at bounding box center [213, 403] width 36 height 11
radio input "false"
radio input "true"
click at [158, 438] on div at bounding box center [218, 431] width 241 height 18
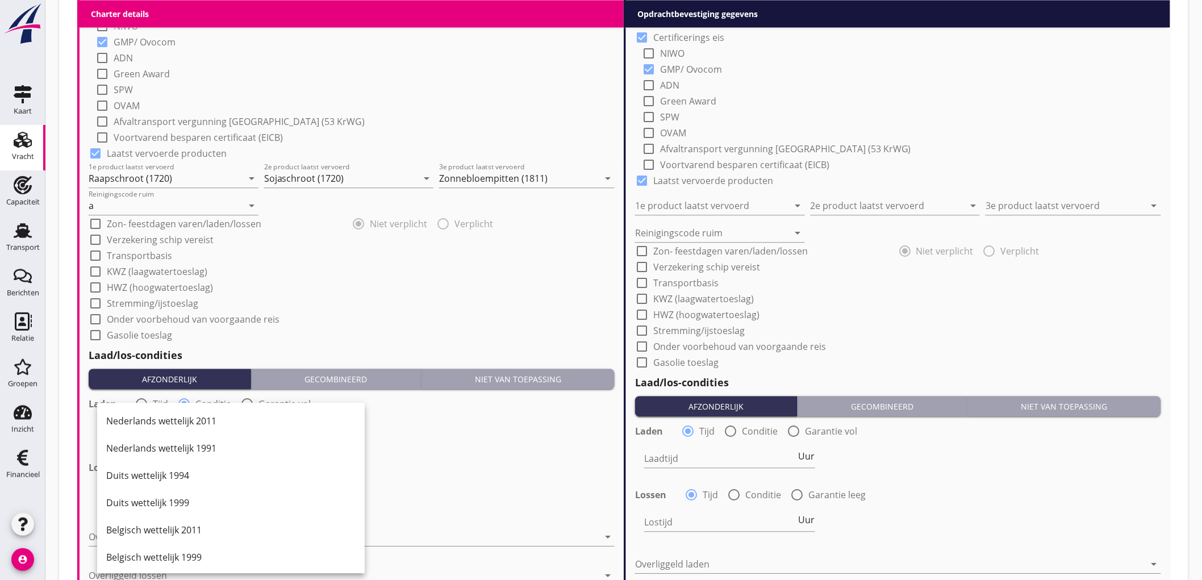
click at [179, 420] on div "Nederlands wettelijk 2011" at bounding box center [230, 421] width 249 height 14
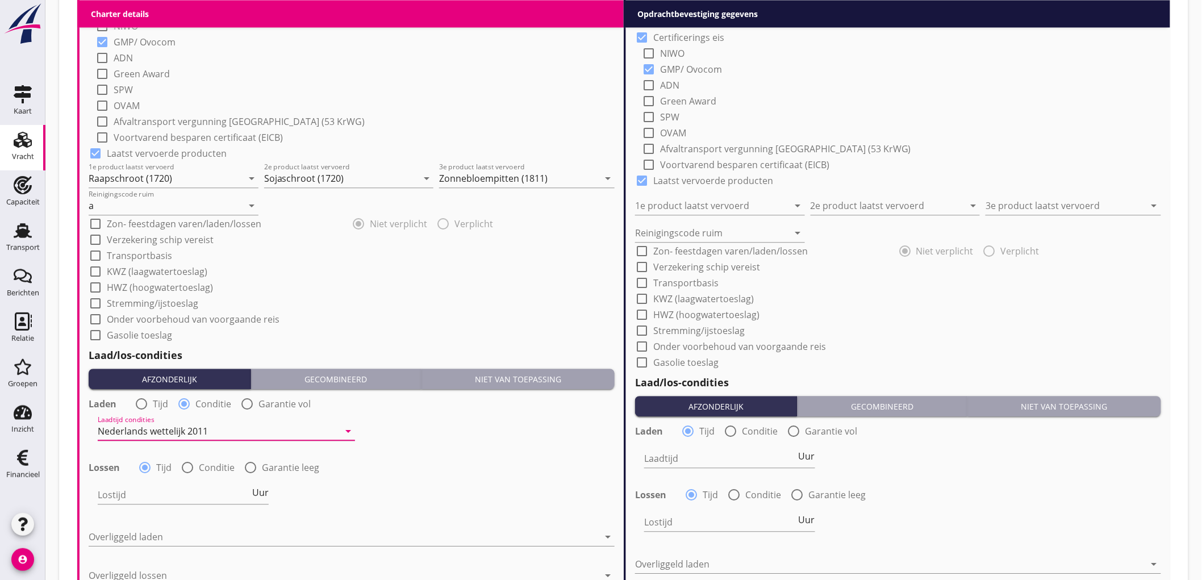
click at [189, 466] on div at bounding box center [187, 467] width 19 height 19
radio input "false"
radio input "true"
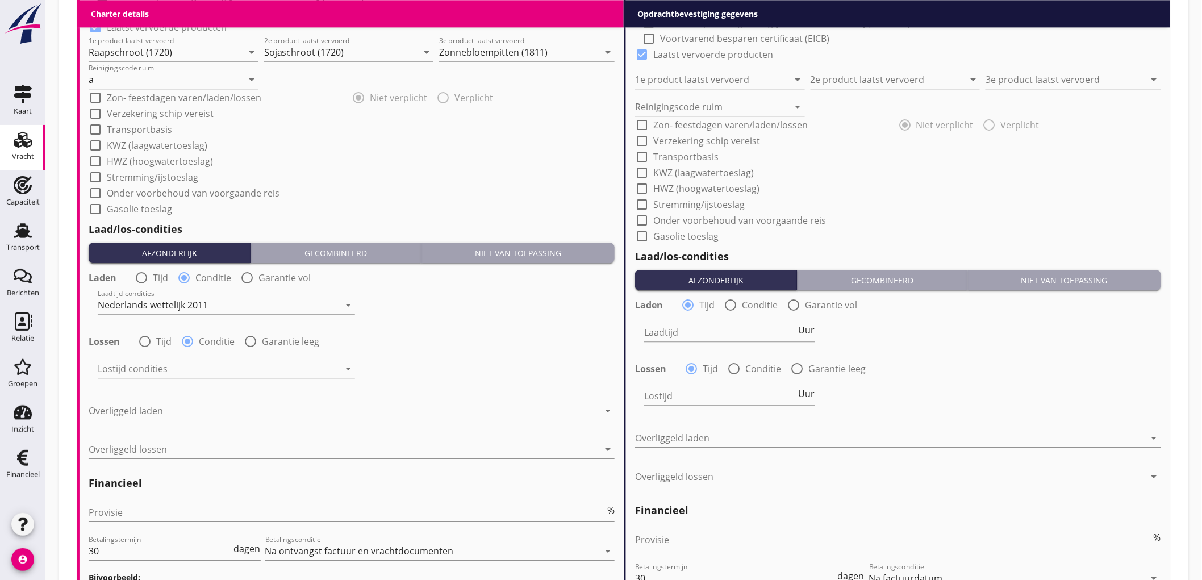
click at [162, 381] on div "Lostijd condities arrow_drop_down" at bounding box center [226, 375] width 257 height 30
click at [166, 372] on div at bounding box center [218, 369] width 241 height 18
click at [0, 0] on div "Nederlands wettelijk 2011" at bounding box center [0, 0] width 0 height 0
click at [165, 415] on div at bounding box center [344, 411] width 510 height 18
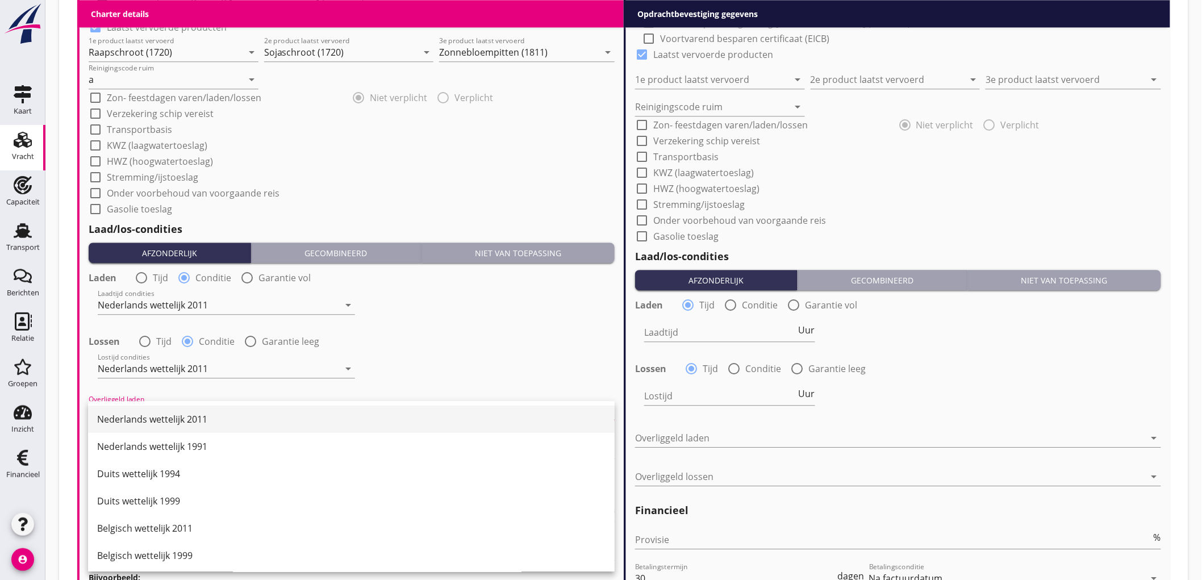
click at [168, 409] on div "Nederlands wettelijk 2011" at bounding box center [351, 419] width 508 height 27
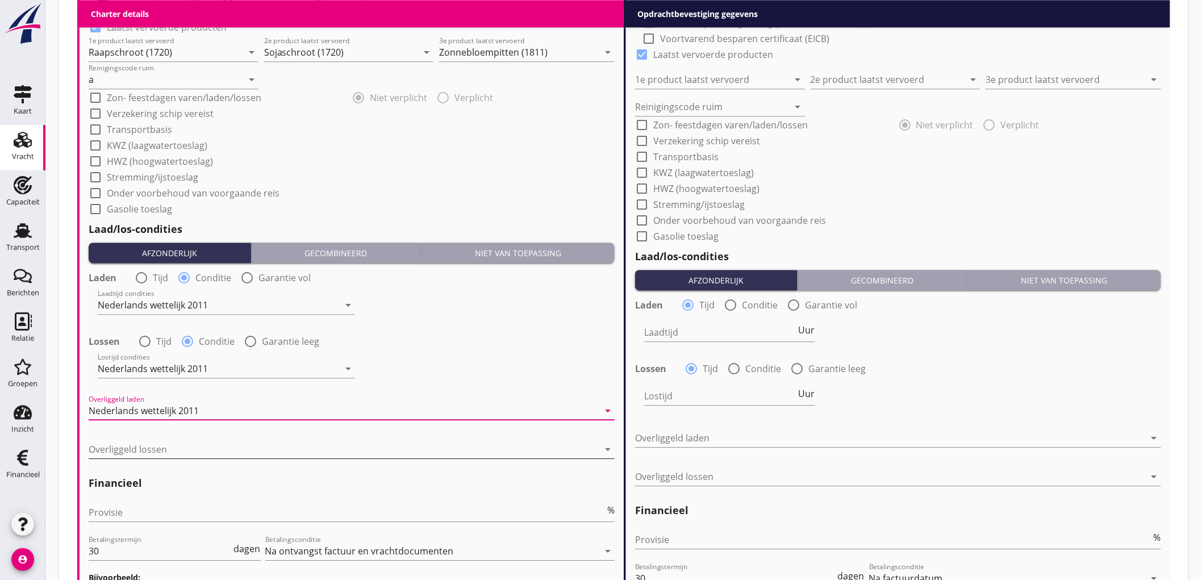
click at [168, 450] on div at bounding box center [344, 449] width 510 height 18
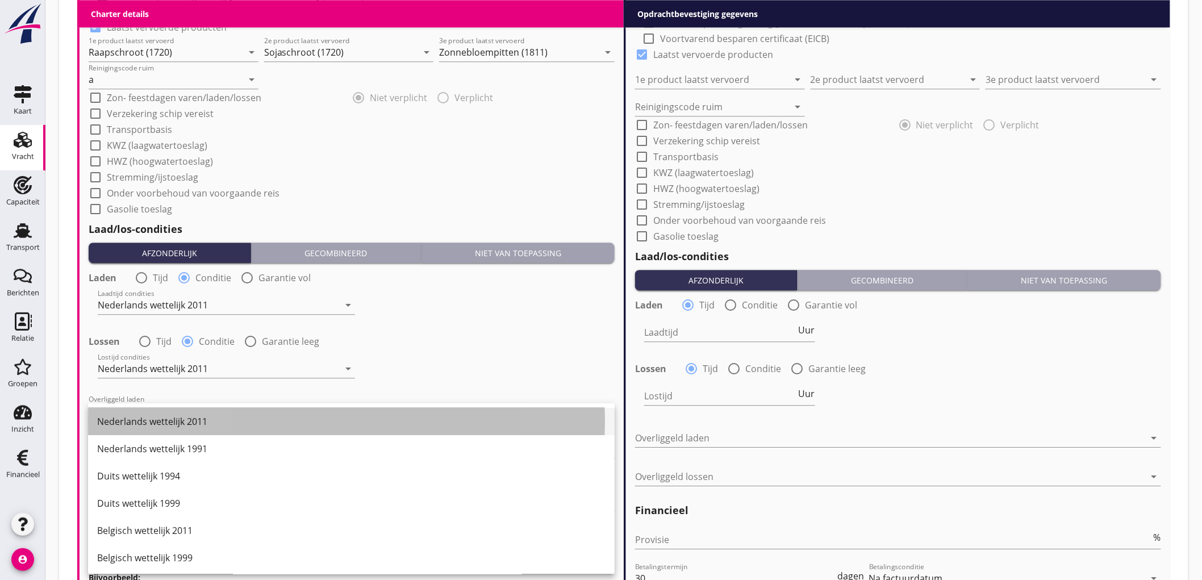
click at [195, 428] on div "Nederlands wettelijk 2011" at bounding box center [351, 421] width 508 height 27
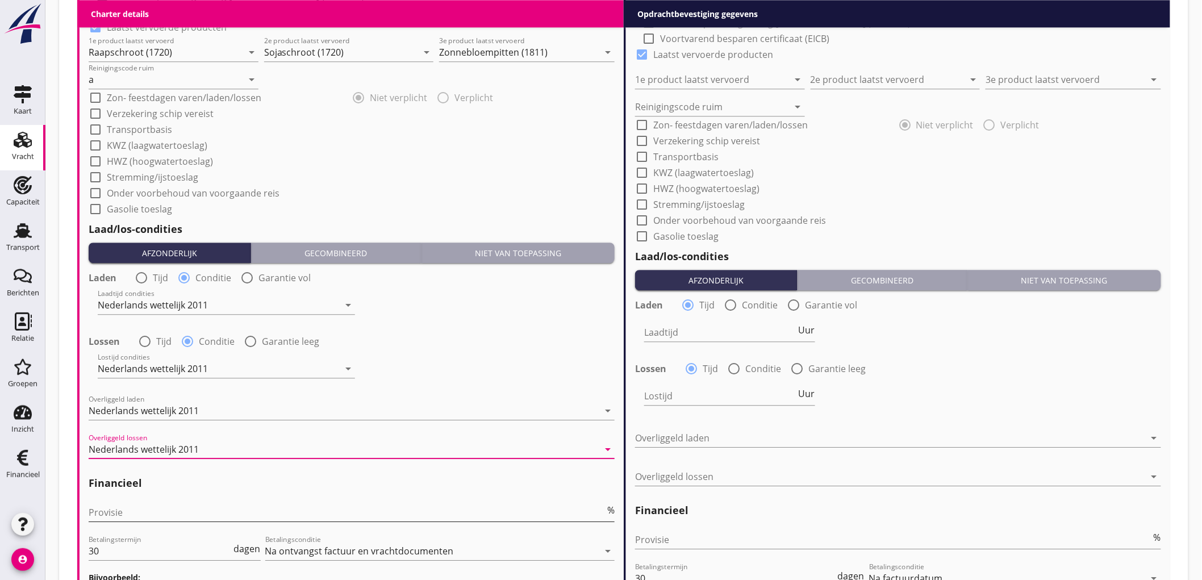
click at [161, 514] on input "Provisie" at bounding box center [347, 512] width 516 height 18
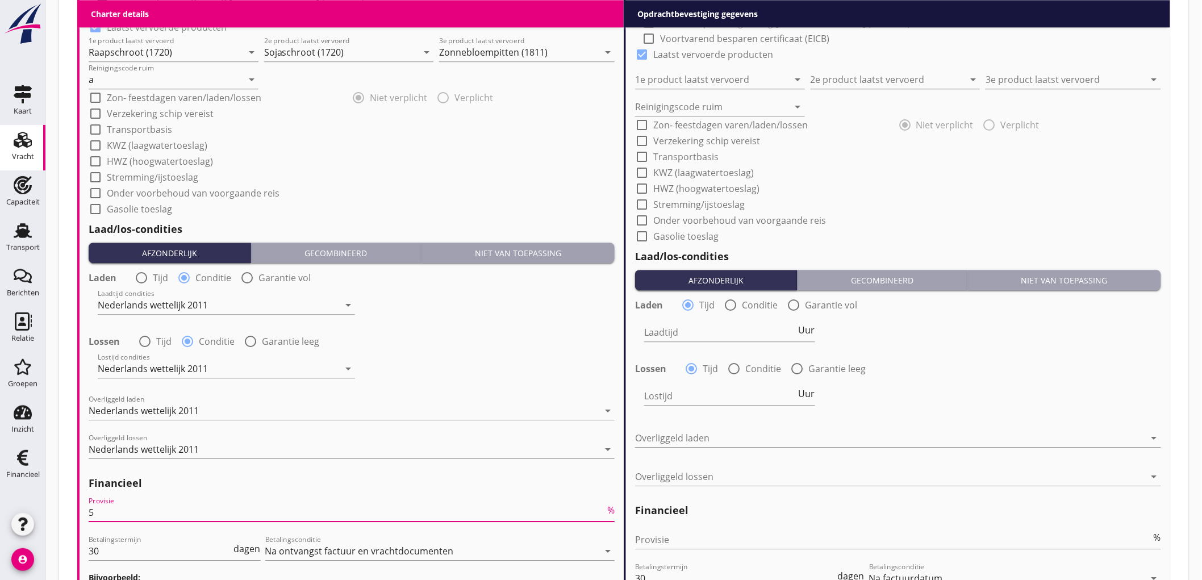
scroll to position [1319, 0]
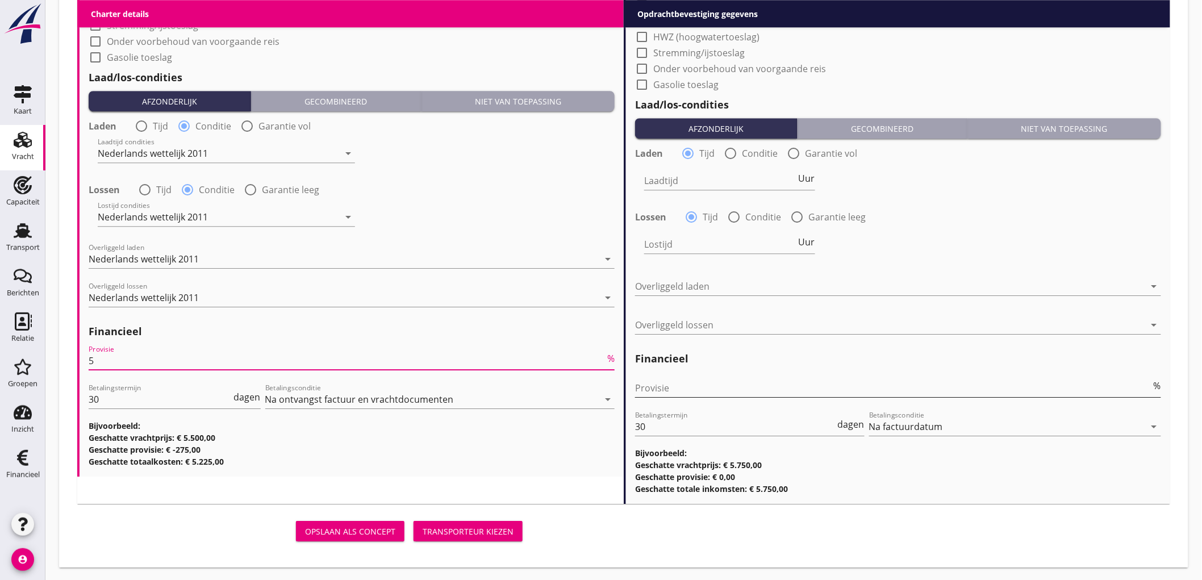
type input "5"
click at [720, 391] on input "Provisie" at bounding box center [893, 388] width 516 height 18
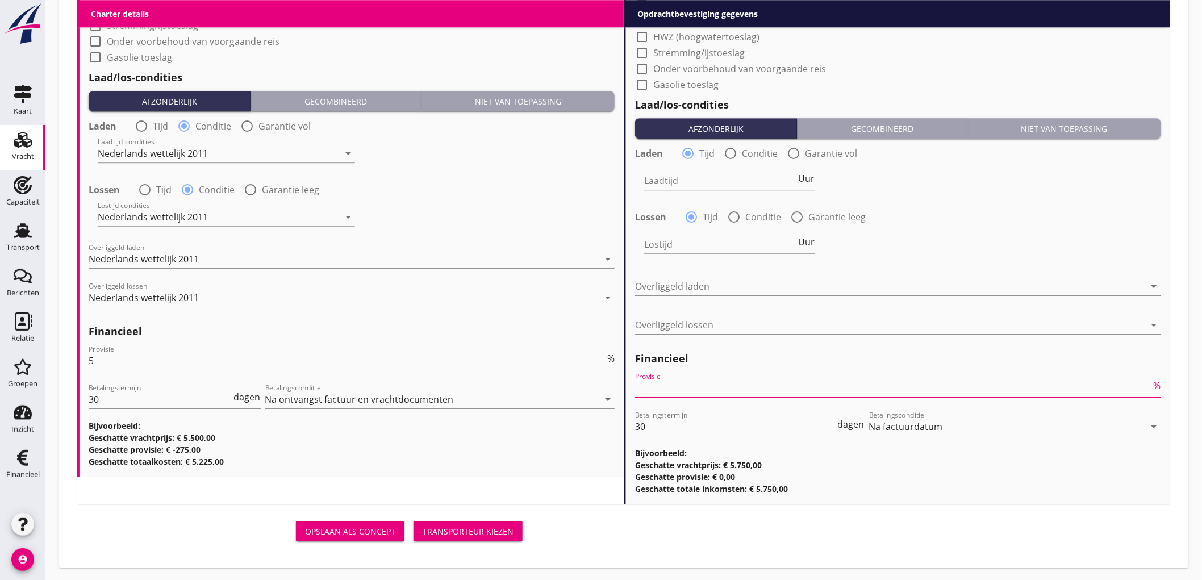
type input "2"
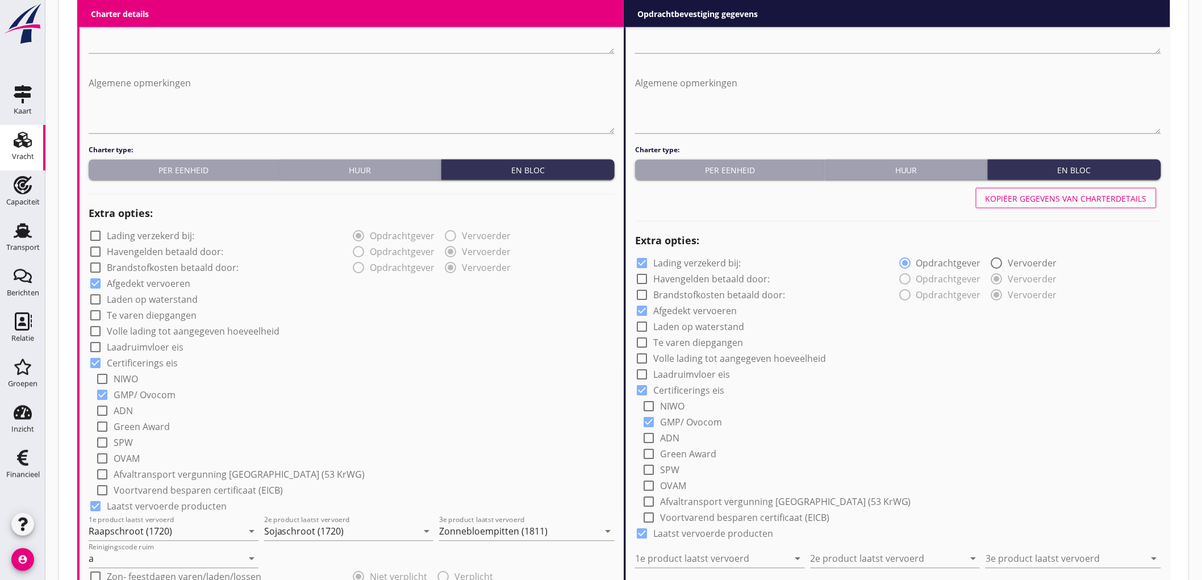
type input "2.5"
click at [1078, 193] on div "Kopiëer gegevens van charterdetails" at bounding box center [1066, 199] width 161 height 12
checkbox input "false"
type input "Raapschroot (1720)"
type input "Sojaschroot (1720)"
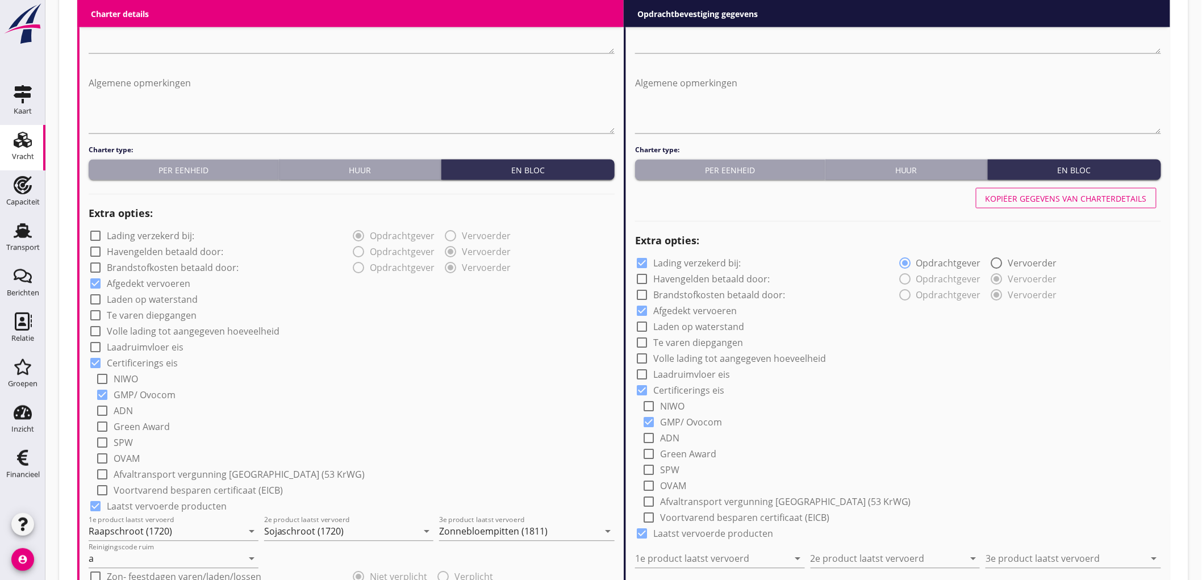
type input "Zonnebloempitten (1811)"
type input "a"
radio input "false"
radio input "true"
radio input "false"
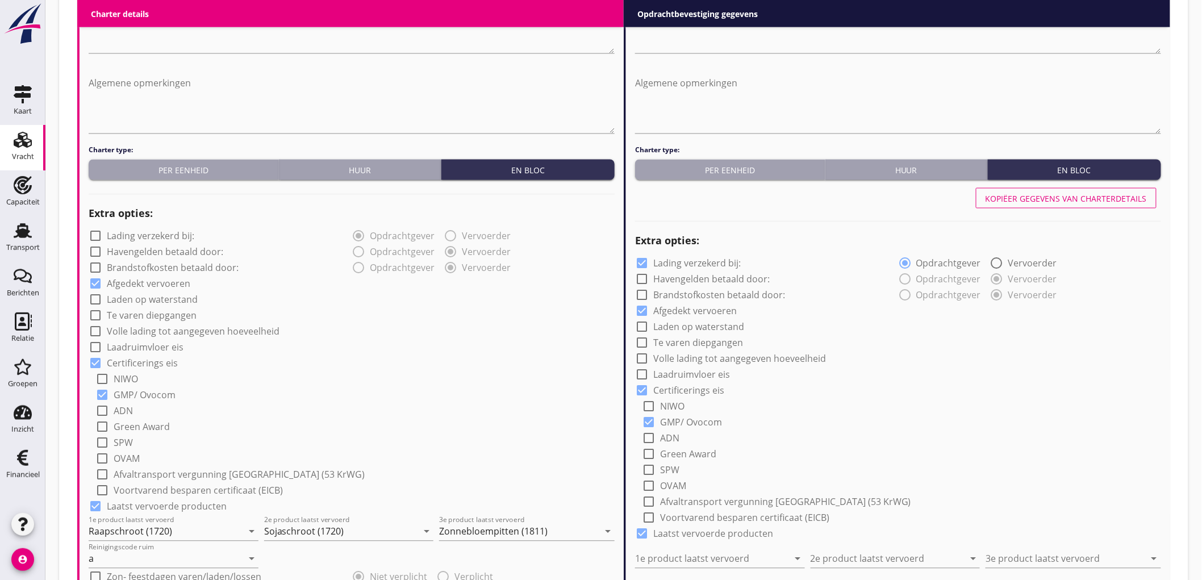
radio input "true"
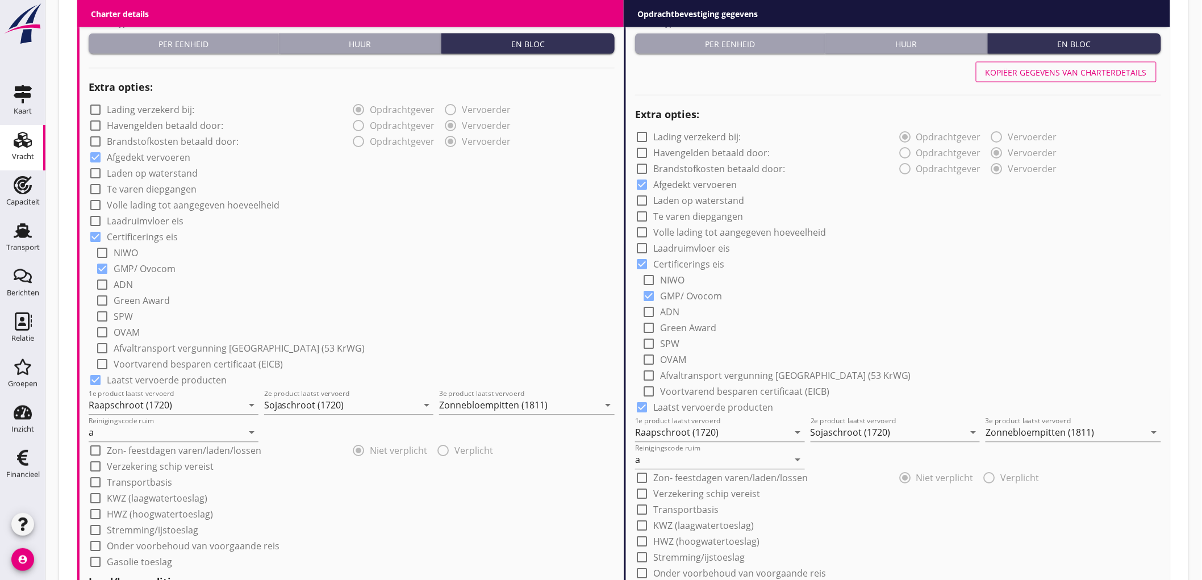
scroll to position [1319, 0]
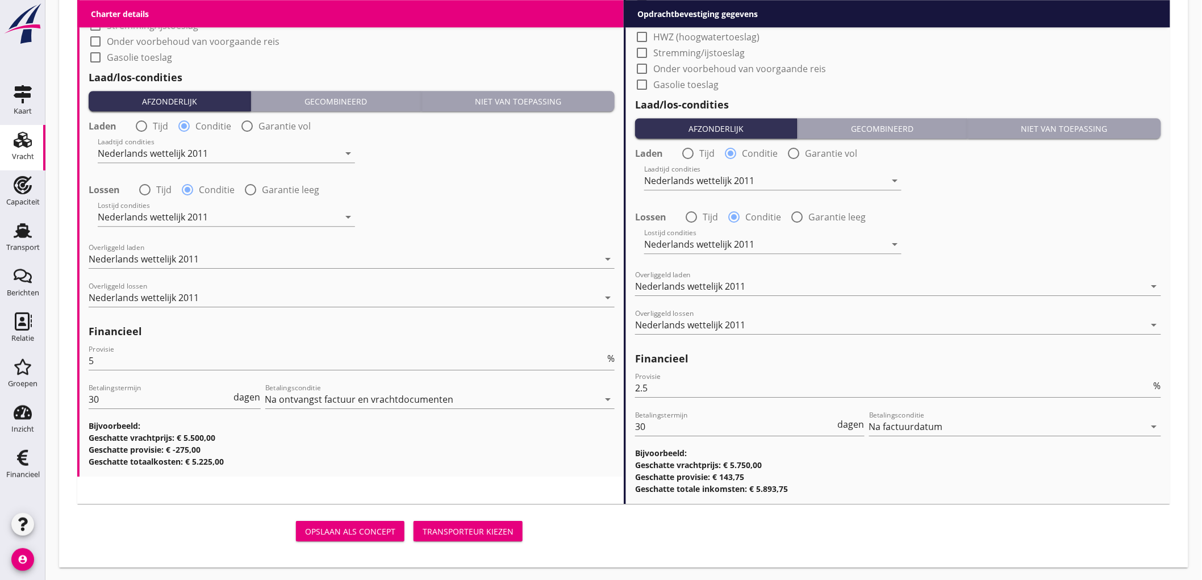
click at [503, 525] on div "Transporteur kiezen" at bounding box center [468, 531] width 91 height 12
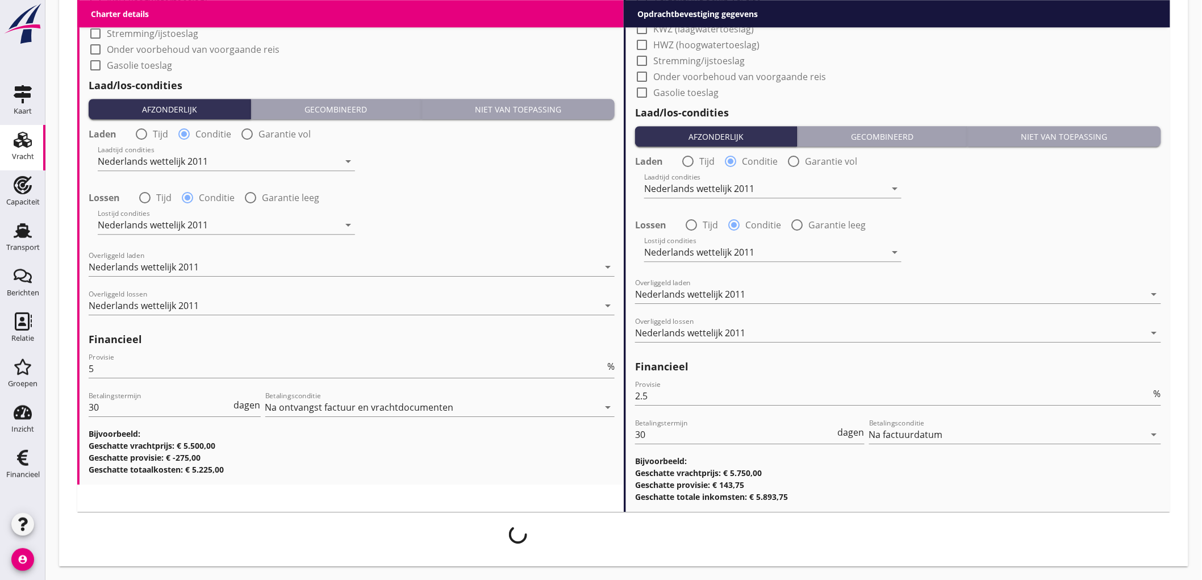
scroll to position [1310, 0]
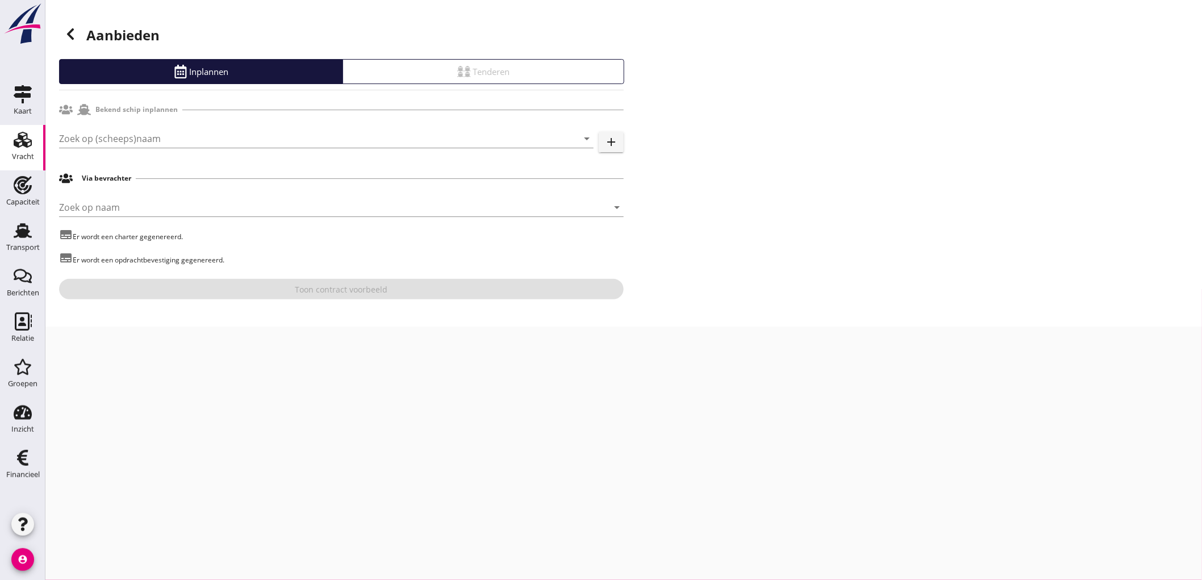
click at [126, 127] on div "Zoek op (scheeps)naam arrow_drop_down add" at bounding box center [341, 141] width 565 height 36
click at [126, 137] on input "Zoek op (scheeps)naam" at bounding box center [310, 139] width 503 height 18
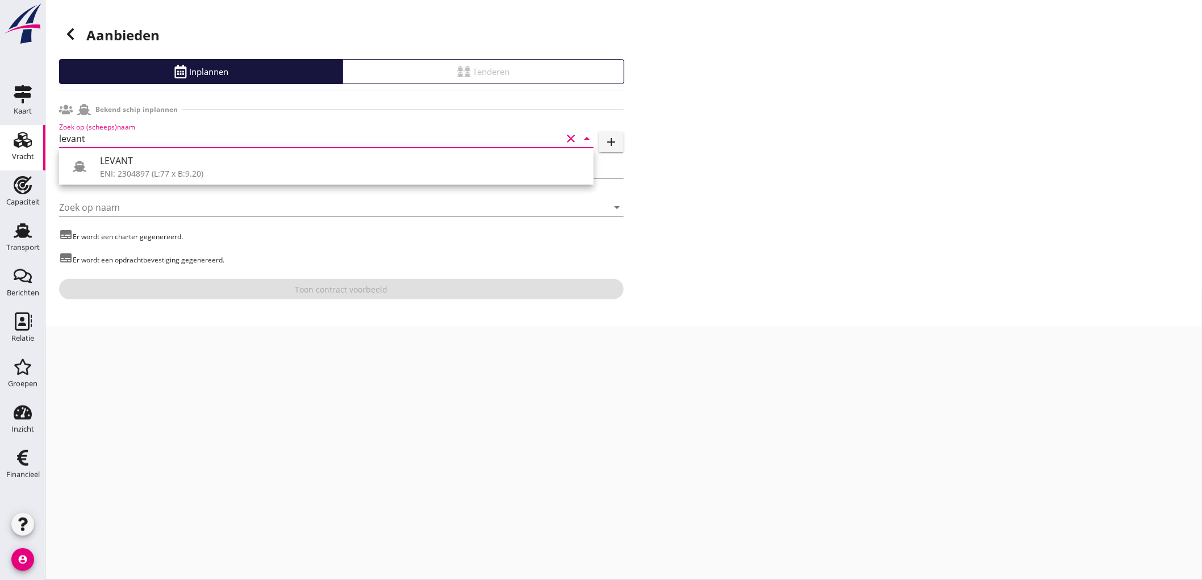
click at [160, 161] on div "LEVANT" at bounding box center [342, 161] width 485 height 14
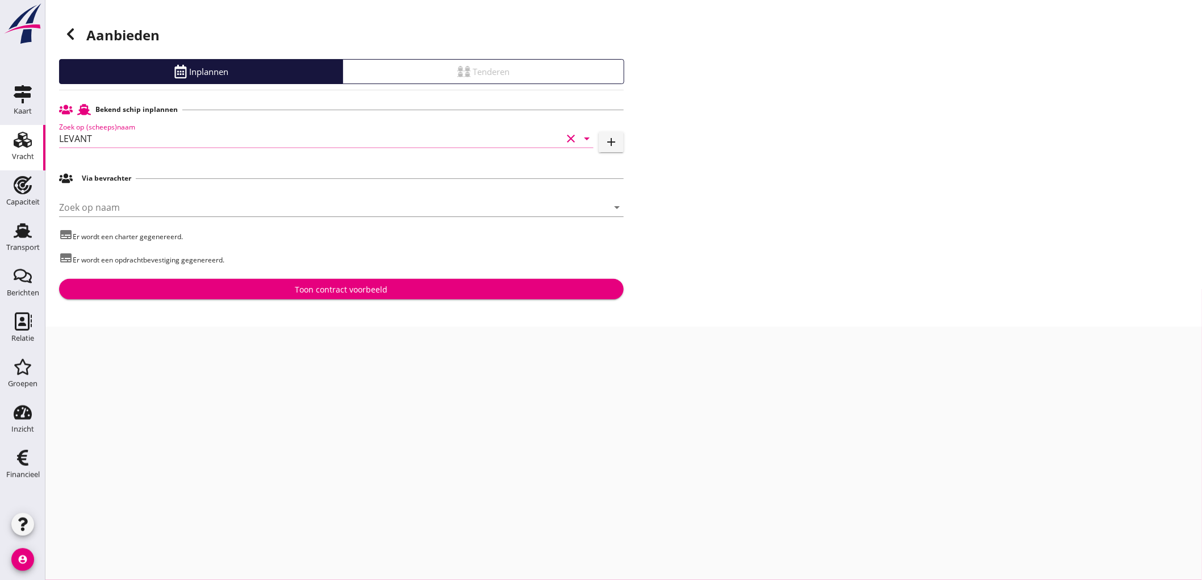
type input "LEVANT"
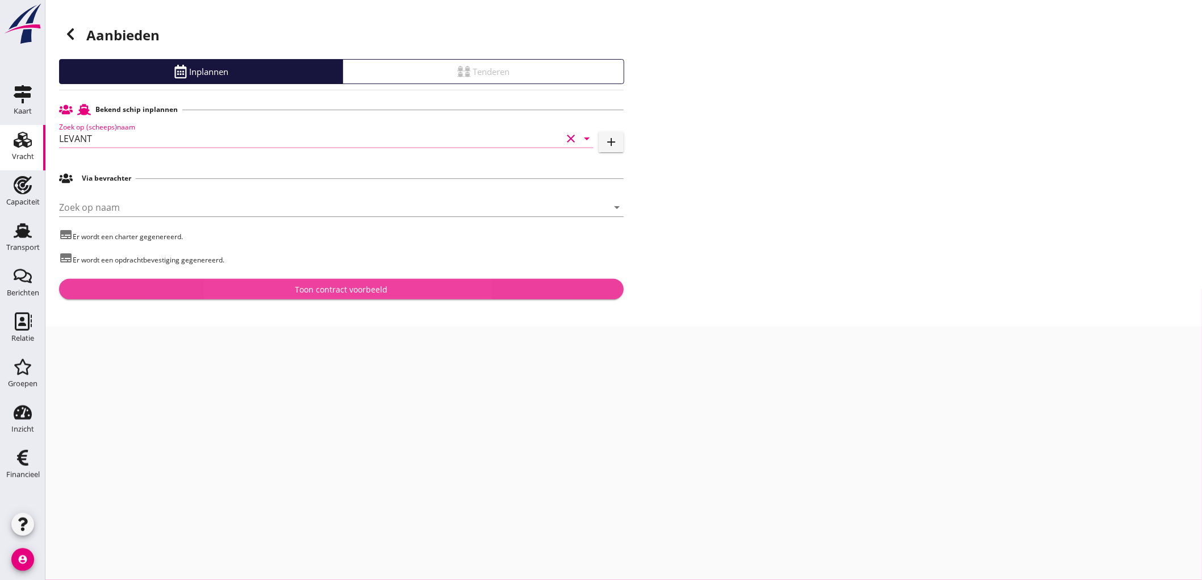
click at [377, 293] on div "Toon contract voorbeeld" at bounding box center [341, 289] width 93 height 12
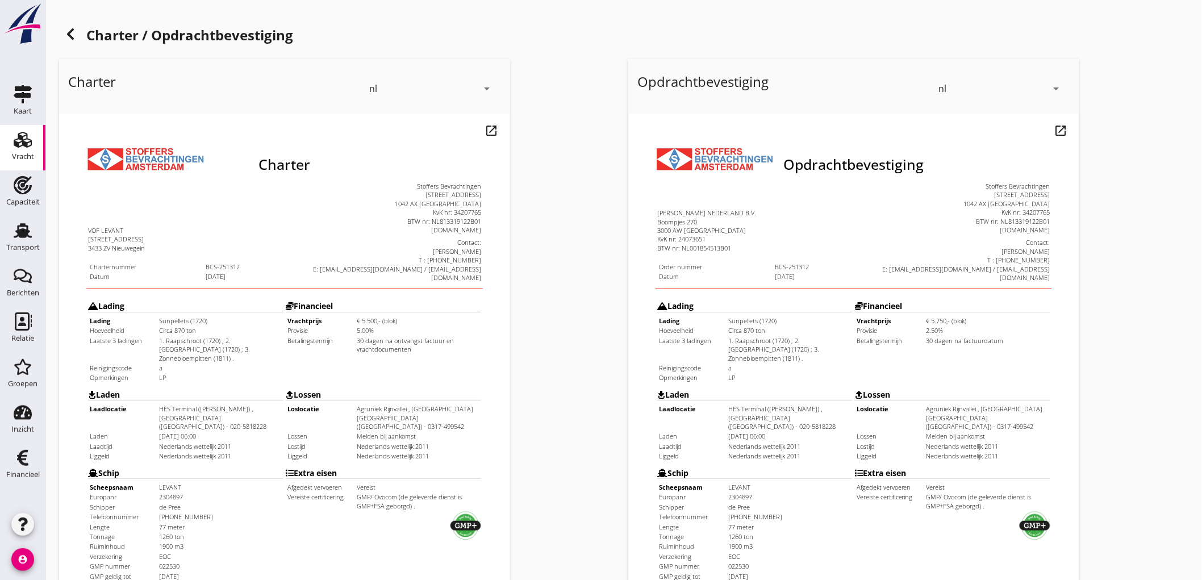
scroll to position [260, 0]
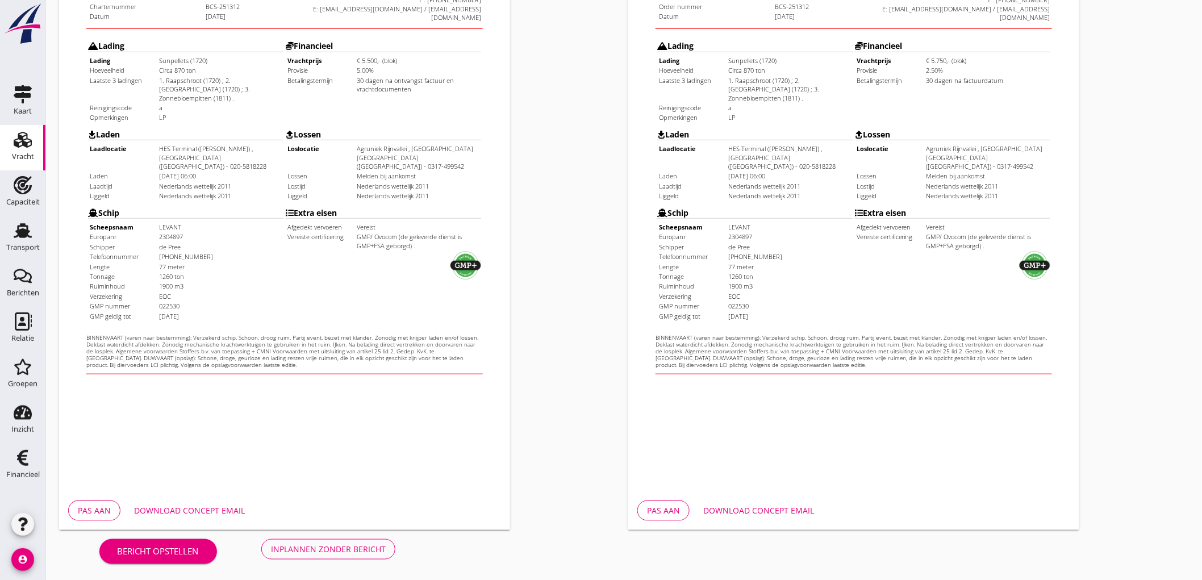
click at [370, 549] on div "Inplannen zonder bericht" at bounding box center [328, 549] width 115 height 12
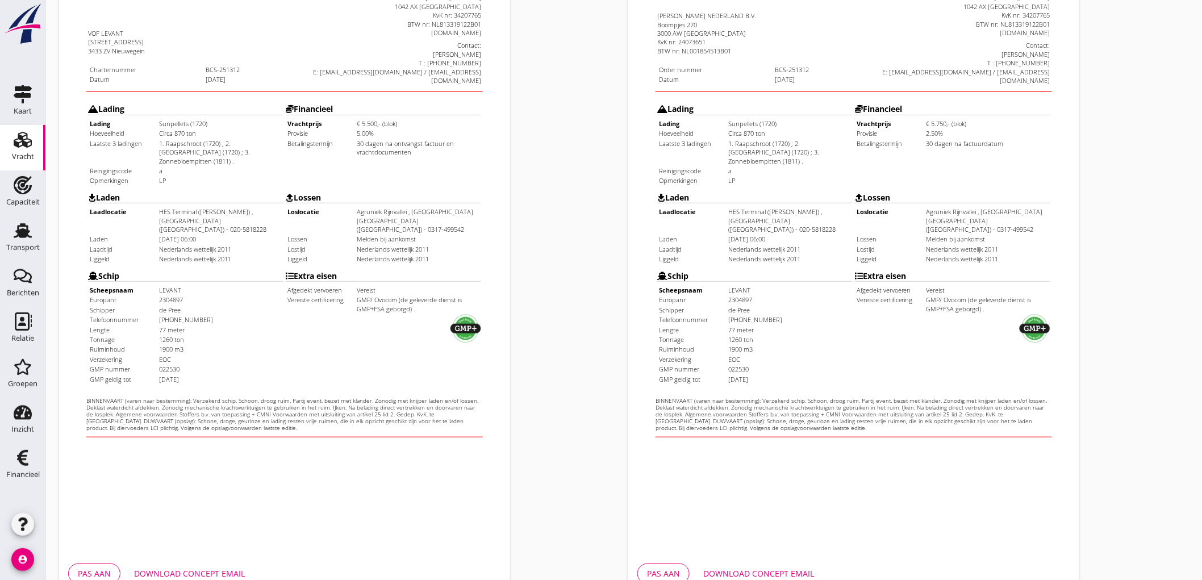
scroll to position [134, 0]
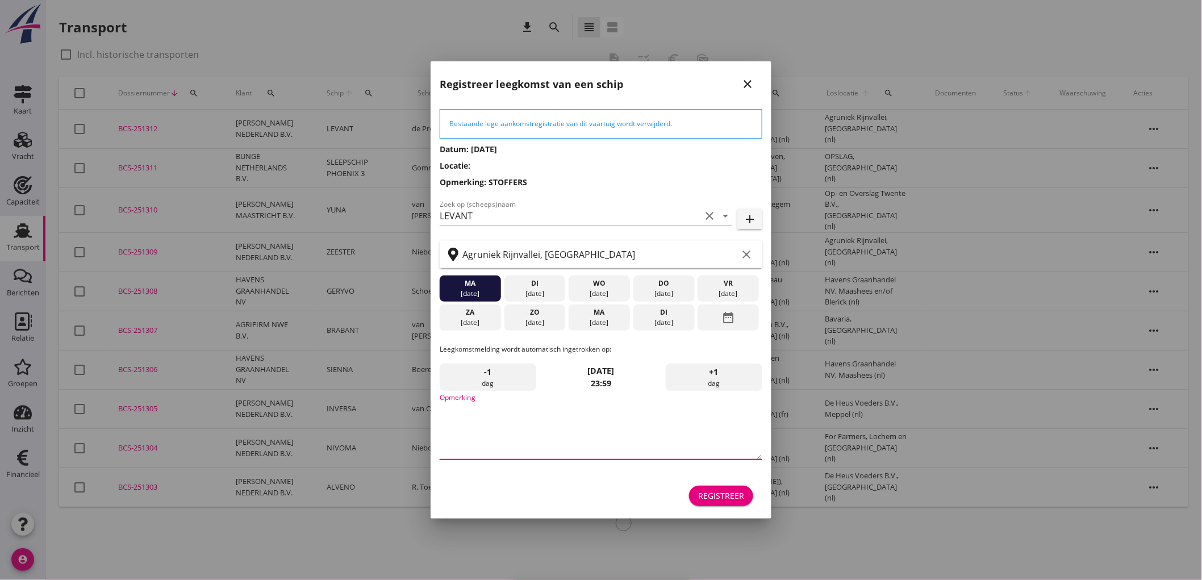
click at [540, 410] on textarea "Opmerking" at bounding box center [601, 430] width 323 height 60
type textarea "STOFFERS"
click at [747, 294] on div "[DATE]" at bounding box center [728, 294] width 56 height 10
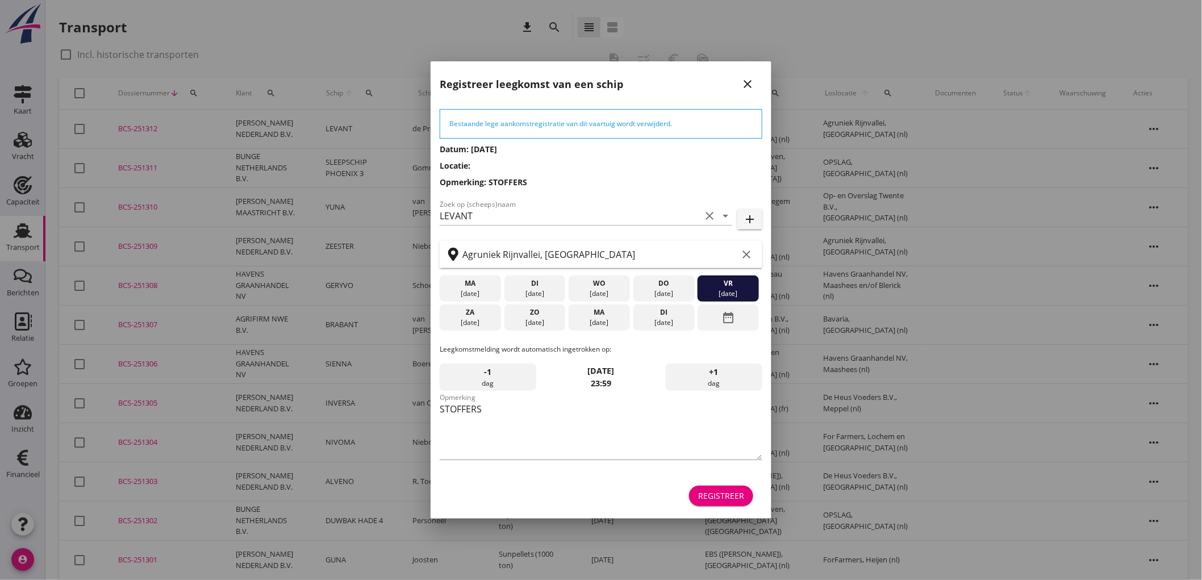
click at [731, 499] on div "Registreer" at bounding box center [721, 496] width 46 height 12
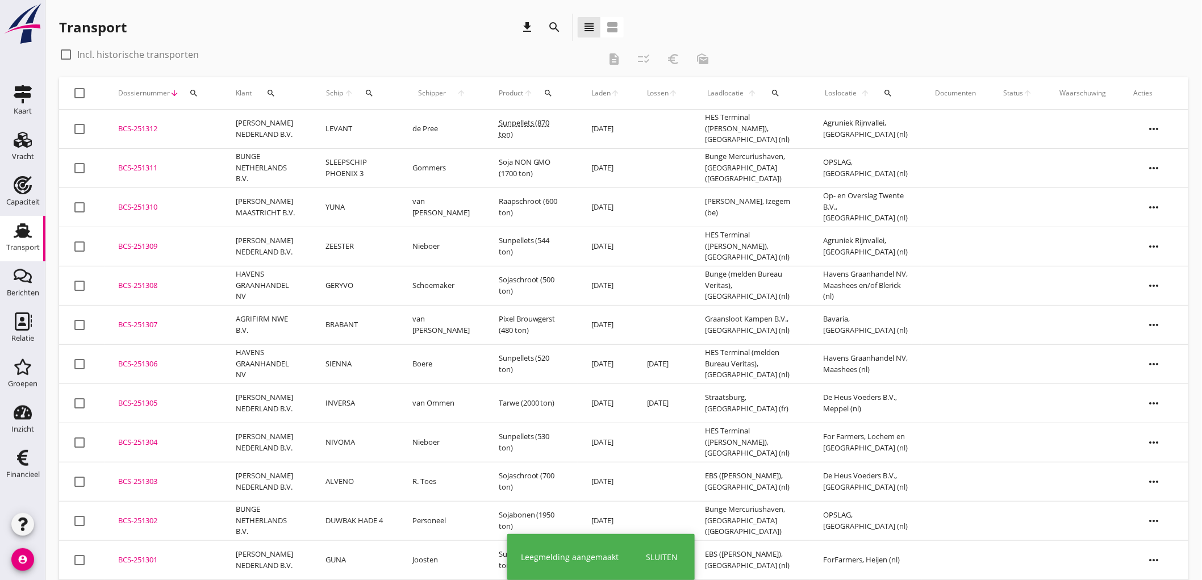
click at [429, 133] on td "de Pree" at bounding box center [442, 129] width 86 height 39
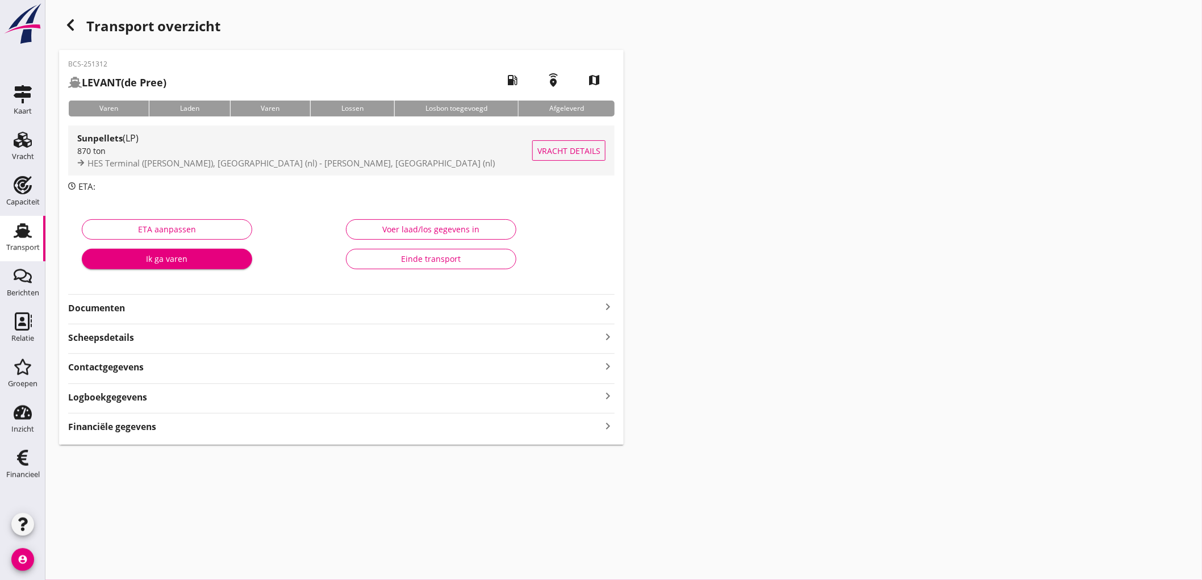
click at [336, 168] on div "HES Terminal ([PERSON_NAME]), [GEOGRAPHIC_DATA] (nl) - [PERSON_NAME], [GEOGRAPH…" at bounding box center [304, 163] width 455 height 13
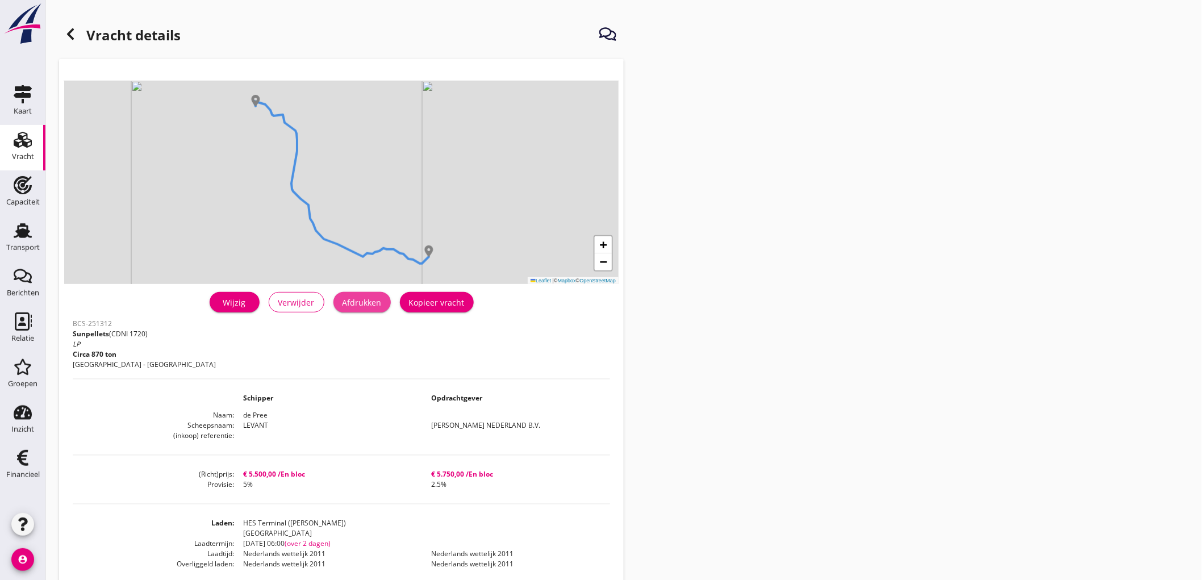
click at [371, 297] on div "Afdrukken" at bounding box center [362, 303] width 39 height 12
click at [74, 40] on icon at bounding box center [71, 34] width 14 height 14
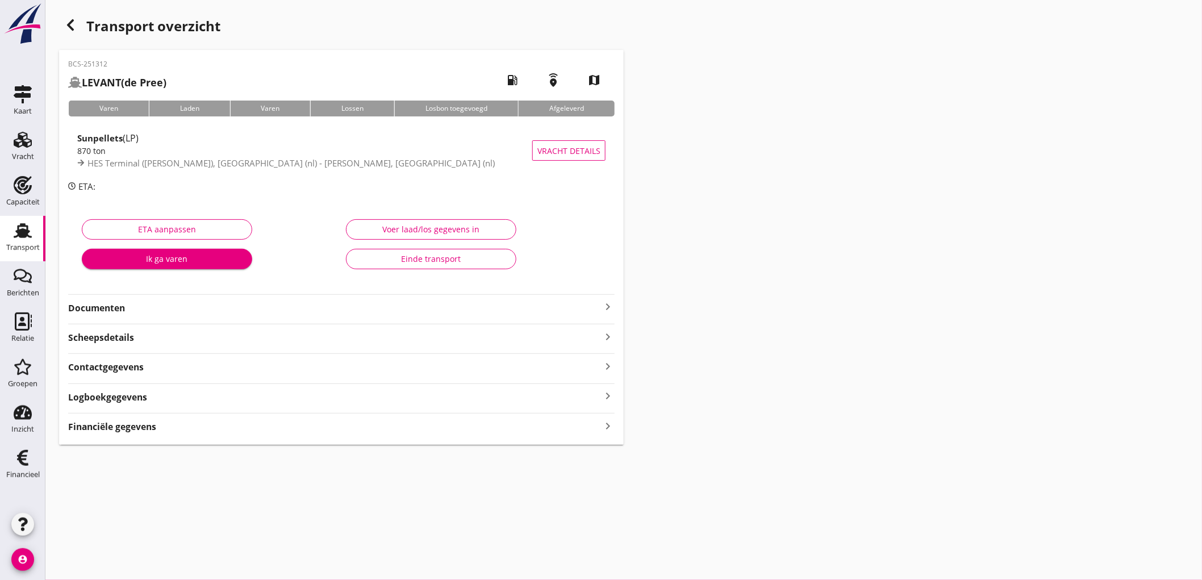
click at [195, 311] on strong "Documenten" at bounding box center [334, 308] width 533 height 13
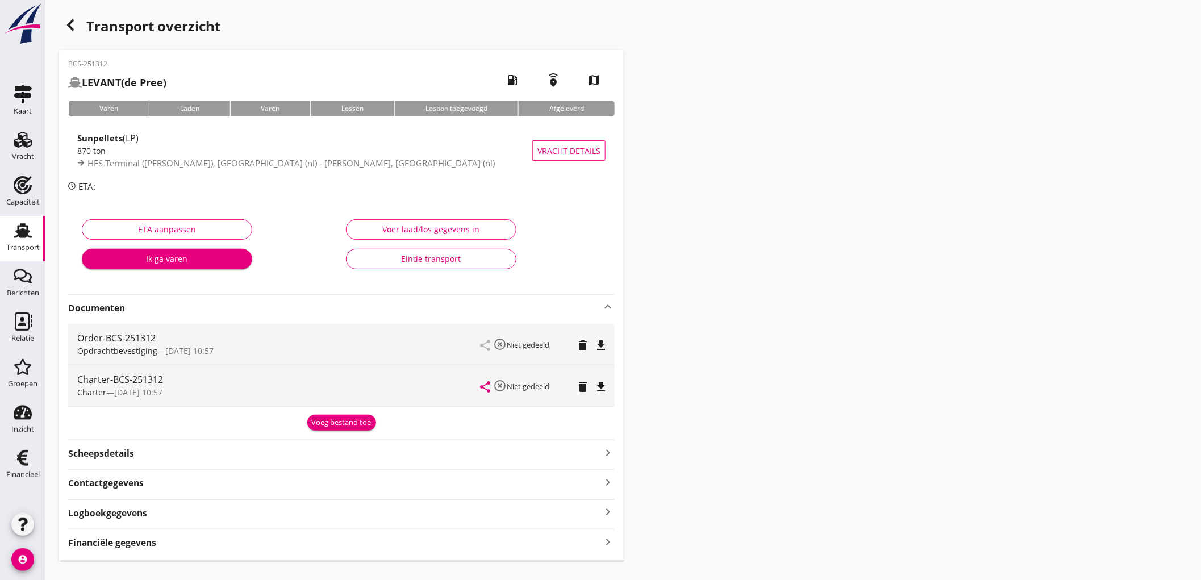
click at [592, 351] on div "share highlight_off Niet gedeeld delete file_download" at bounding box center [543, 344] width 125 height 41
click at [600, 347] on icon "file_download" at bounding box center [601, 346] width 14 height 14
click at [607, 392] on icon "file_download" at bounding box center [601, 387] width 14 height 14
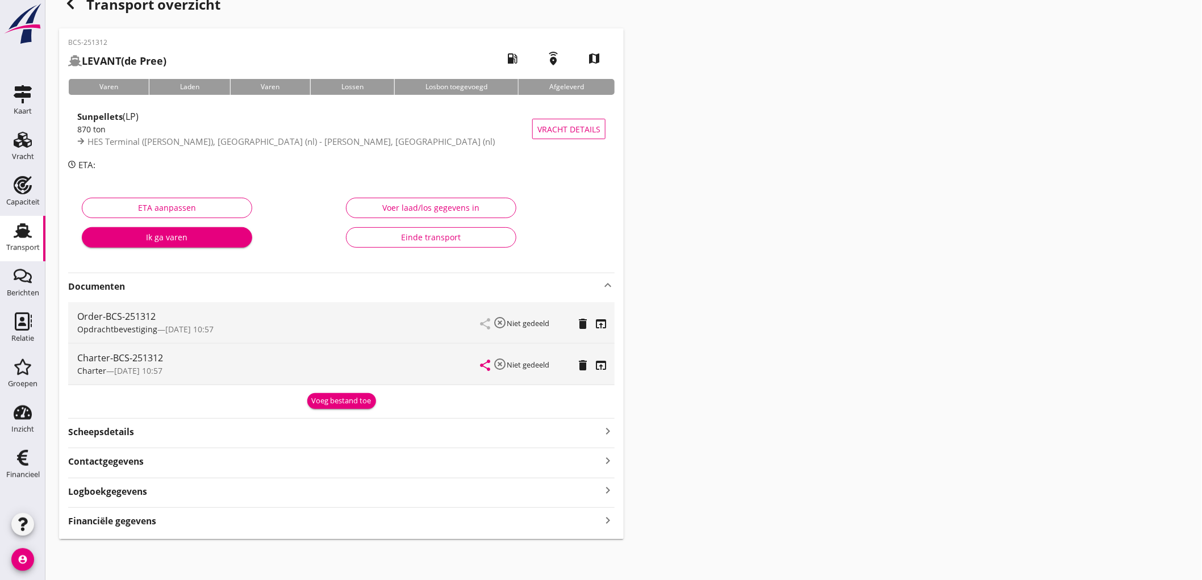
click at [184, 520] on div "Financiële gegevens keyboard_arrow_right" at bounding box center [341, 519] width 546 height 15
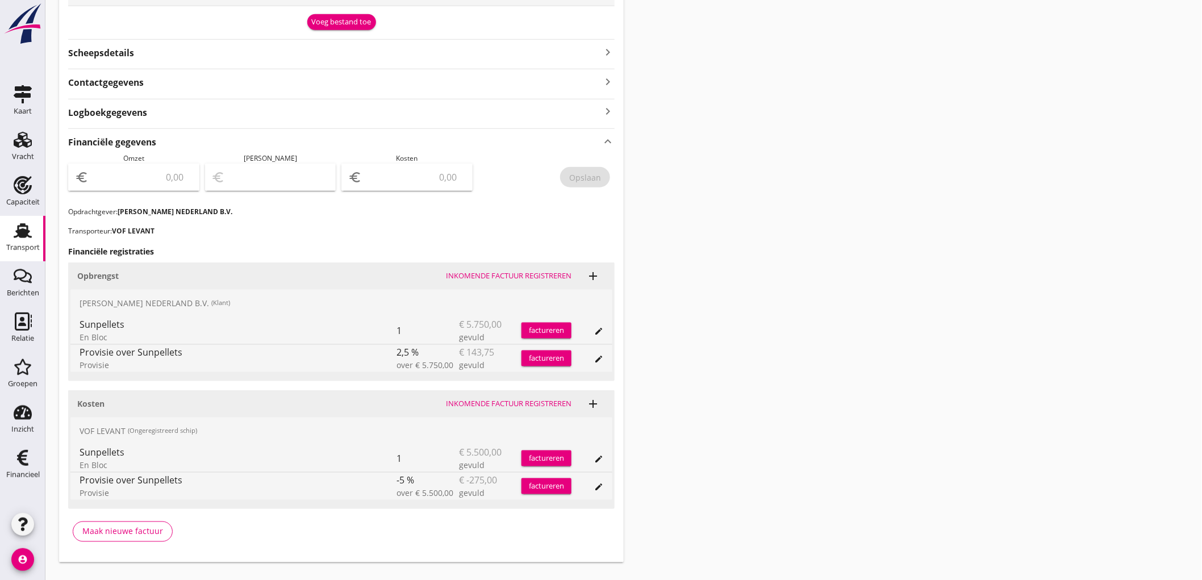
click at [147, 189] on div "euro" at bounding box center [133, 177] width 131 height 27
type input "5606"
type input "5606.25"
type input "5601.25"
type input "5"
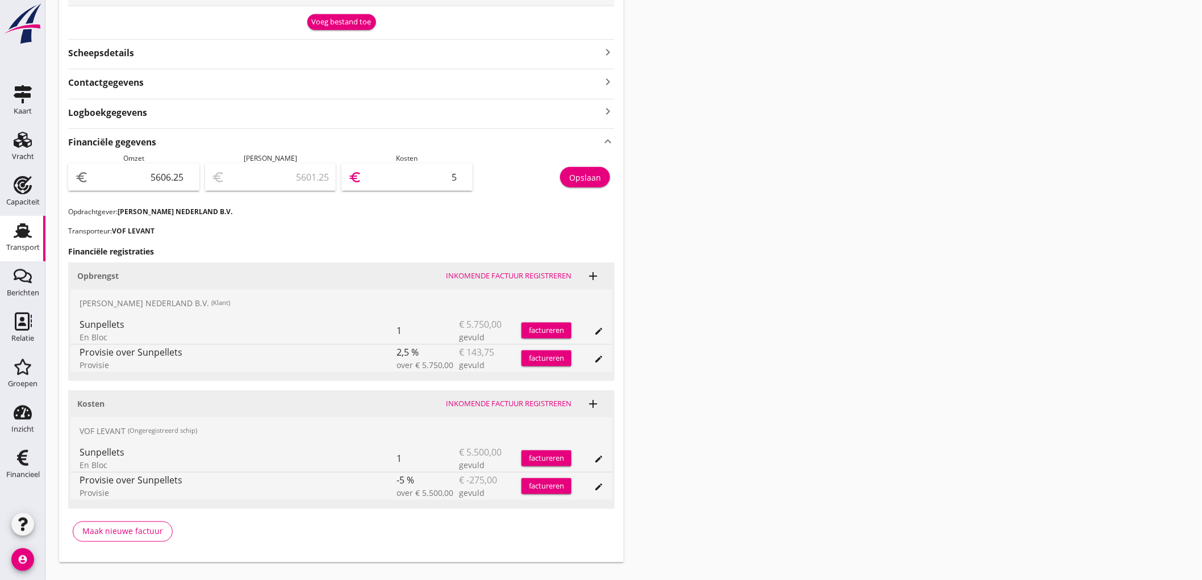
type input "5554.25"
type input "52"
type input "5084.25"
type input "522"
type input "381.25"
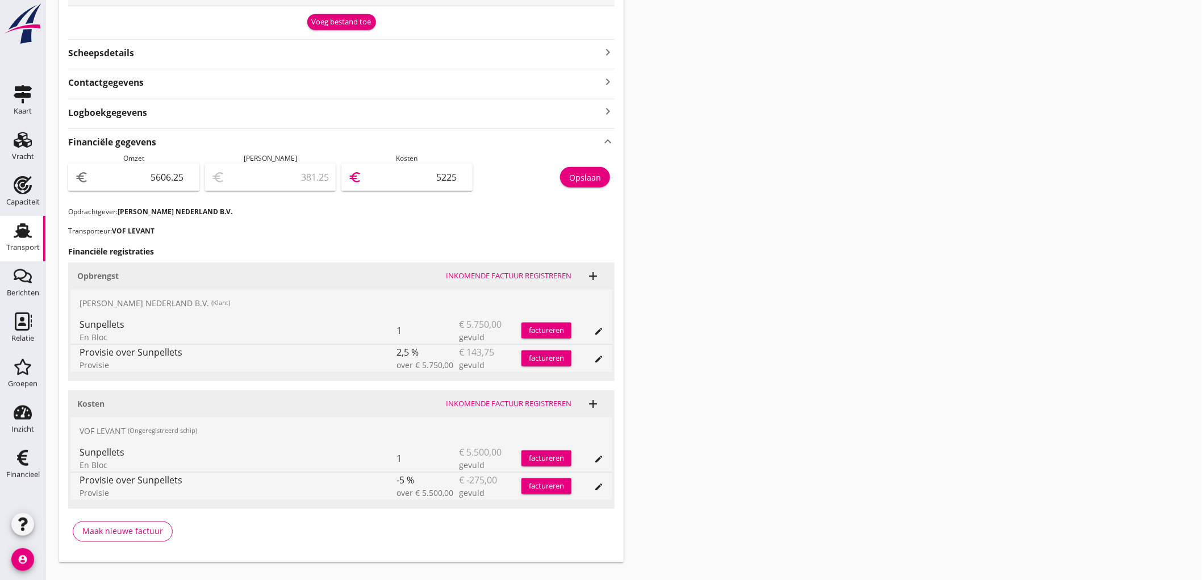
type input "5225"
click at [589, 177] on div "Opslaan" at bounding box center [585, 178] width 32 height 12
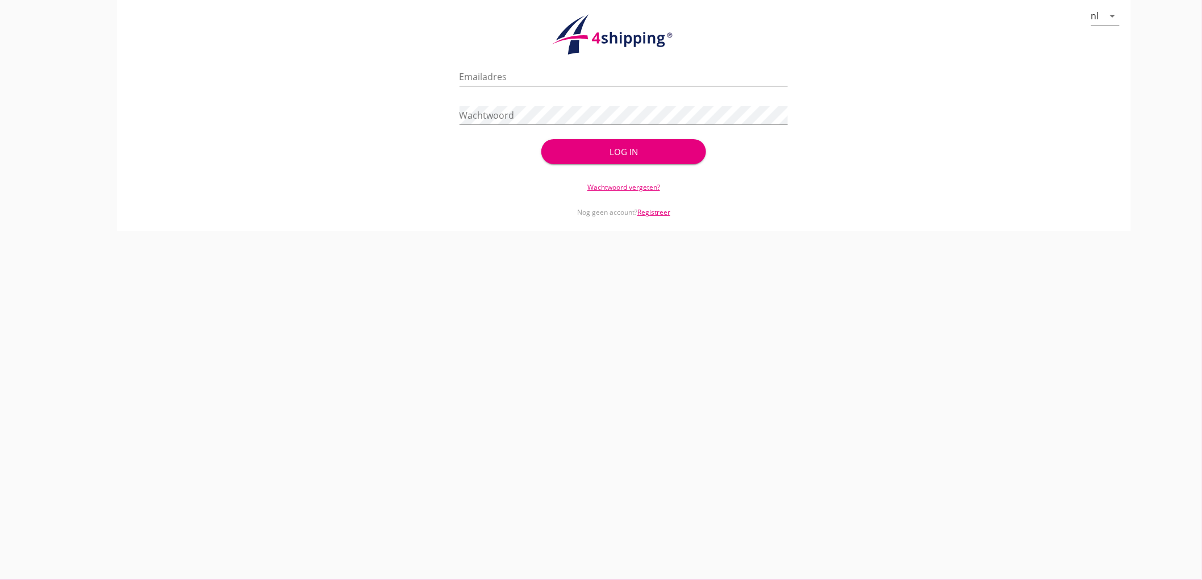
click at [541, 73] on input "Emailadres" at bounding box center [624, 77] width 329 height 18
type input "bouman@stoffersbevrachtingen.nl"
click at [541, 139] on button "Log in" at bounding box center [623, 151] width 164 height 25
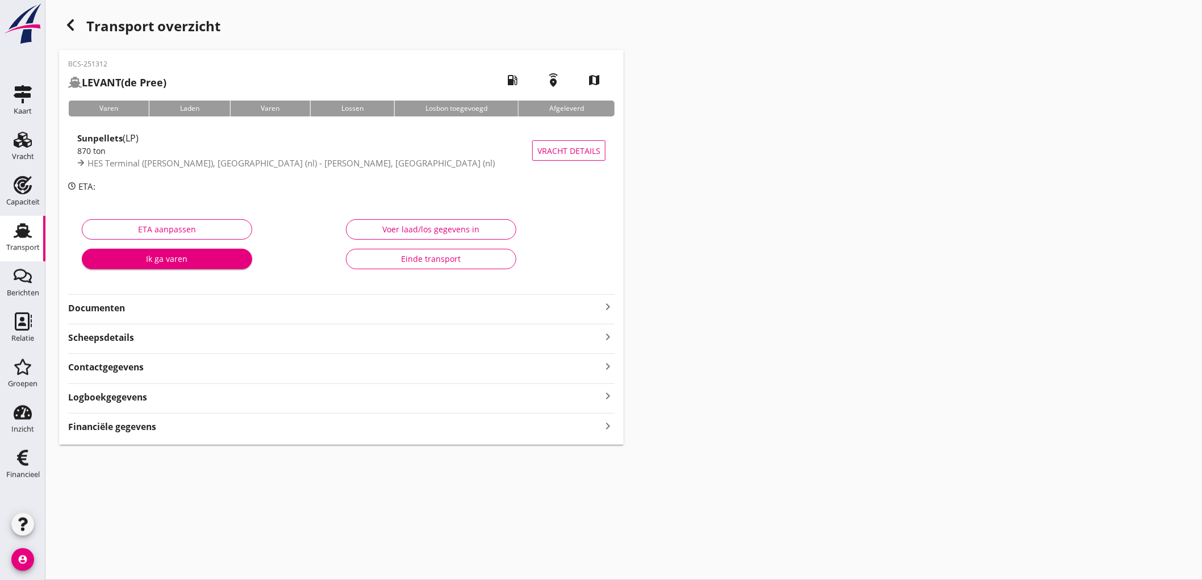
click at [31, 244] on div "Transport" at bounding box center [23, 247] width 34 height 7
